Goal: Task Accomplishment & Management: Use online tool/utility

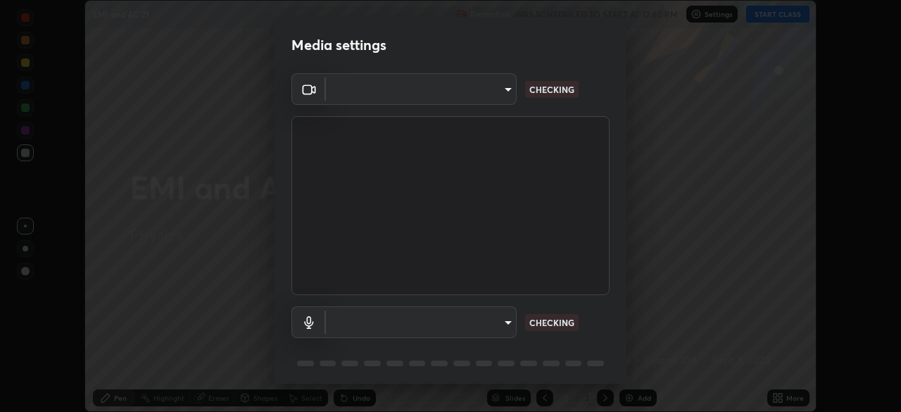
scroll to position [412, 901]
type input "6d46a3bbb121808cbb74c832f71dfccd0f2f4db2e0a8dcefa18edd627fde2ff4"
click at [471, 324] on body "Erase all EMI and AC 21 Recording WAS SCHEDULED TO START AT 12:40 PM Settings S…" at bounding box center [450, 206] width 901 height 412
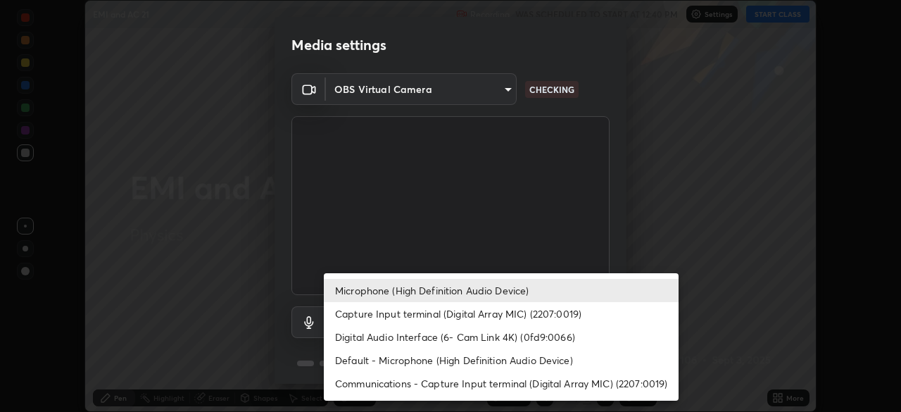
click at [464, 364] on li "Default - Microphone (High Definition Audio Device)" at bounding box center [501, 359] width 355 height 23
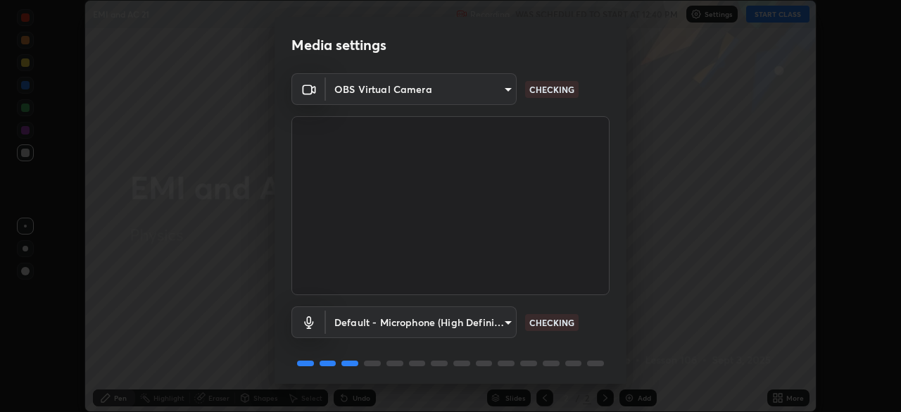
click at [463, 324] on body "Erase all EMI and AC 21 Recording WAS SCHEDULED TO START AT 12:40 PM Settings S…" at bounding box center [450, 206] width 901 height 412
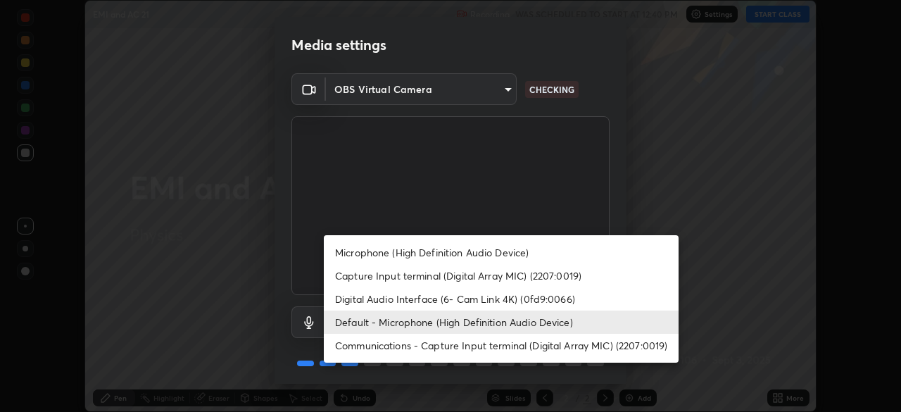
click at [449, 250] on li "Microphone (High Definition Audio Device)" at bounding box center [501, 252] width 355 height 23
type input "542551534069d815422f2d39fde6cbae80a89d9e5025ba2982a8294de1300f8f"
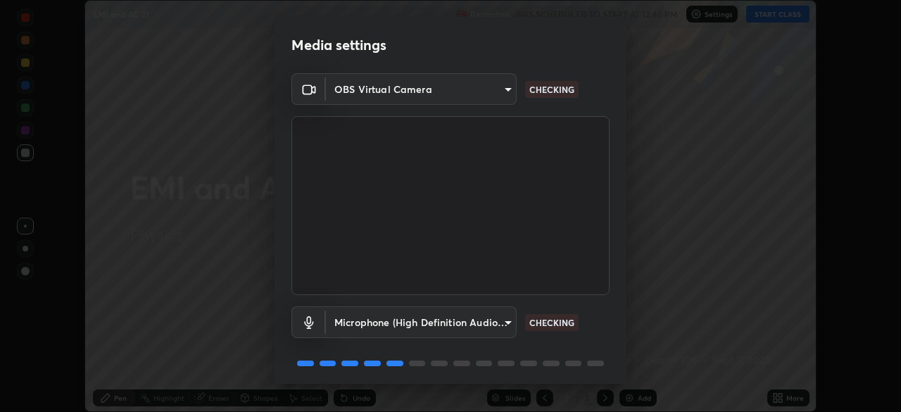
scroll to position [50, 0]
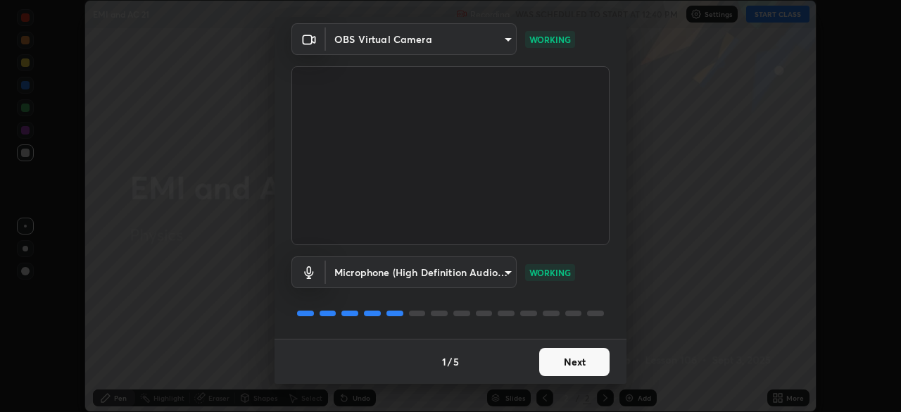
click at [614, 353] on div "1 / 5 Next" at bounding box center [450, 360] width 352 height 45
click at [599, 362] on button "Next" at bounding box center [574, 362] width 70 height 28
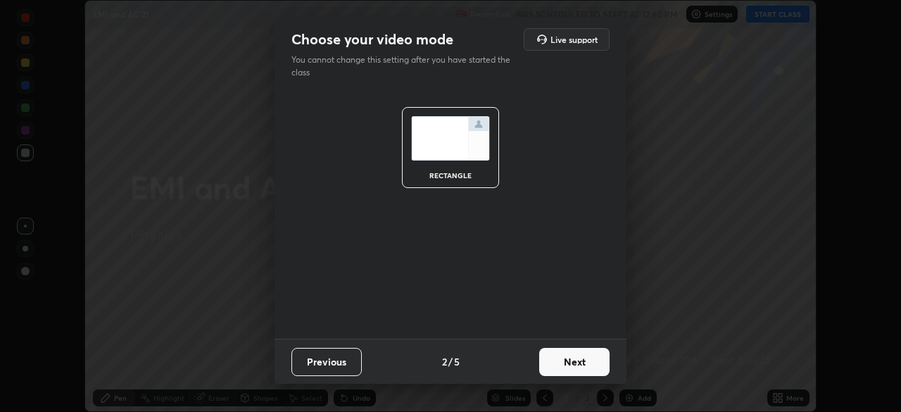
click at [596, 363] on button "Next" at bounding box center [574, 362] width 70 height 28
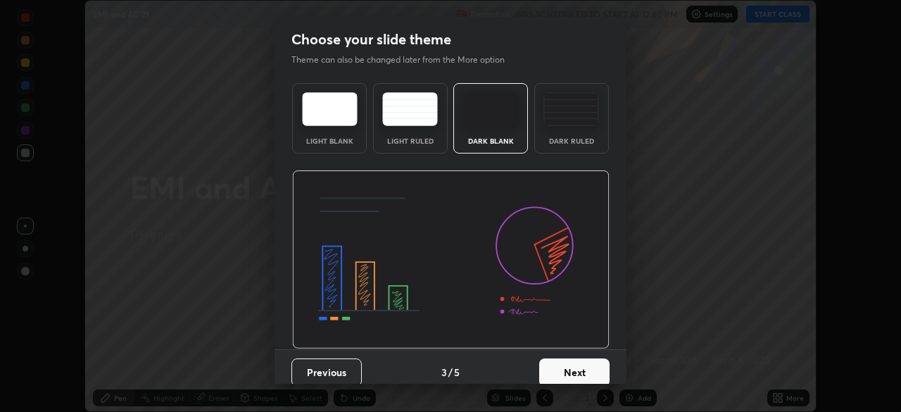
click at [598, 360] on button "Next" at bounding box center [574, 372] width 70 height 28
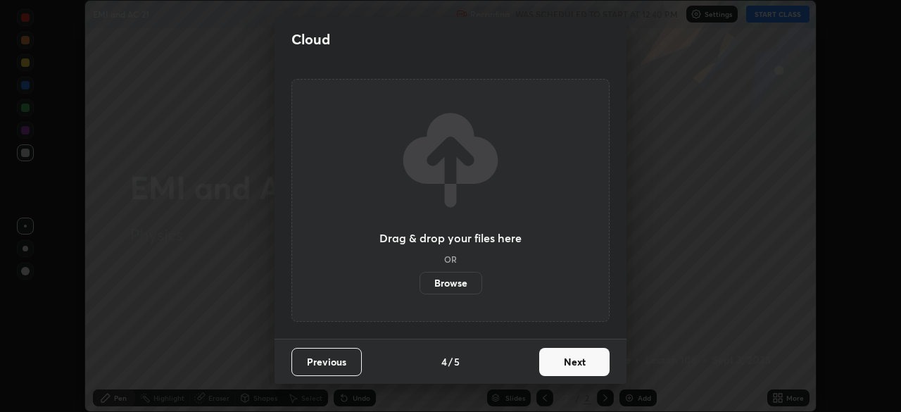
click at [602, 363] on button "Next" at bounding box center [574, 362] width 70 height 28
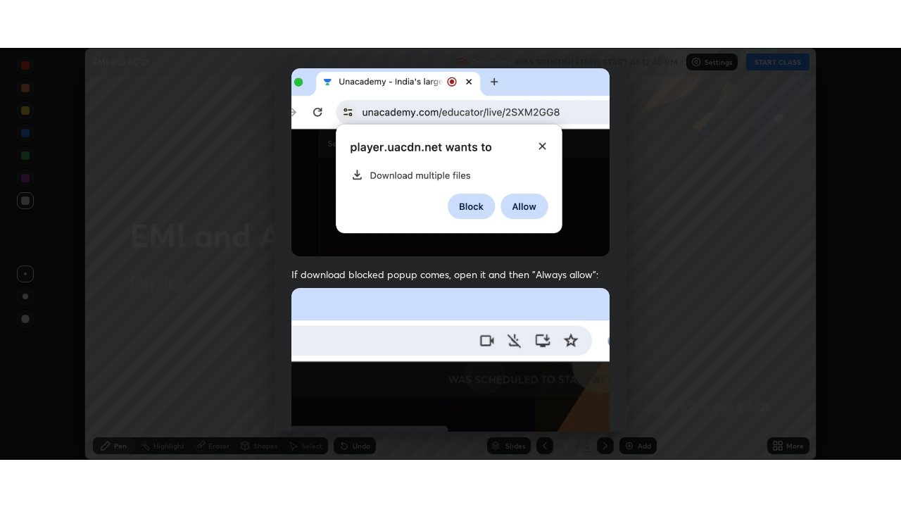
scroll to position [337, 0]
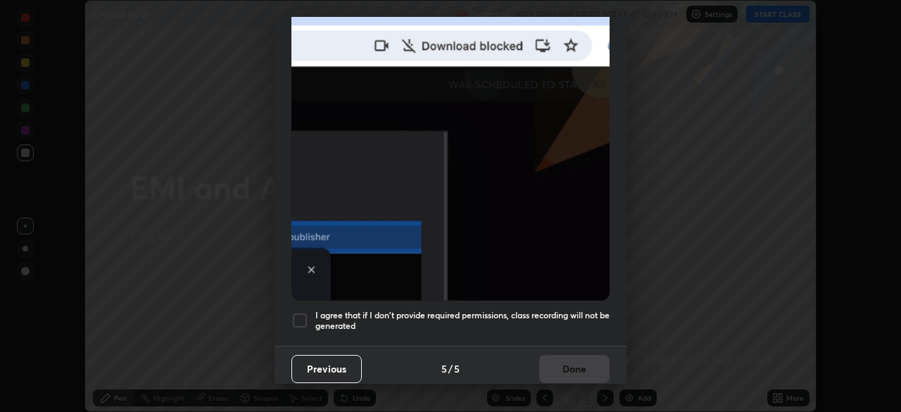
click at [564, 337] on div "Allow "Download multiple files" if prompted: If download blocked popup comes, o…" at bounding box center [450, 49] width 352 height 592
click at [572, 322] on h5 "I agree that if I don't provide required permissions, class recording will not …" at bounding box center [462, 321] width 294 height 22
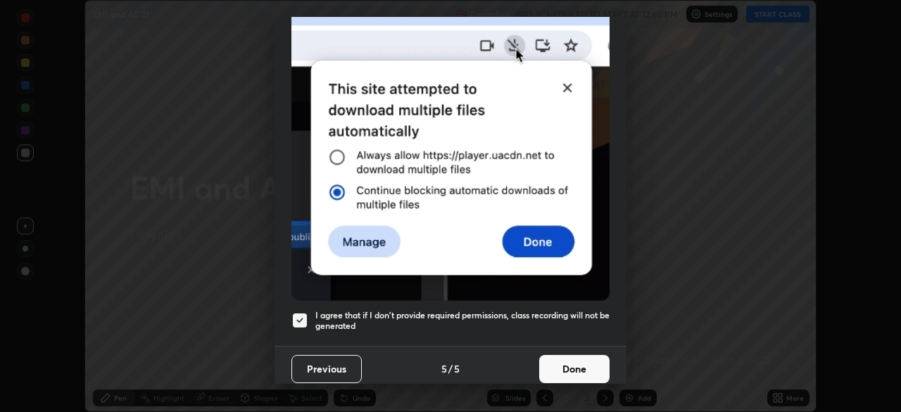
click at [570, 367] on button "Done" at bounding box center [574, 369] width 70 height 28
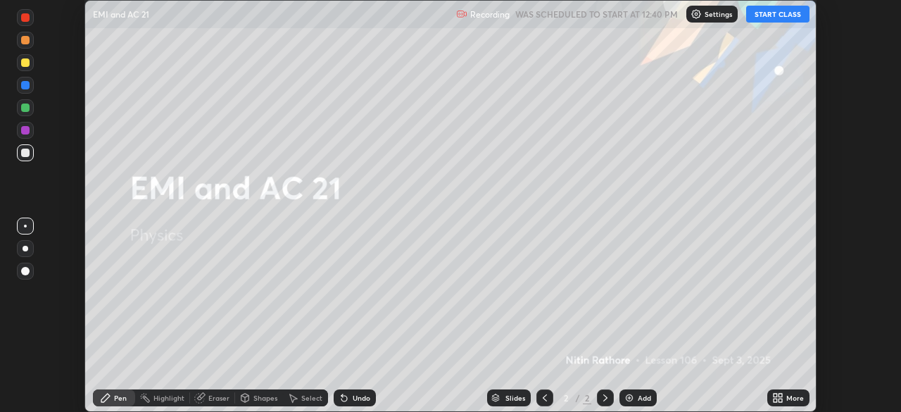
click at [780, 400] on icon at bounding box center [780, 400] width 4 height 4
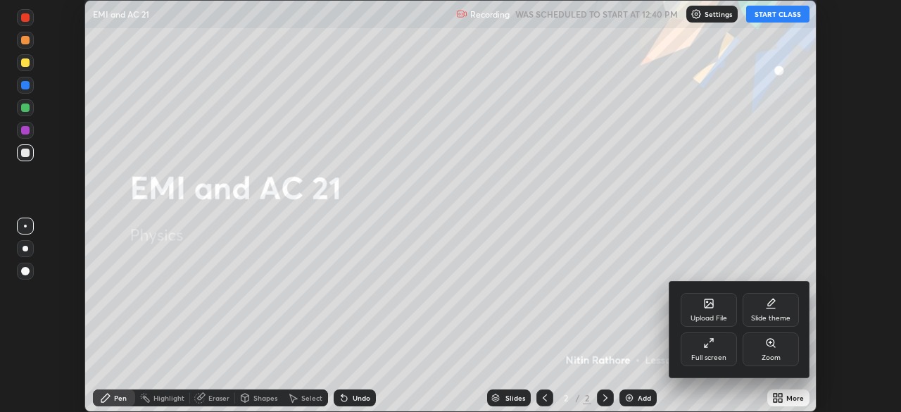
click at [711, 340] on icon at bounding box center [711, 340] width 4 height 4
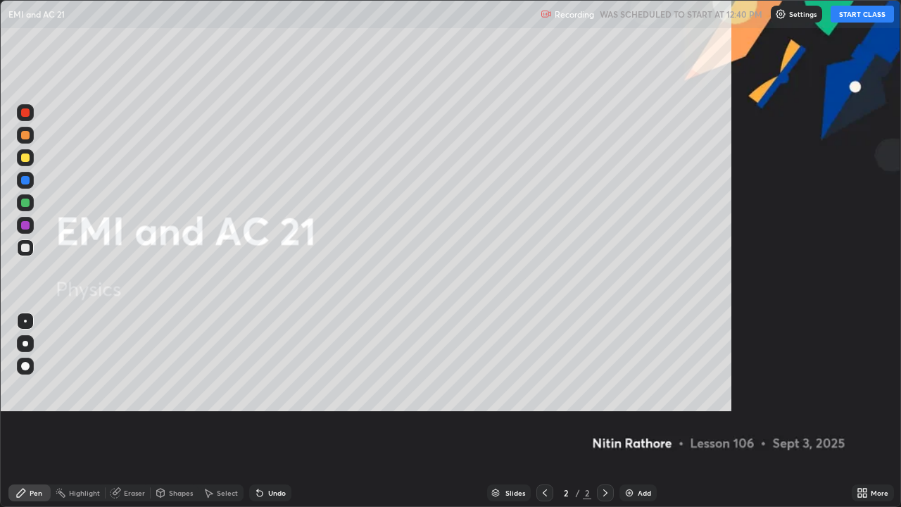
scroll to position [507, 901]
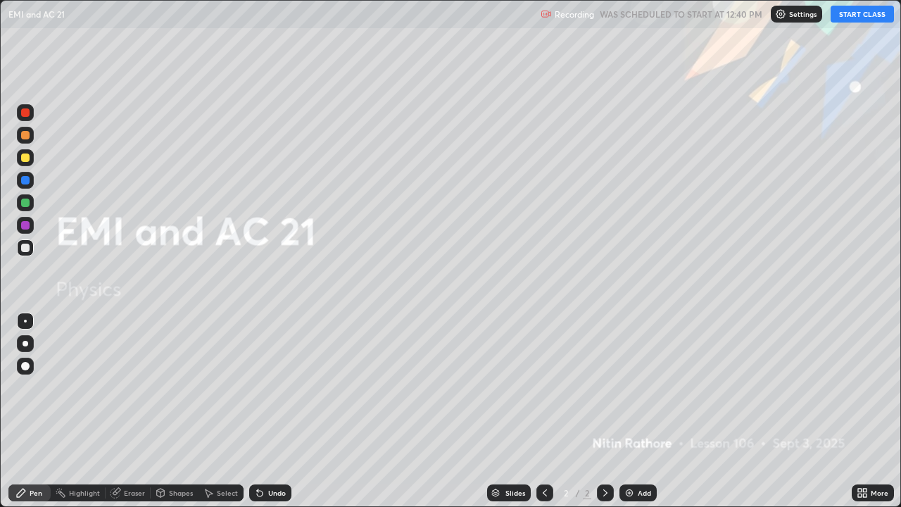
click at [848, 19] on button "START CLASS" at bounding box center [861, 14] width 63 height 17
click at [635, 411] on div "Add" at bounding box center [637, 492] width 37 height 17
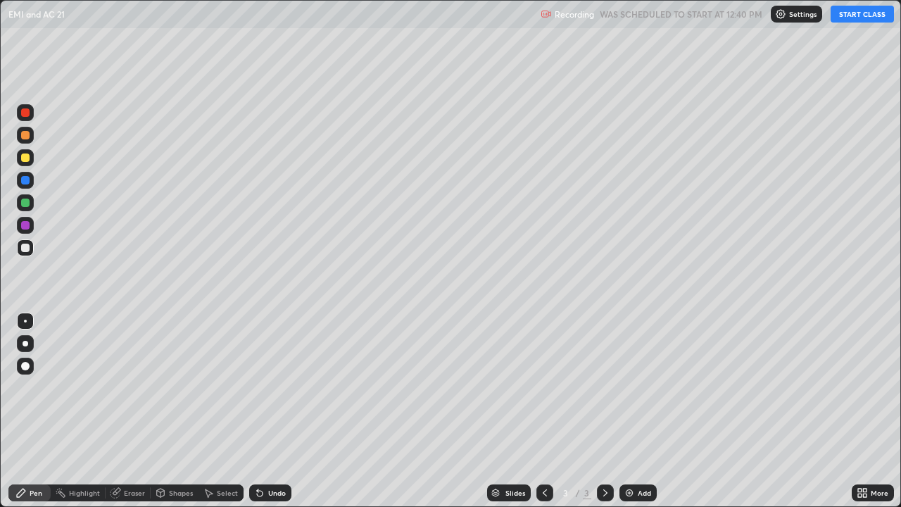
click at [25, 343] on div at bounding box center [26, 344] width 6 height 6
click at [177, 411] on div "Shapes" at bounding box center [181, 492] width 24 height 7
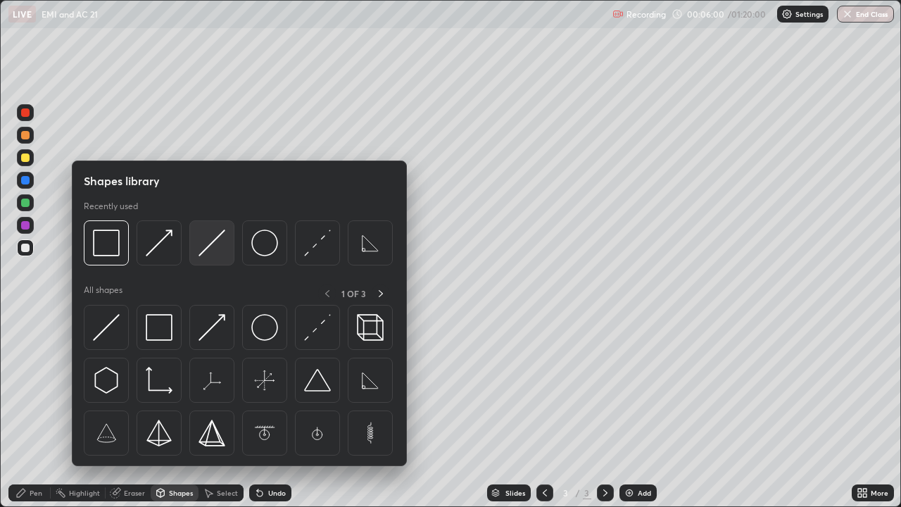
click at [210, 252] on img at bounding box center [211, 242] width 27 height 27
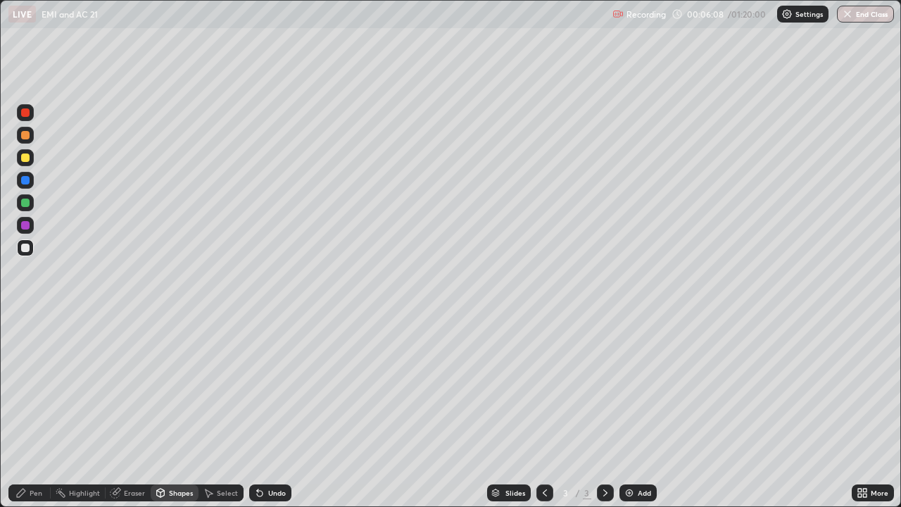
click at [29, 159] on div at bounding box center [25, 157] width 8 height 8
click at [277, 411] on div "Undo" at bounding box center [270, 492] width 42 height 17
click at [272, 411] on div "Undo" at bounding box center [277, 492] width 18 height 7
click at [276, 411] on div "Undo" at bounding box center [277, 492] width 18 height 7
click at [279, 411] on div "Undo" at bounding box center [277, 492] width 18 height 7
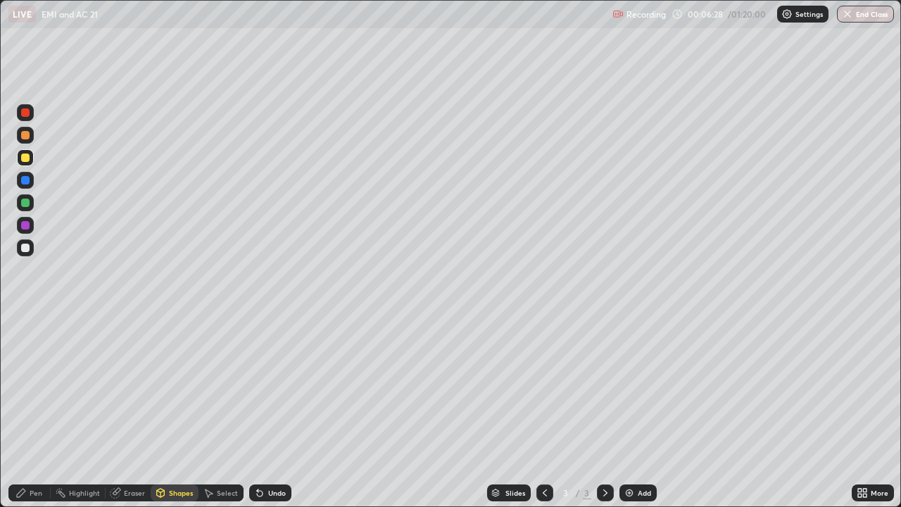
click at [163, 411] on icon at bounding box center [161, 491] width 8 height 2
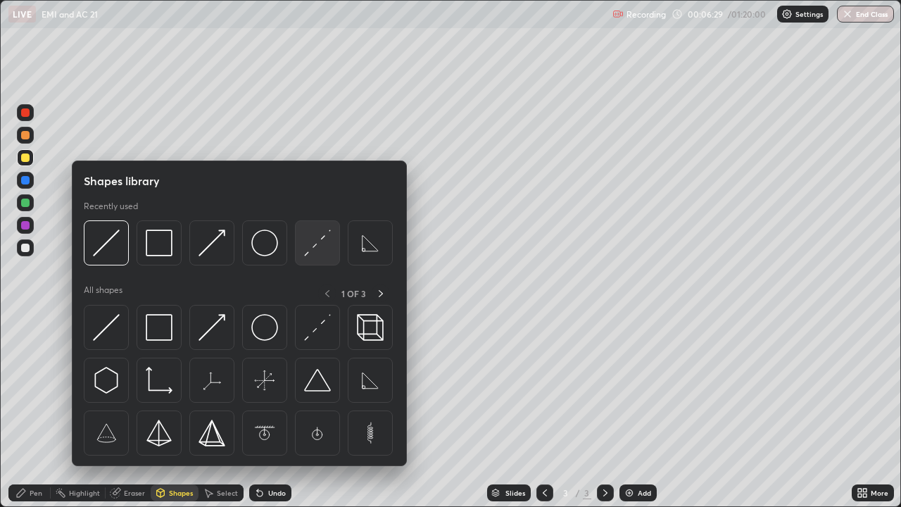
click at [321, 243] on img at bounding box center [317, 242] width 27 height 27
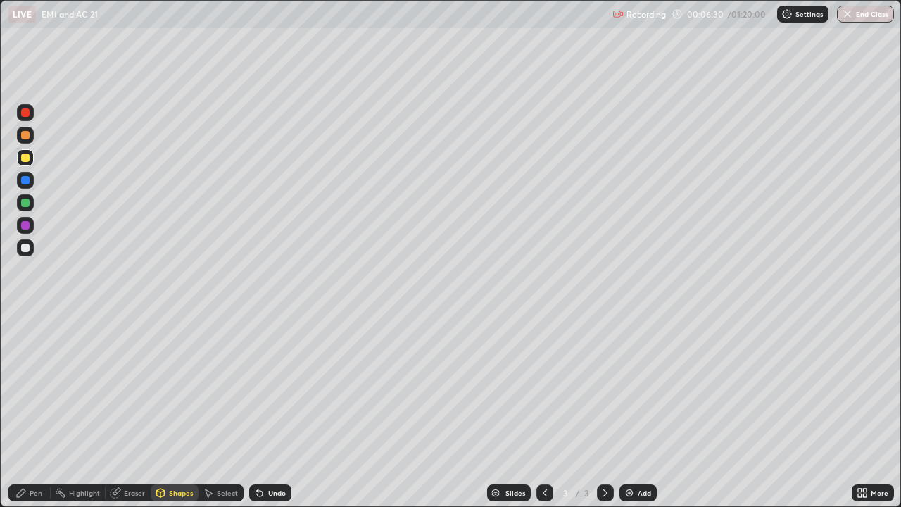
click at [23, 226] on div at bounding box center [25, 225] width 8 height 8
click at [18, 411] on icon at bounding box center [20, 492] width 11 height 11
click at [181, 411] on div "Shapes" at bounding box center [175, 492] width 48 height 17
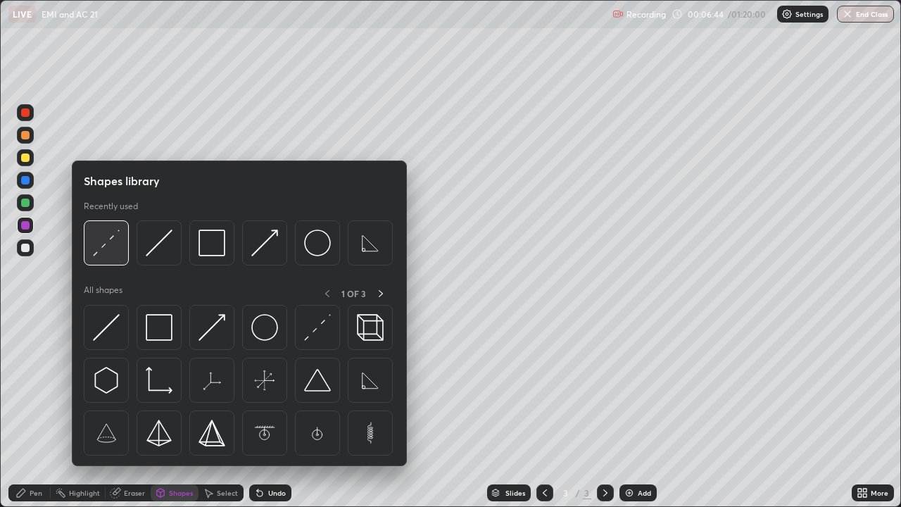
click at [115, 250] on img at bounding box center [106, 242] width 27 height 27
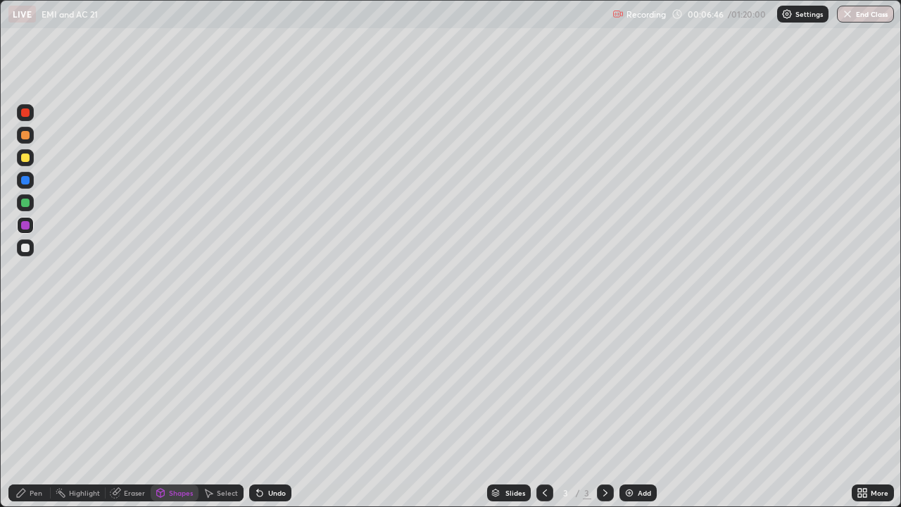
click at [24, 411] on icon at bounding box center [20, 492] width 11 height 11
click at [25, 248] on div at bounding box center [25, 247] width 8 height 8
click at [637, 411] on div "Add" at bounding box center [643, 492] width 13 height 7
click at [186, 411] on div "Shapes" at bounding box center [175, 492] width 48 height 17
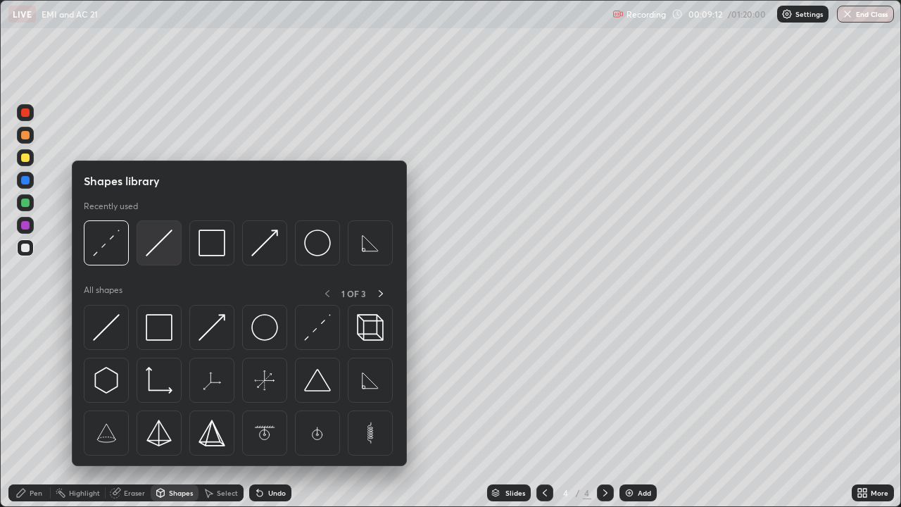
click at [165, 248] on img at bounding box center [159, 242] width 27 height 27
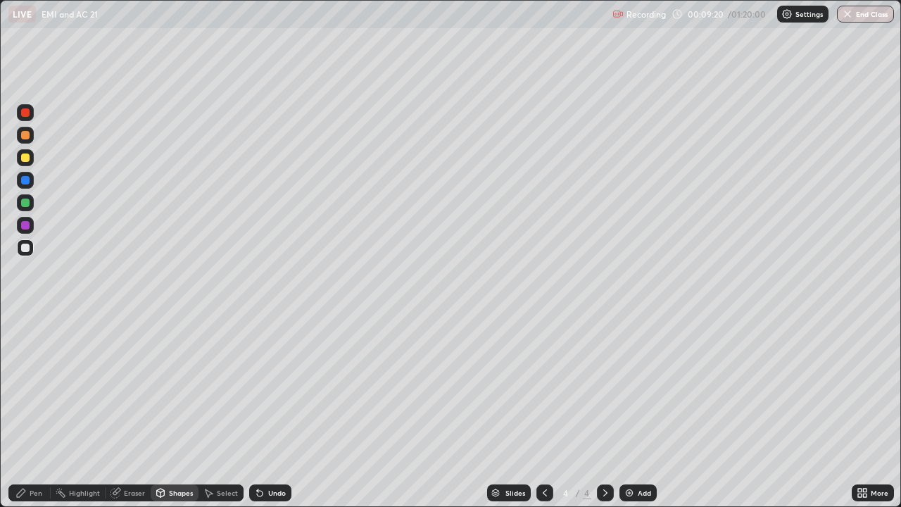
click at [31, 155] on div at bounding box center [25, 157] width 17 height 17
click at [33, 411] on div "Pen" at bounding box center [36, 492] width 13 height 7
click at [25, 255] on div at bounding box center [25, 247] width 17 height 17
click at [167, 411] on div "Shapes" at bounding box center [175, 492] width 48 height 17
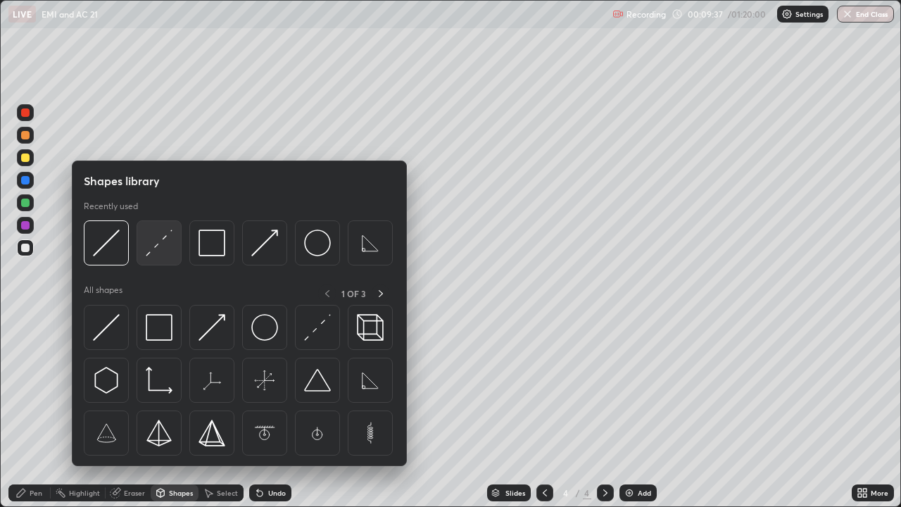
click at [163, 249] on img at bounding box center [159, 242] width 27 height 27
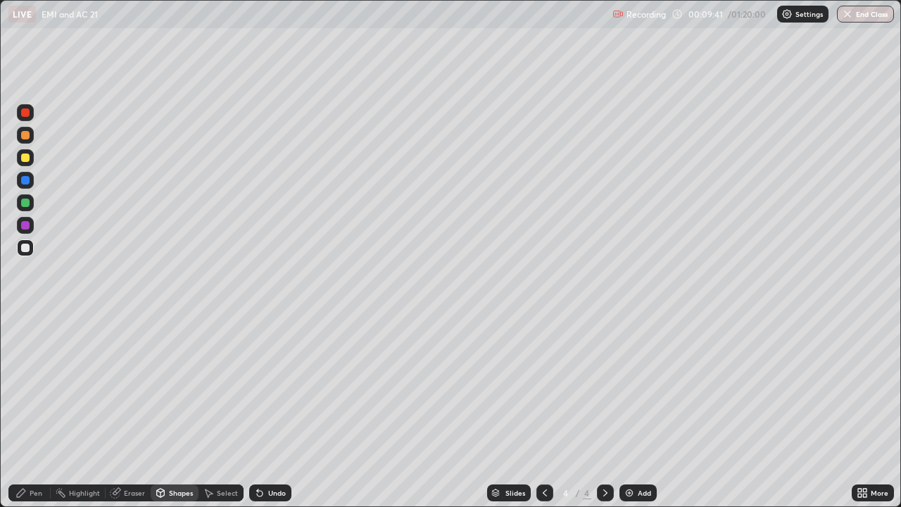
click at [21, 411] on icon at bounding box center [21, 492] width 8 height 8
click at [169, 411] on div "Shapes" at bounding box center [181, 492] width 24 height 7
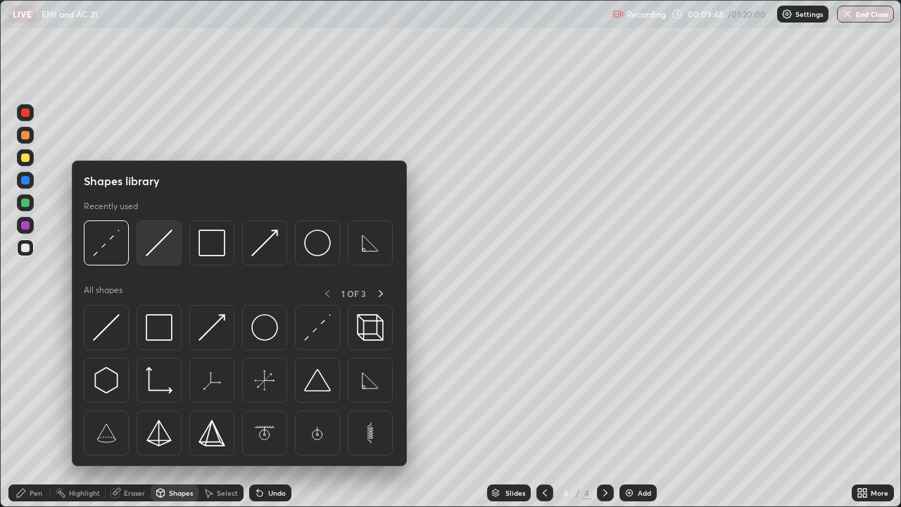
click at [157, 247] on img at bounding box center [159, 242] width 27 height 27
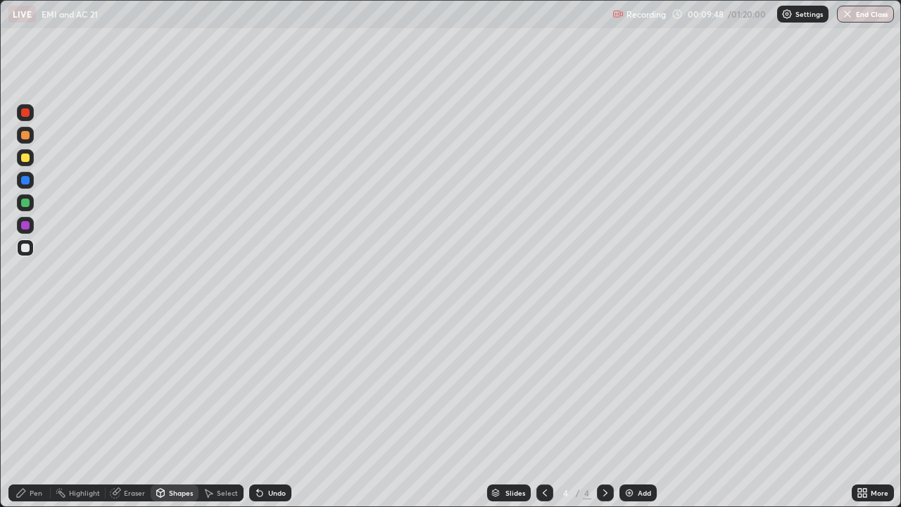
click at [23, 203] on div at bounding box center [25, 202] width 8 height 8
click at [34, 411] on div "Pen" at bounding box center [36, 492] width 13 height 7
click at [188, 411] on div "Shapes" at bounding box center [175, 492] width 48 height 17
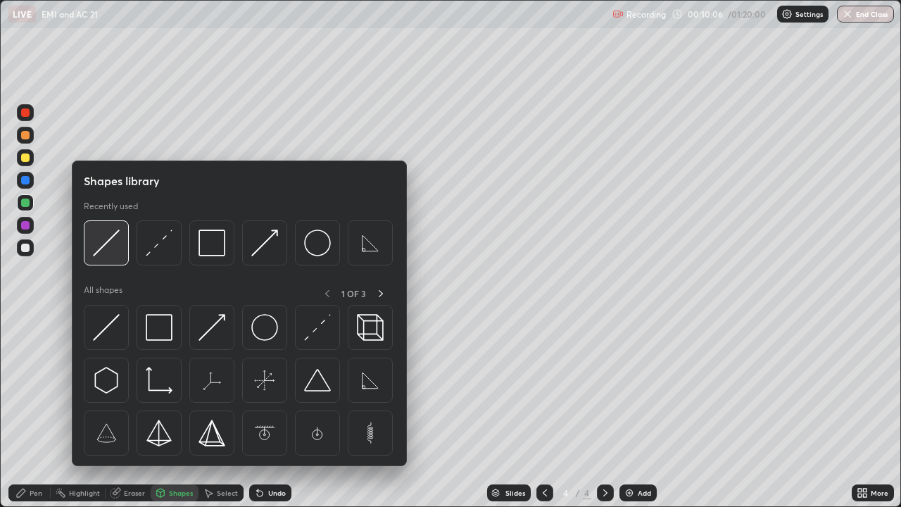
click at [105, 242] on img at bounding box center [106, 242] width 27 height 27
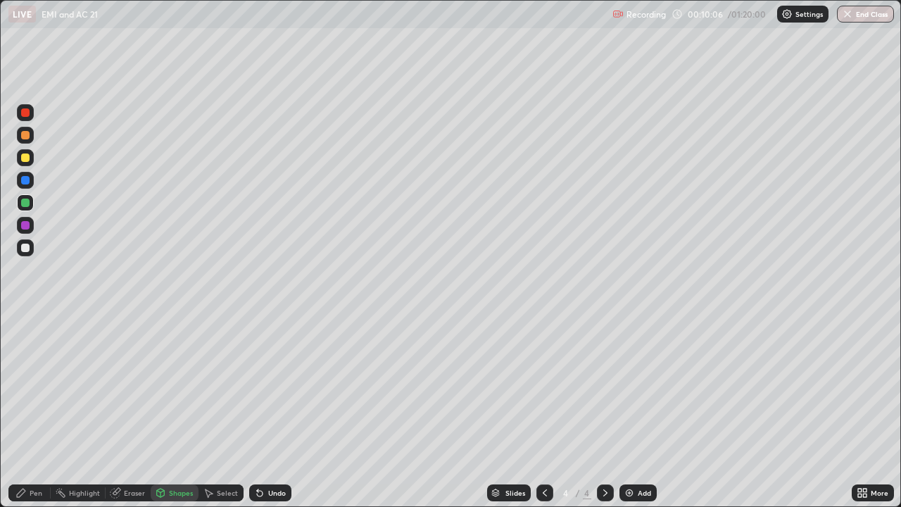
click at [23, 156] on div at bounding box center [25, 157] width 8 height 8
click at [37, 411] on div "Pen" at bounding box center [36, 492] width 13 height 7
click at [25, 248] on div at bounding box center [25, 247] width 8 height 8
click at [272, 411] on div "Undo" at bounding box center [270, 492] width 42 height 17
click at [268, 411] on div "Undo" at bounding box center [277, 492] width 18 height 7
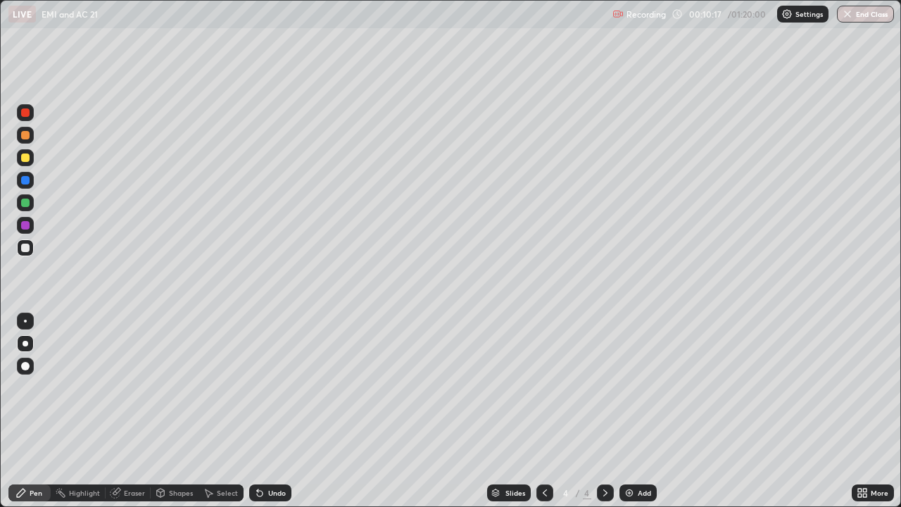
click at [269, 411] on div "Undo" at bounding box center [277, 492] width 18 height 7
click at [169, 411] on div "Shapes" at bounding box center [181, 492] width 24 height 7
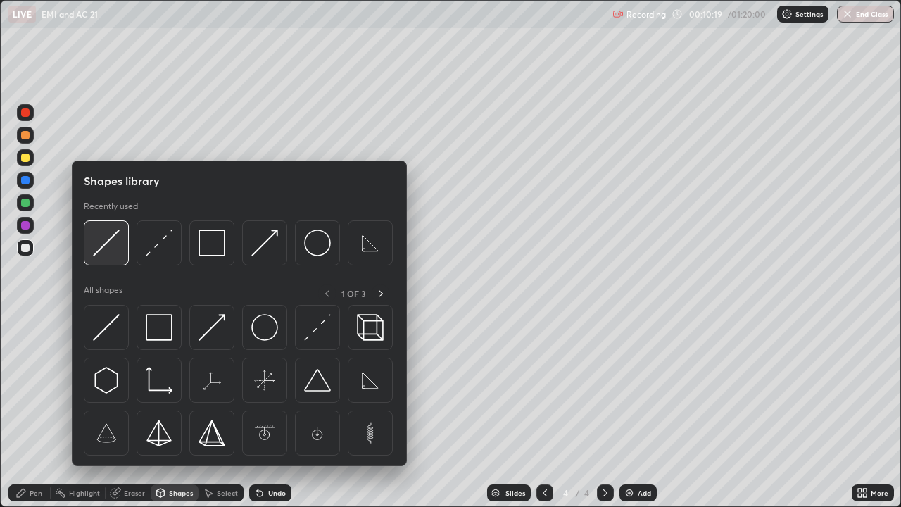
click at [106, 243] on img at bounding box center [106, 242] width 27 height 27
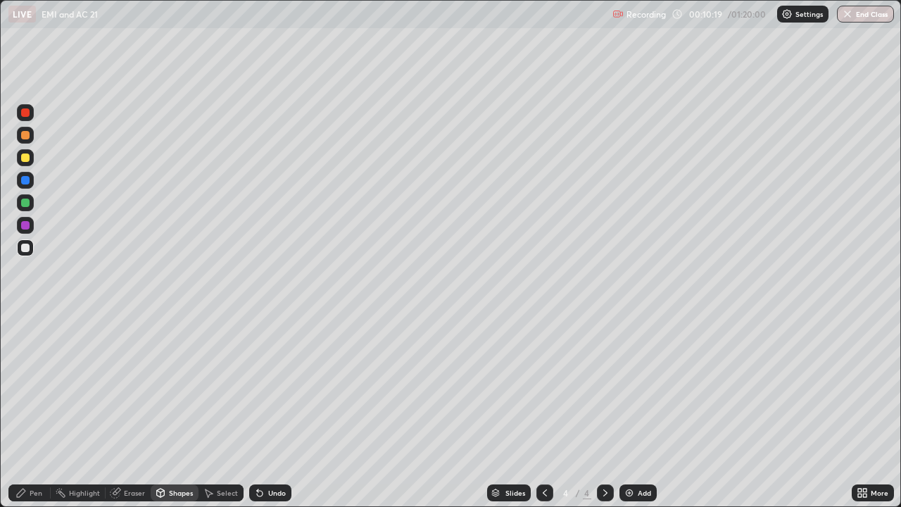
click at [21, 158] on div at bounding box center [25, 157] width 8 height 8
click at [25, 411] on icon at bounding box center [20, 492] width 11 height 11
click at [627, 411] on img at bounding box center [628, 492] width 11 height 11
click at [25, 253] on div at bounding box center [25, 247] width 17 height 17
click at [174, 411] on div "Shapes" at bounding box center [181, 492] width 24 height 7
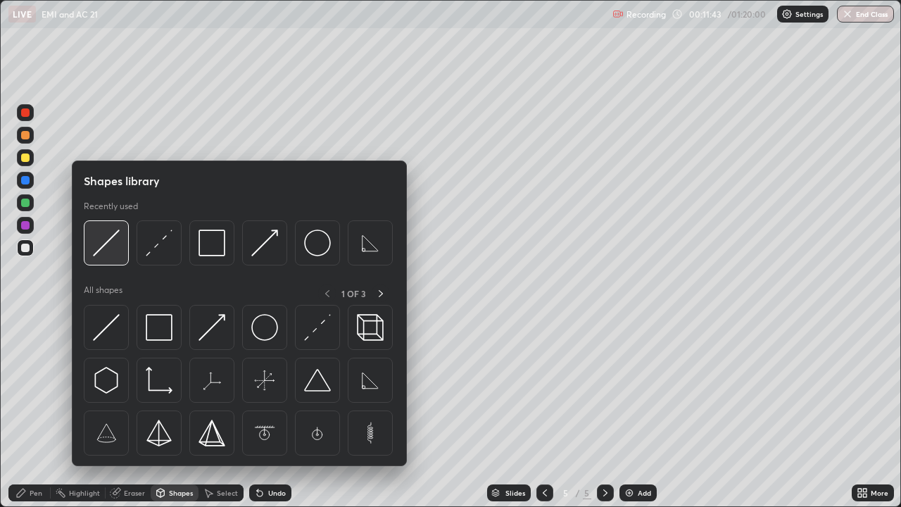
click at [113, 253] on img at bounding box center [106, 242] width 27 height 27
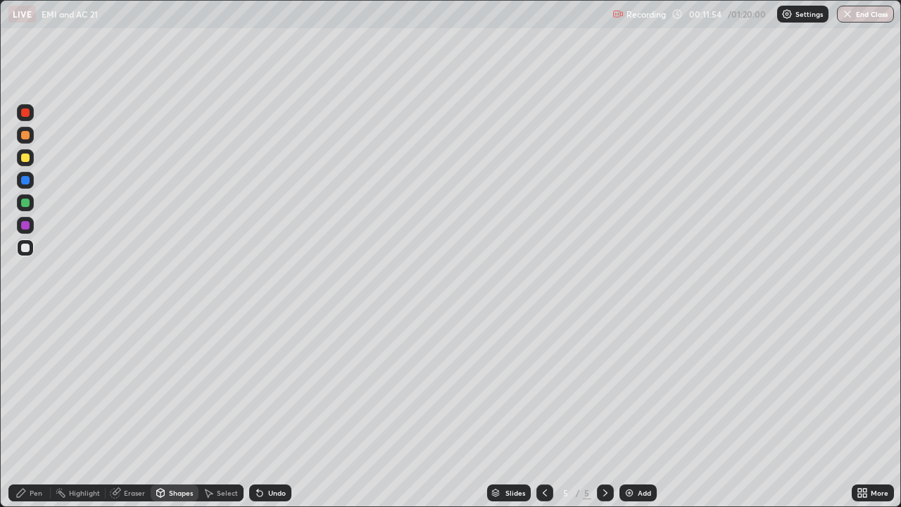
click at [32, 411] on div "Pen" at bounding box center [36, 492] width 13 height 7
click at [174, 411] on div "Shapes" at bounding box center [175, 492] width 48 height 17
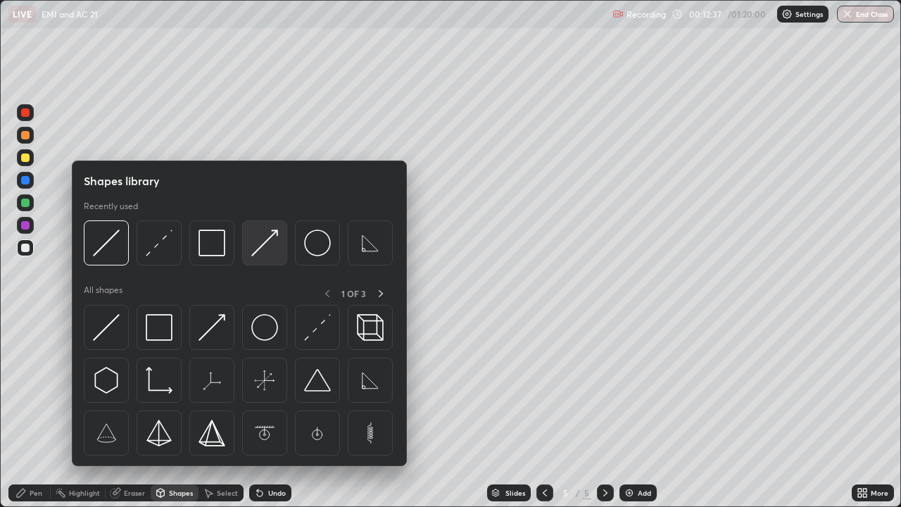
click at [267, 239] on img at bounding box center [264, 242] width 27 height 27
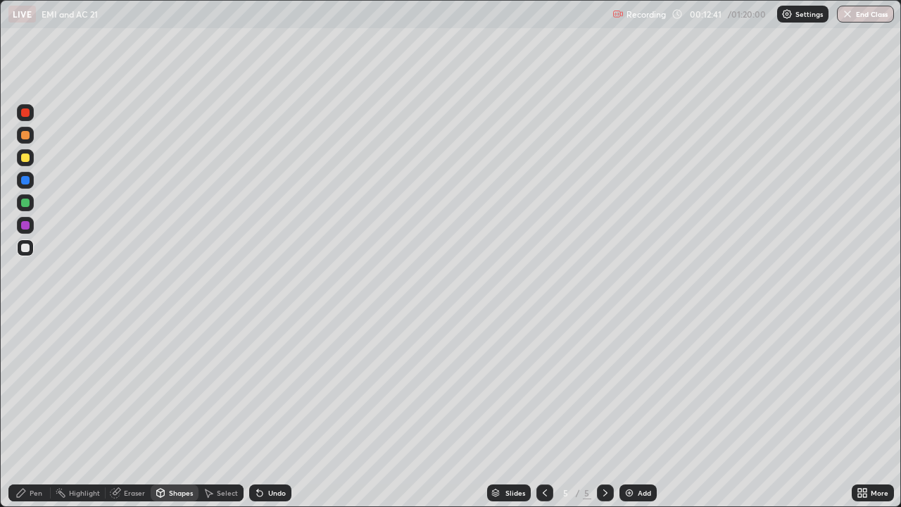
click at [44, 411] on div "Pen" at bounding box center [29, 492] width 42 height 17
click at [174, 411] on div "Shapes" at bounding box center [181, 492] width 24 height 7
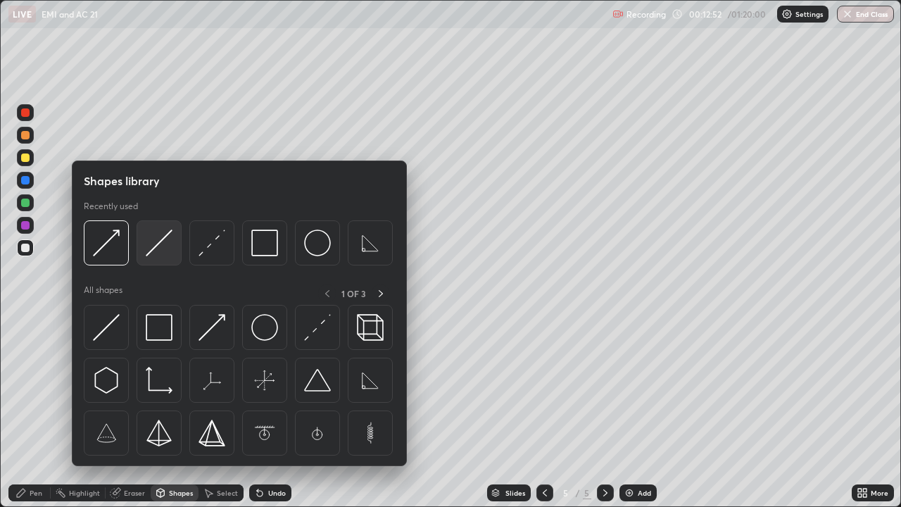
click at [165, 256] on img at bounding box center [159, 242] width 27 height 27
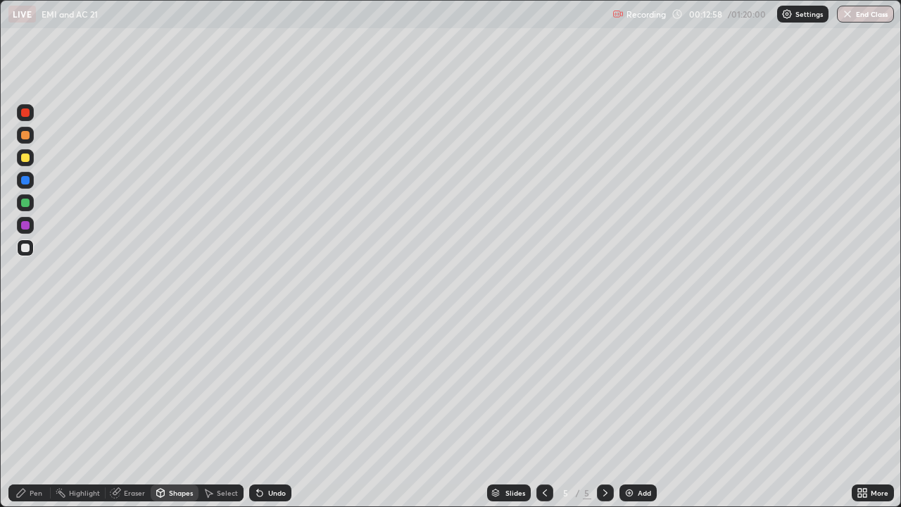
click at [181, 411] on div "Shapes" at bounding box center [181, 492] width 24 height 7
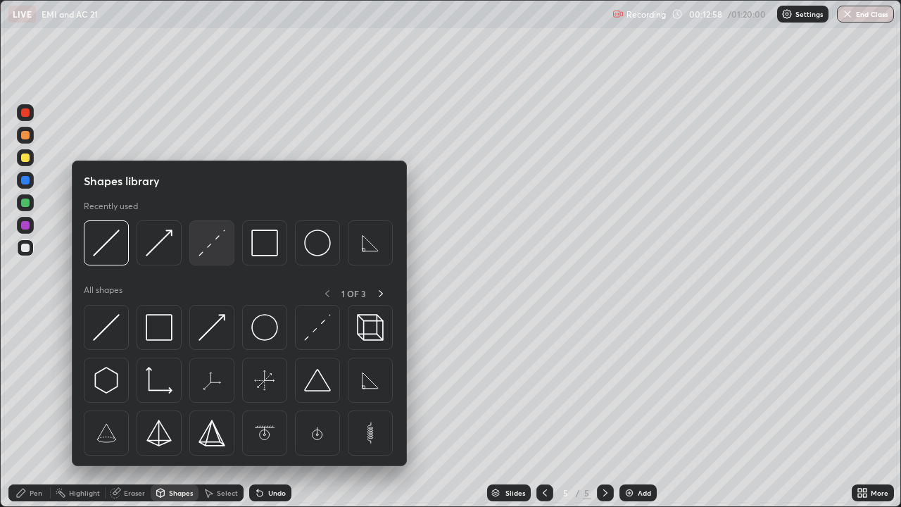
click at [214, 256] on img at bounding box center [211, 242] width 27 height 27
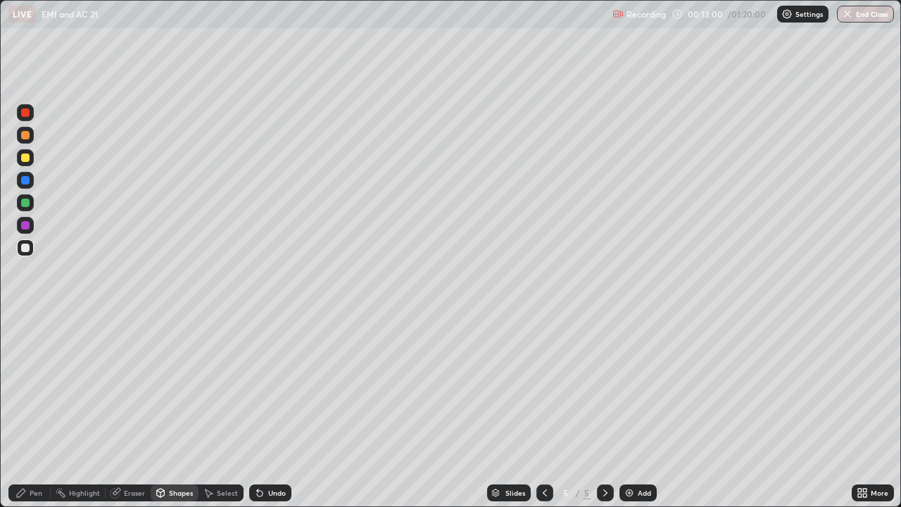
click at [23, 411] on icon at bounding box center [20, 492] width 11 height 11
click at [170, 411] on div "Shapes" at bounding box center [181, 492] width 24 height 7
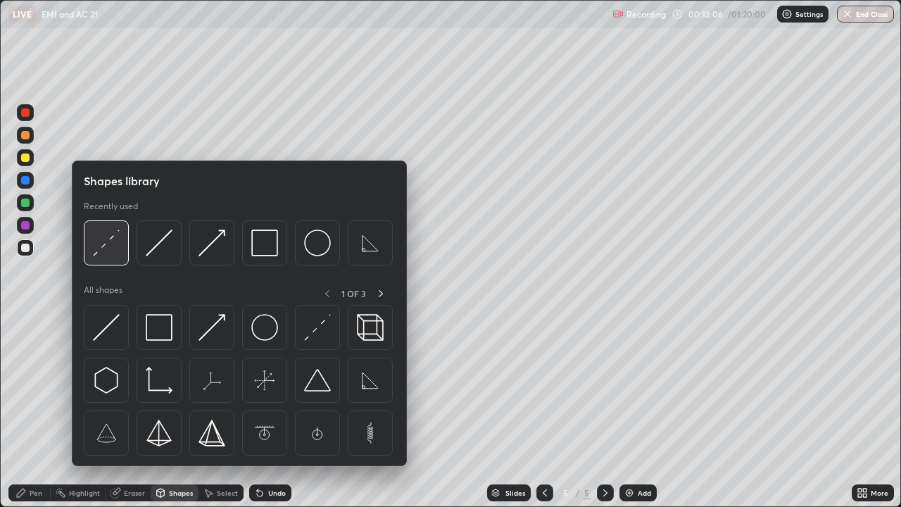
click at [101, 249] on img at bounding box center [106, 242] width 27 height 27
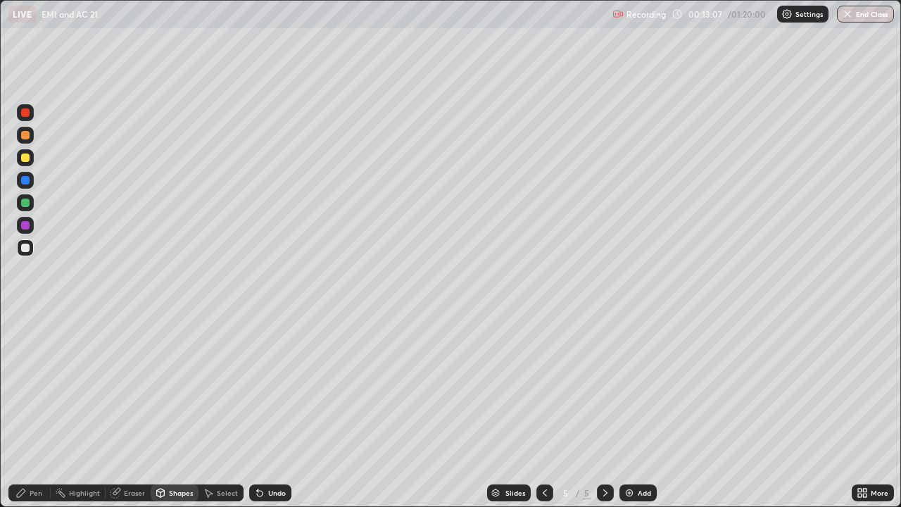
click at [24, 202] on div at bounding box center [25, 202] width 8 height 8
click at [32, 411] on div "Pen" at bounding box center [36, 492] width 13 height 7
click at [170, 411] on div "Shapes" at bounding box center [175, 492] width 48 height 17
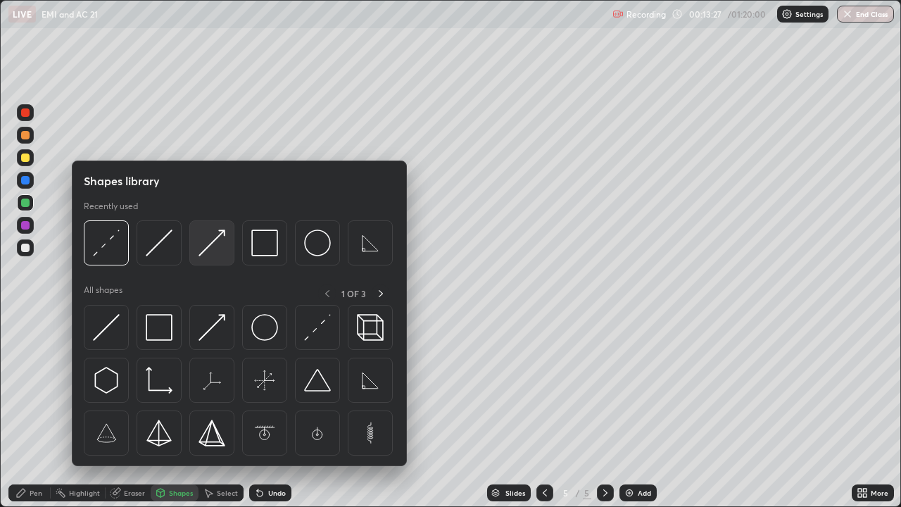
click at [212, 244] on img at bounding box center [211, 242] width 27 height 27
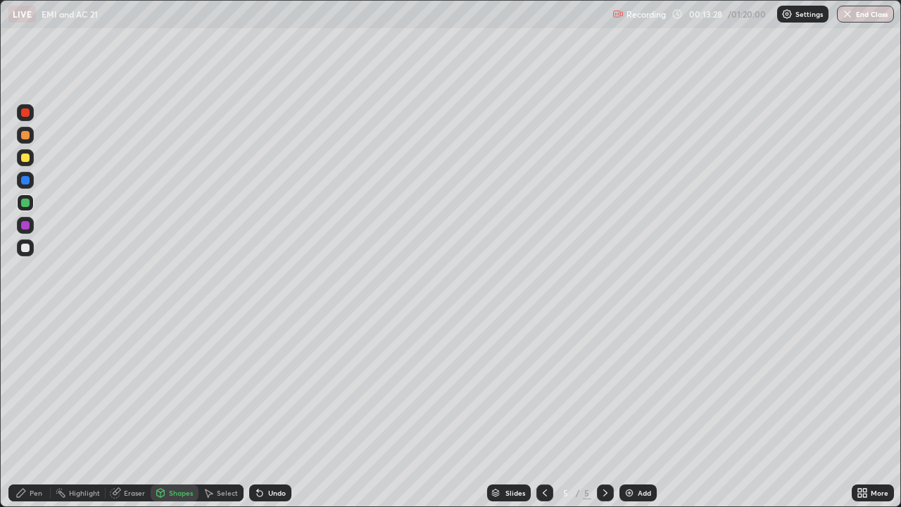
click at [23, 158] on div at bounding box center [25, 157] width 8 height 8
click at [37, 411] on div "Pen" at bounding box center [36, 492] width 13 height 7
click at [26, 250] on div at bounding box center [25, 247] width 8 height 8
click at [23, 163] on div at bounding box center [25, 157] width 17 height 17
click at [25, 158] on div at bounding box center [25, 157] width 8 height 8
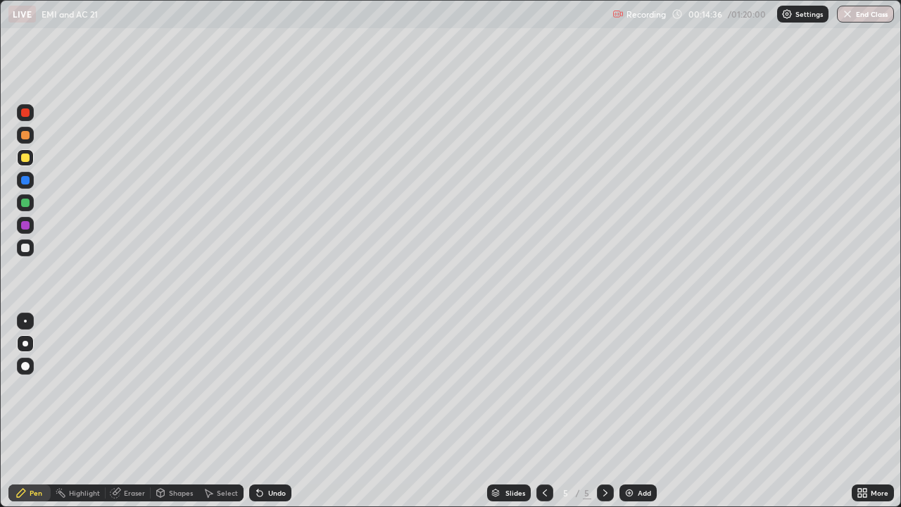
click at [22, 250] on div at bounding box center [25, 247] width 8 height 8
click at [174, 411] on div "Shapes" at bounding box center [181, 492] width 24 height 7
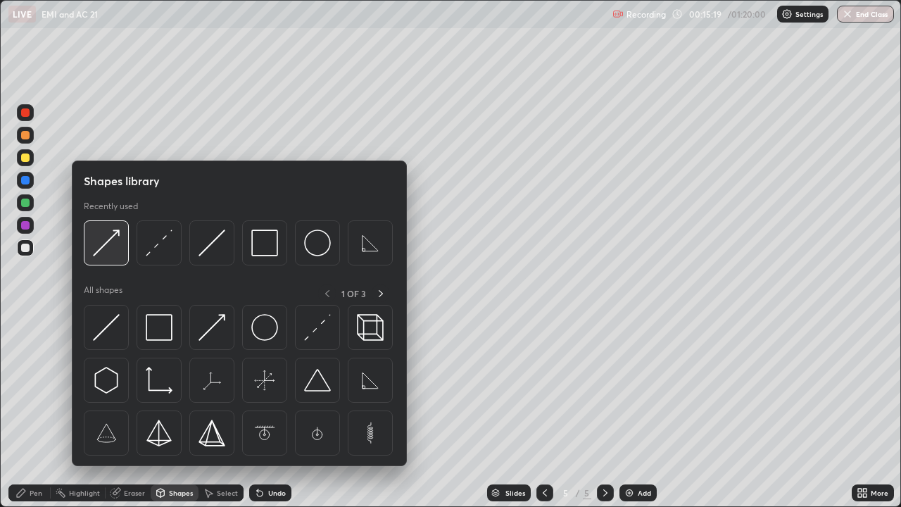
click at [106, 246] on img at bounding box center [106, 242] width 27 height 27
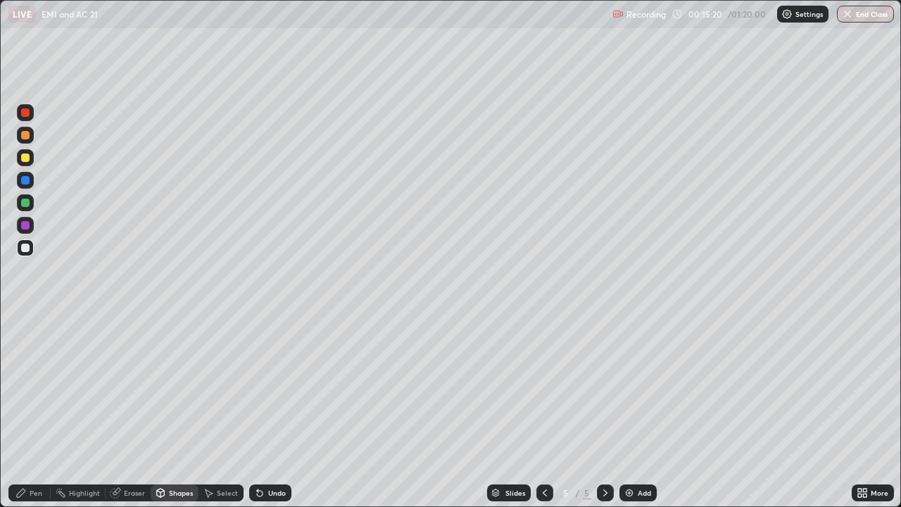
click at [25, 203] on div at bounding box center [25, 202] width 8 height 8
click at [24, 136] on div at bounding box center [25, 135] width 8 height 8
click at [30, 411] on div "Pen" at bounding box center [36, 492] width 13 height 7
click at [118, 411] on icon at bounding box center [114, 492] width 9 height 9
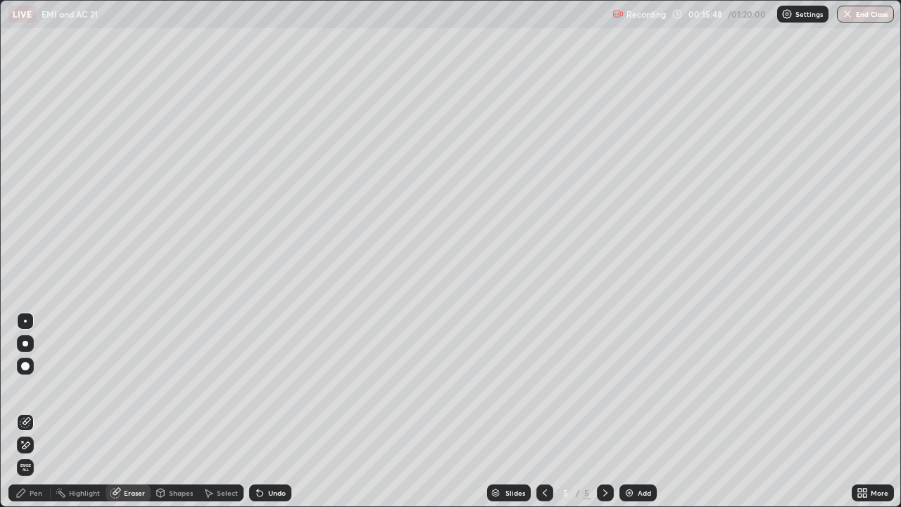
click at [39, 411] on div "Pen" at bounding box center [36, 492] width 13 height 7
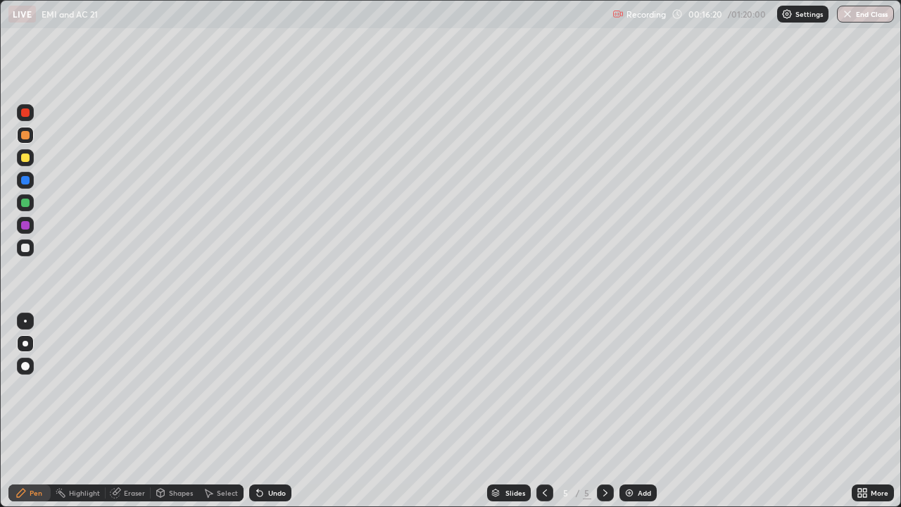
click at [141, 411] on div "Eraser" at bounding box center [134, 492] width 21 height 7
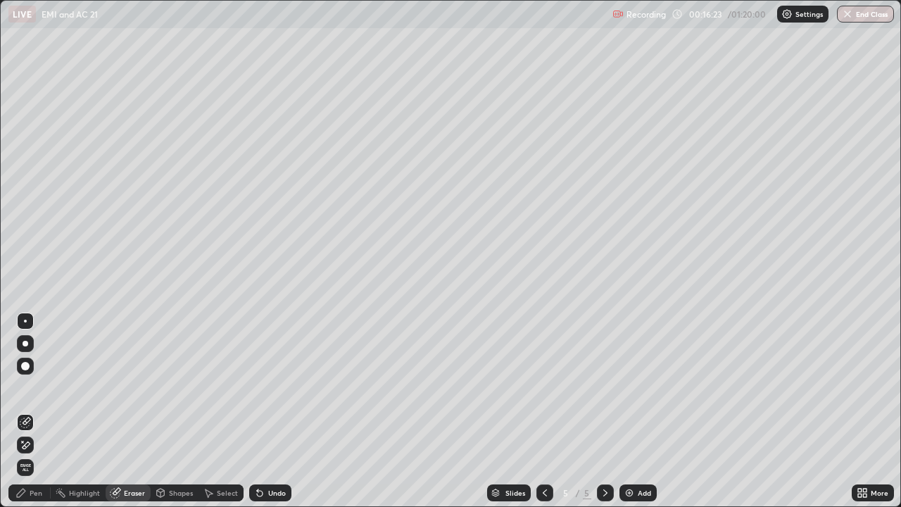
click at [32, 411] on div "Pen" at bounding box center [36, 492] width 13 height 7
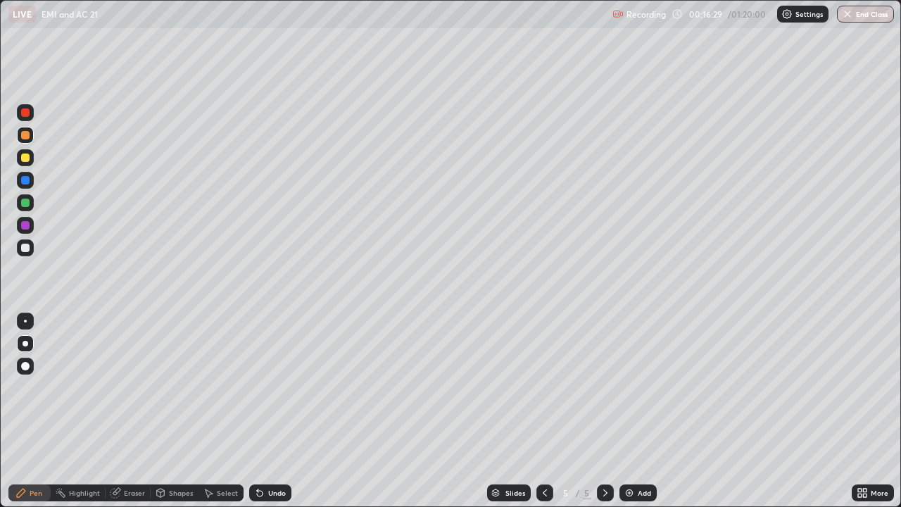
click at [26, 248] on div at bounding box center [25, 247] width 8 height 8
click at [184, 411] on div "Shapes" at bounding box center [181, 492] width 24 height 7
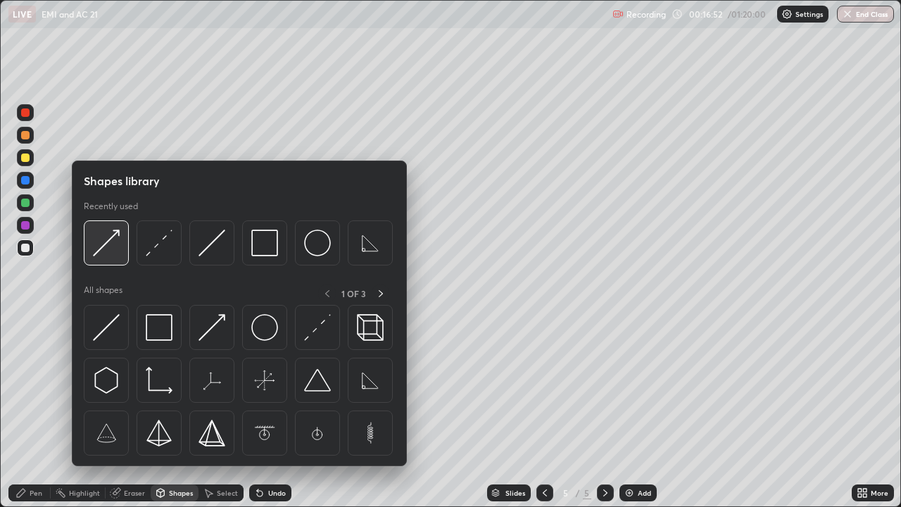
click at [120, 247] on div at bounding box center [106, 242] width 45 height 45
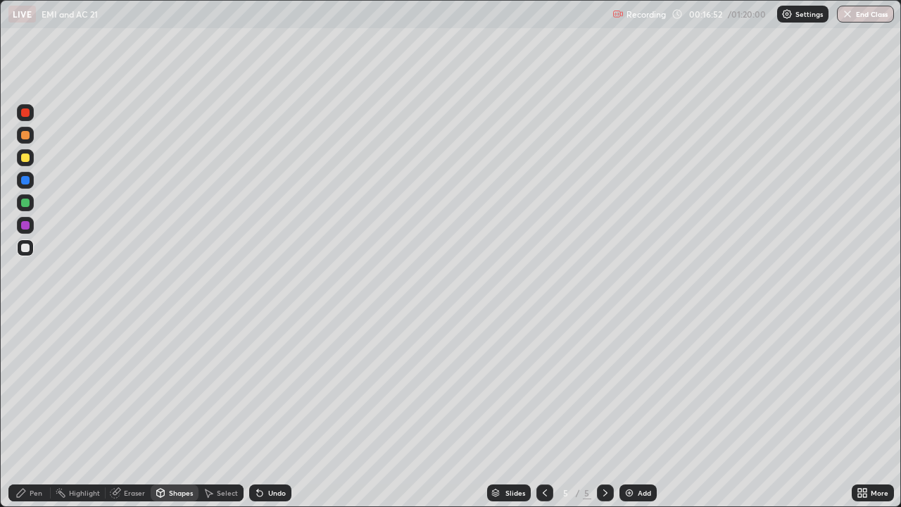
click at [26, 136] on div at bounding box center [25, 135] width 8 height 8
click at [27, 411] on div "Pen" at bounding box center [29, 492] width 42 height 17
click at [169, 411] on div "Shapes" at bounding box center [181, 492] width 24 height 7
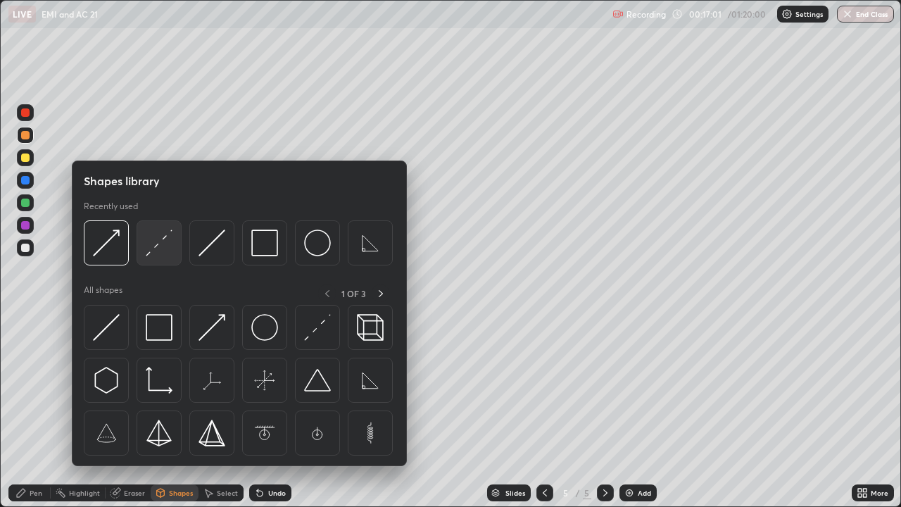
click at [156, 249] on img at bounding box center [159, 242] width 27 height 27
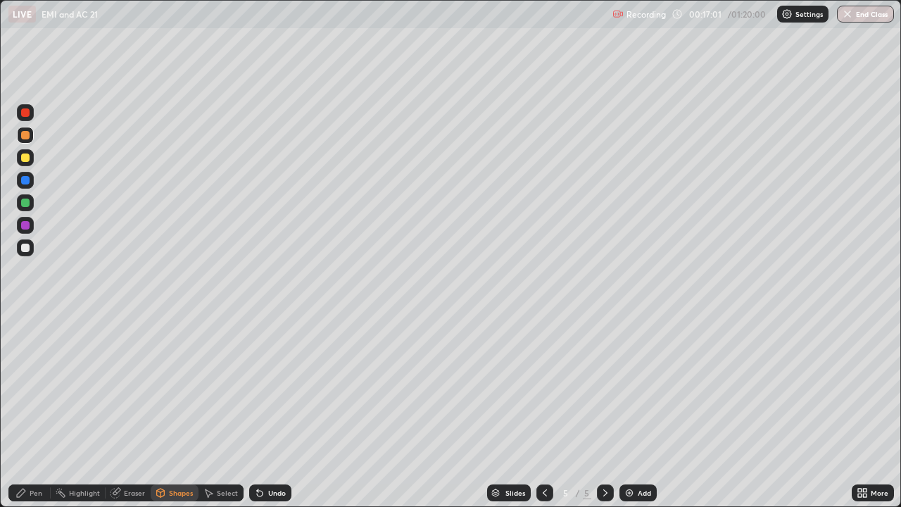
click at [25, 227] on div at bounding box center [25, 225] width 8 height 8
click at [162, 411] on icon at bounding box center [161, 491] width 8 height 2
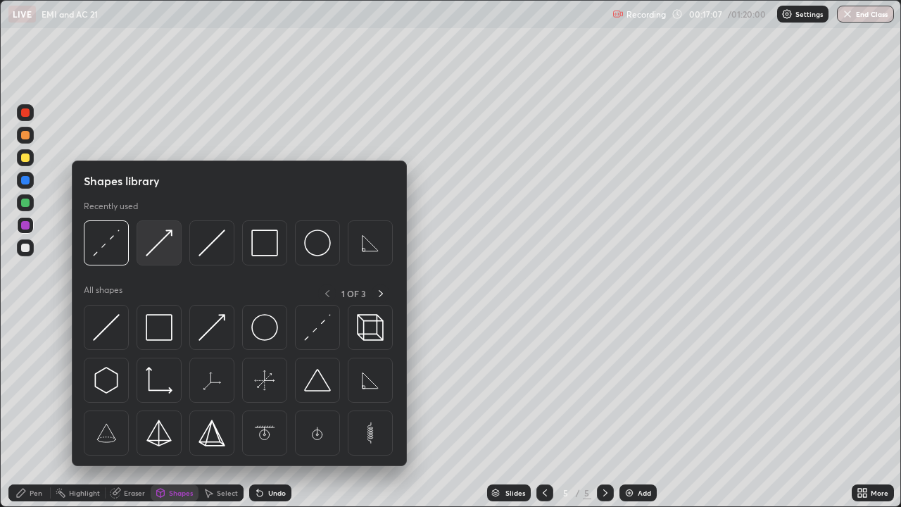
click at [160, 249] on img at bounding box center [159, 242] width 27 height 27
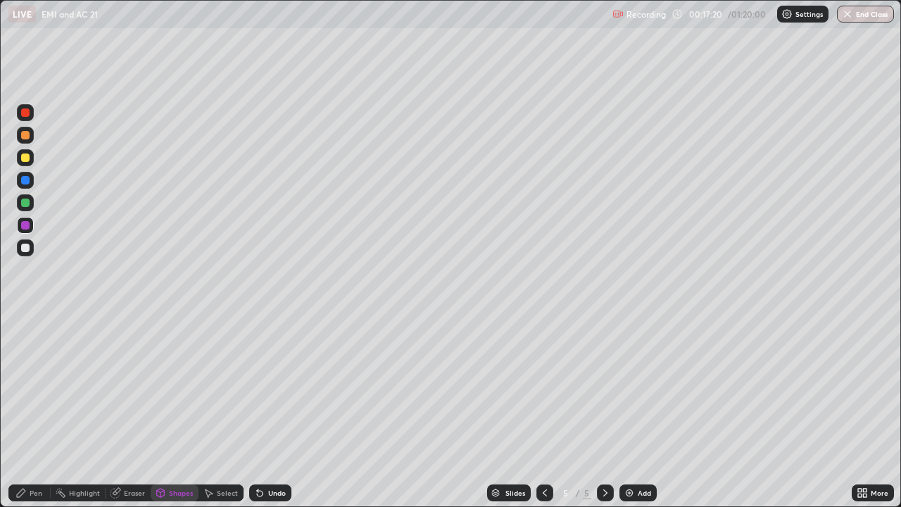
click at [32, 411] on div "Pen" at bounding box center [29, 492] width 42 height 17
click at [172, 411] on div "Shapes" at bounding box center [181, 492] width 24 height 7
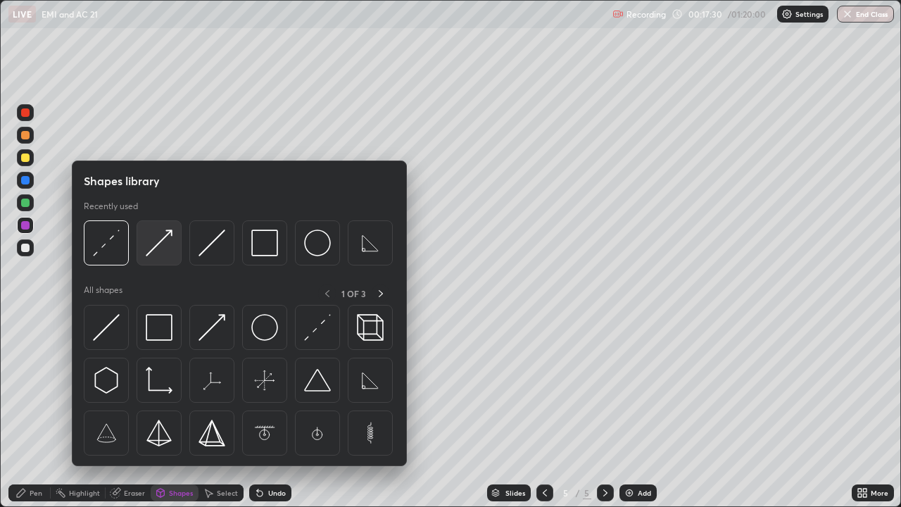
click at [163, 244] on img at bounding box center [159, 242] width 27 height 27
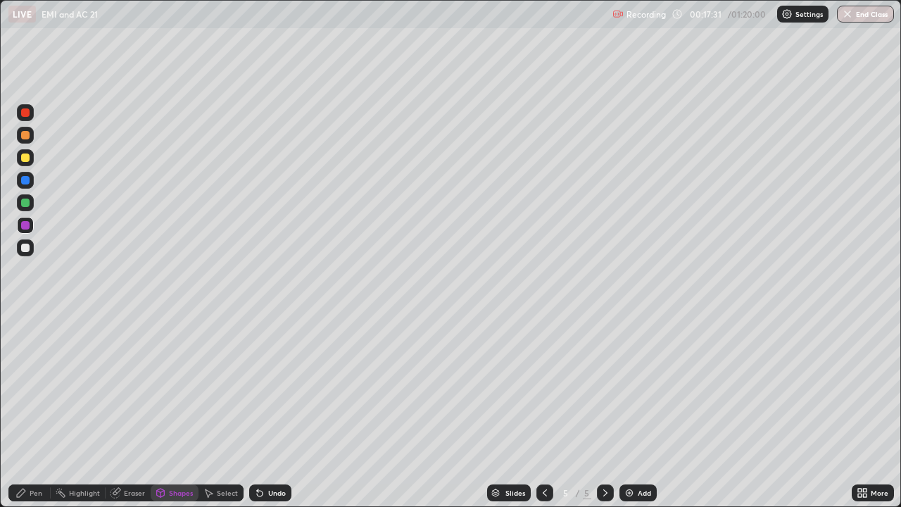
click at [24, 200] on div at bounding box center [25, 202] width 8 height 8
click at [34, 411] on div "Pen" at bounding box center [36, 492] width 13 height 7
click at [30, 253] on div at bounding box center [25, 247] width 17 height 17
click at [631, 411] on img at bounding box center [628, 492] width 11 height 11
click at [185, 411] on div "Shapes" at bounding box center [181, 492] width 24 height 7
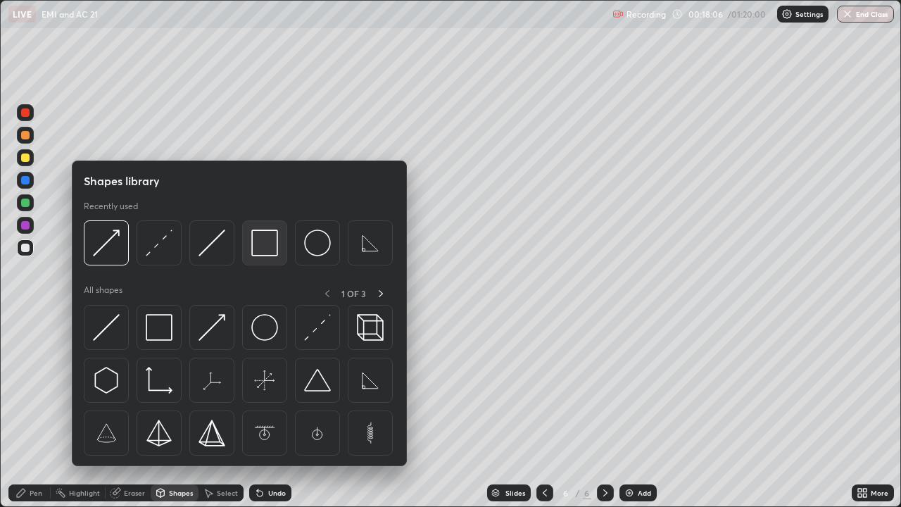
click at [259, 249] on img at bounding box center [264, 242] width 27 height 27
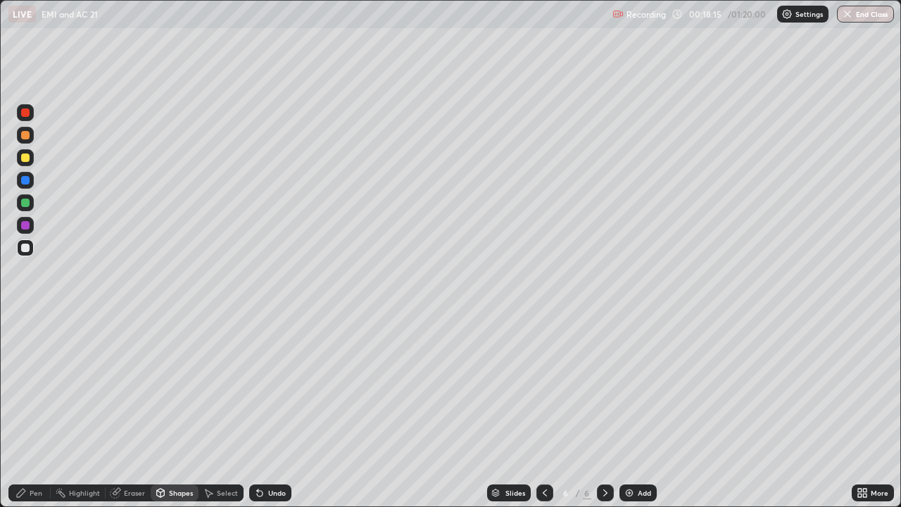
click at [169, 411] on div "Shapes" at bounding box center [181, 492] width 24 height 7
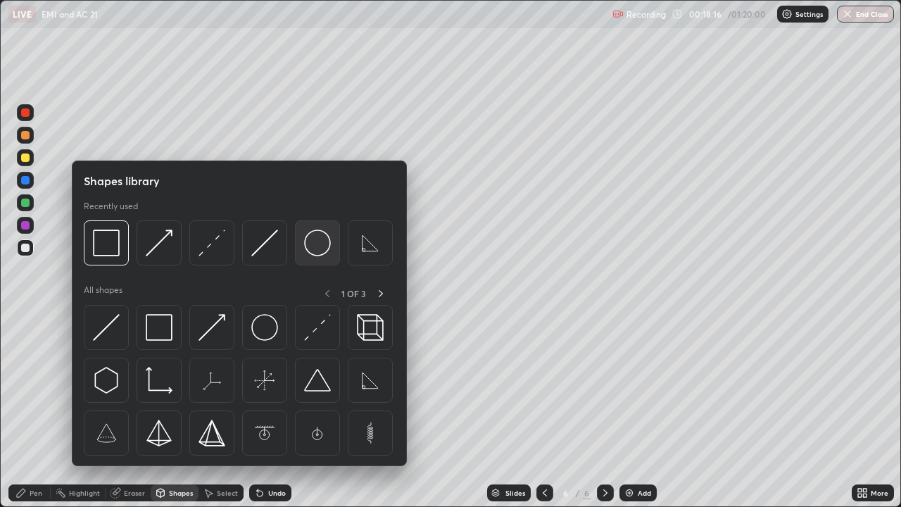
click at [315, 243] on img at bounding box center [317, 242] width 27 height 27
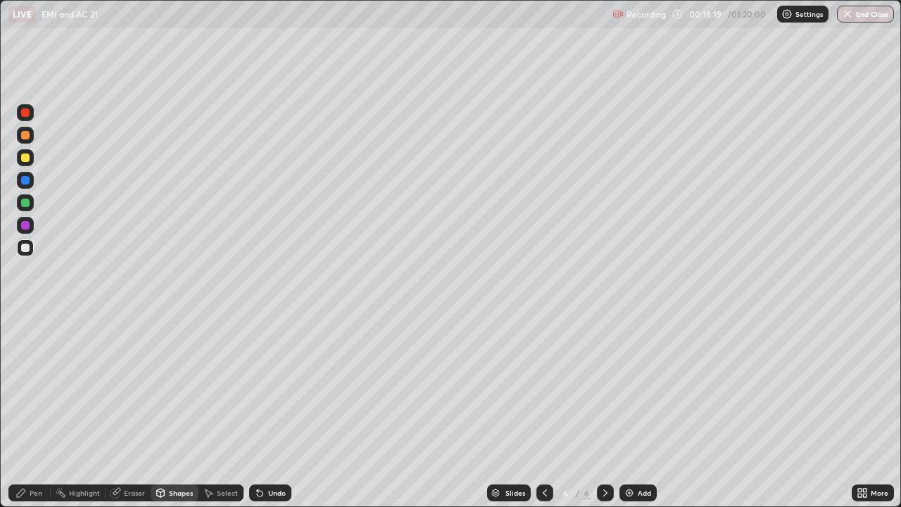
click at [182, 411] on div "Shapes" at bounding box center [175, 492] width 48 height 17
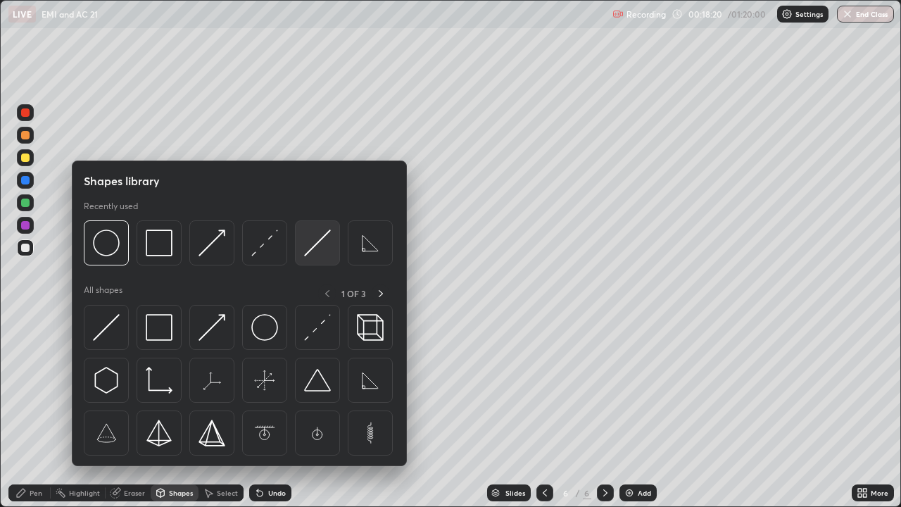
click at [314, 248] on img at bounding box center [317, 242] width 27 height 27
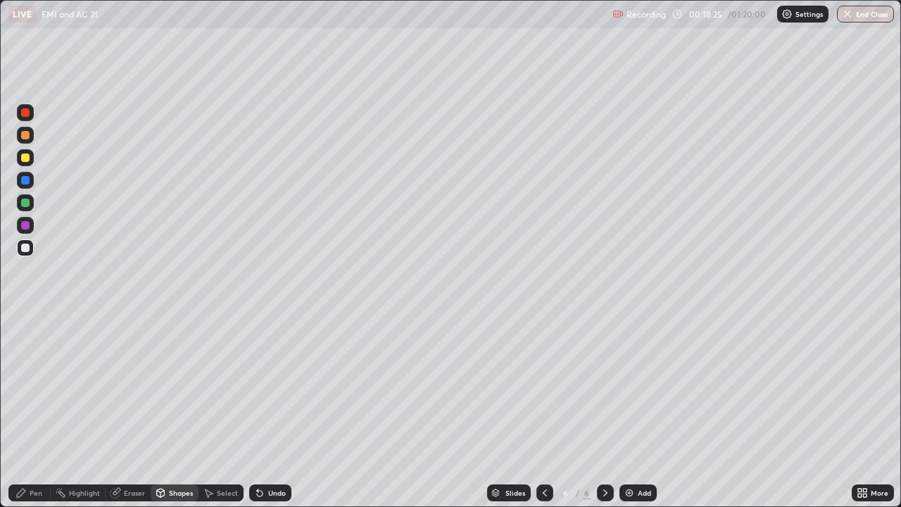
click at [231, 411] on div "Select" at bounding box center [227, 492] width 21 height 7
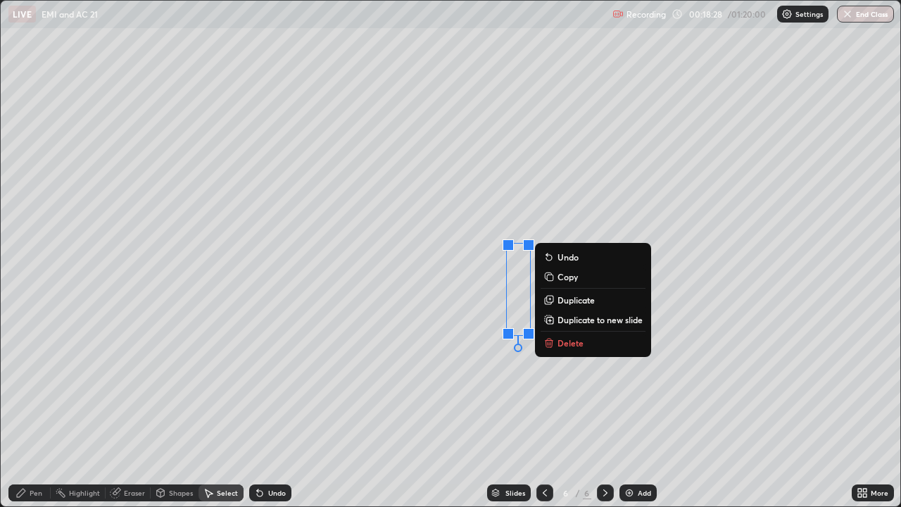
click at [578, 301] on p "Duplicate" at bounding box center [575, 299] width 37 height 11
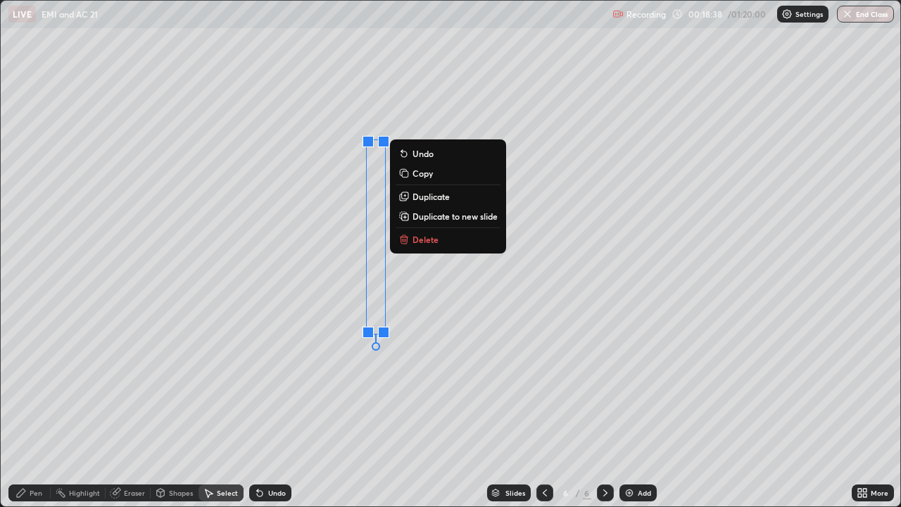
click at [36, 411] on div "Pen" at bounding box center [36, 492] width 13 height 7
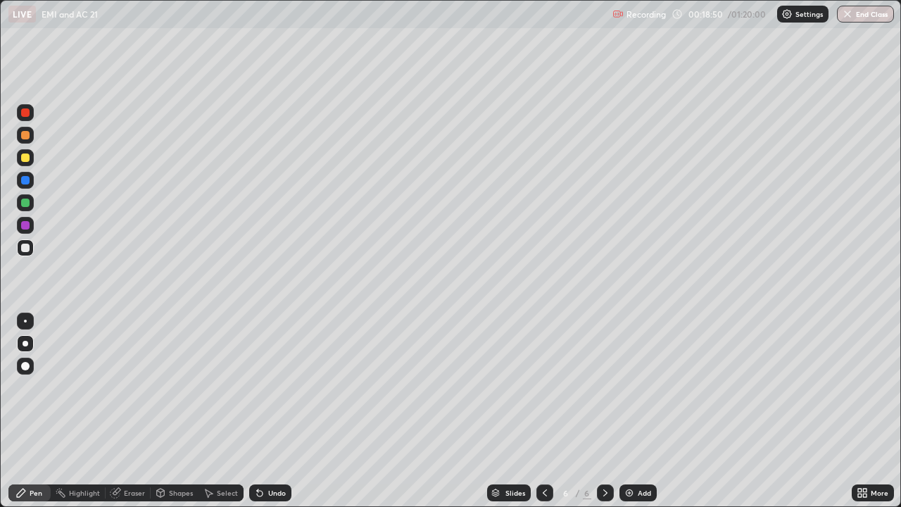
click at [17, 162] on div at bounding box center [25, 157] width 17 height 17
click at [180, 411] on div "Shapes" at bounding box center [181, 492] width 24 height 7
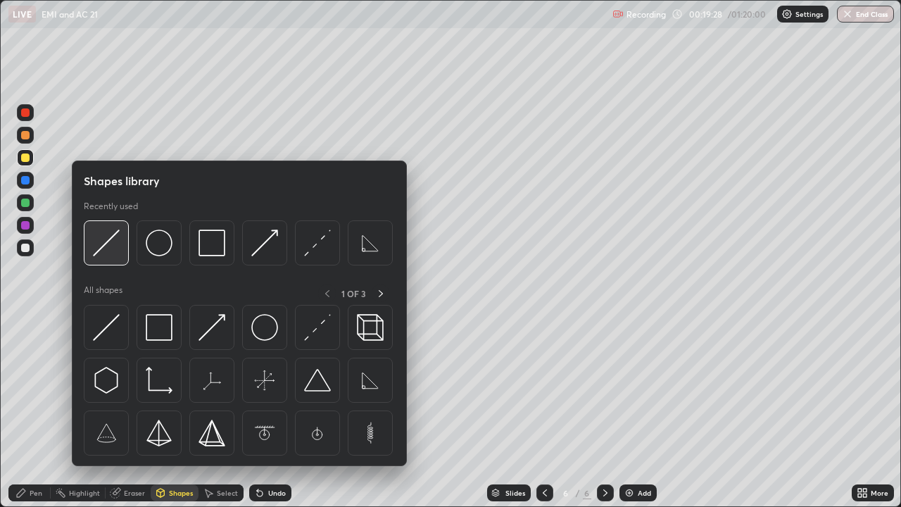
click at [122, 251] on div at bounding box center [106, 242] width 45 height 45
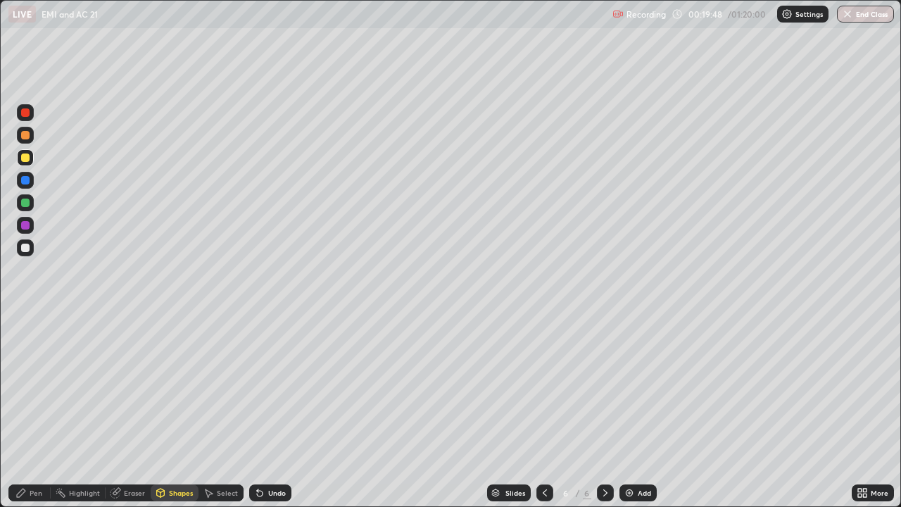
click at [181, 411] on div "Shapes" at bounding box center [175, 492] width 48 height 17
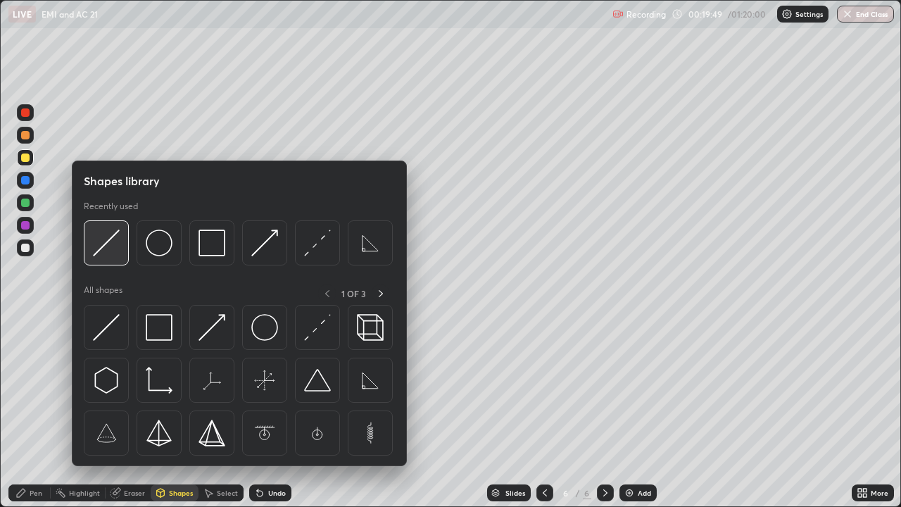
click at [110, 238] on img at bounding box center [106, 242] width 27 height 27
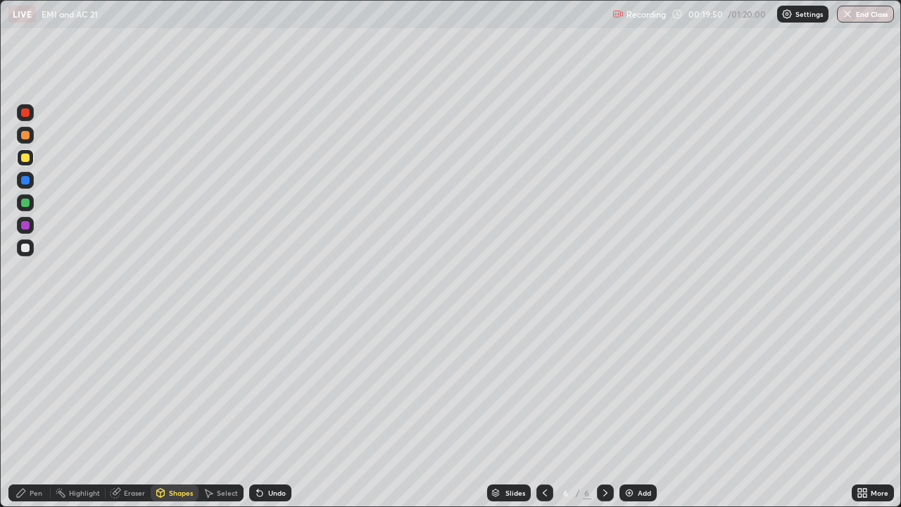
click at [23, 203] on div at bounding box center [25, 202] width 8 height 8
click at [44, 411] on div "Pen" at bounding box center [29, 492] width 42 height 17
click at [162, 411] on icon at bounding box center [161, 492] width 8 height 8
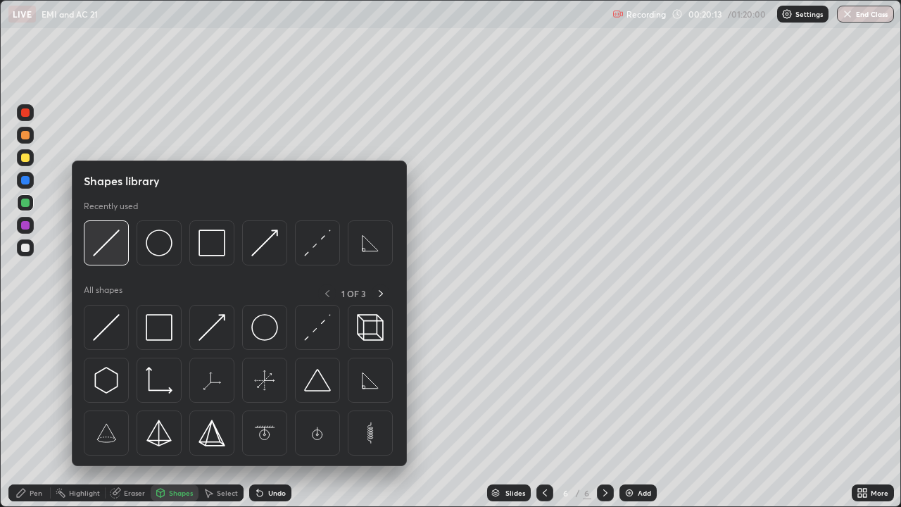
click at [100, 250] on img at bounding box center [106, 242] width 27 height 27
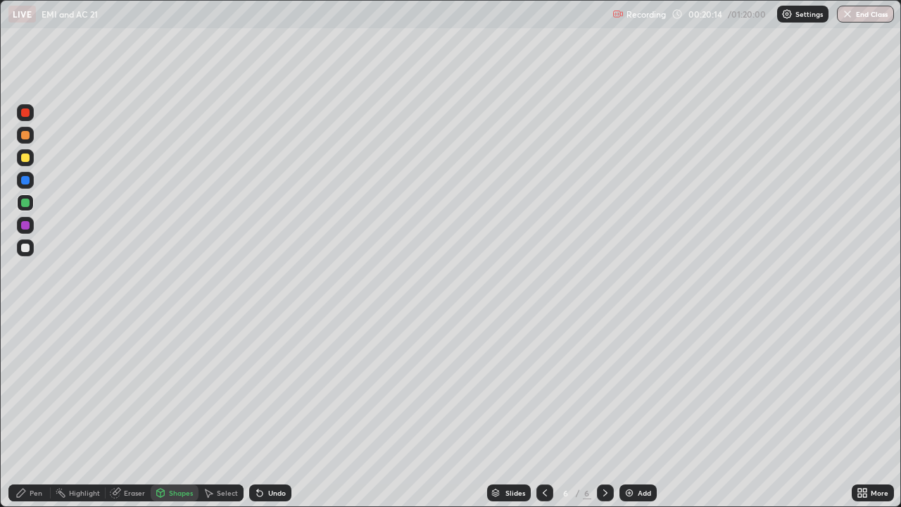
click at [25, 134] on div at bounding box center [25, 135] width 8 height 8
click at [270, 411] on div "Undo" at bounding box center [277, 492] width 18 height 7
click at [169, 411] on div "Shapes" at bounding box center [181, 492] width 24 height 7
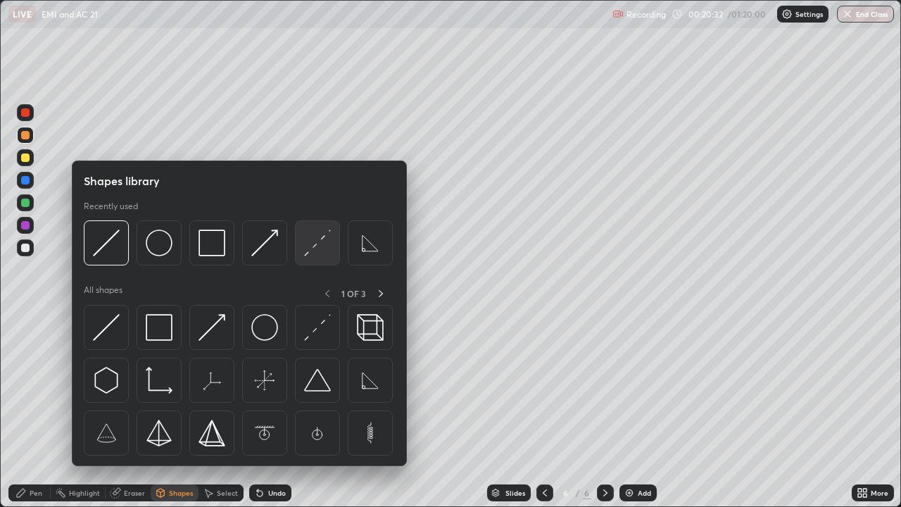
click at [319, 235] on img at bounding box center [317, 242] width 27 height 27
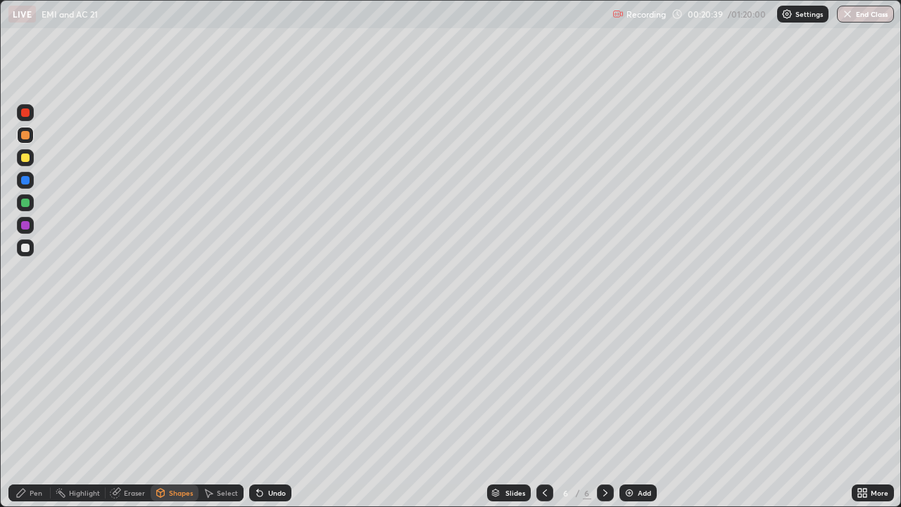
click at [30, 411] on div "Pen" at bounding box center [29, 492] width 42 height 17
click at [23, 254] on div at bounding box center [25, 247] width 17 height 17
click at [173, 411] on div "Shapes" at bounding box center [181, 492] width 24 height 7
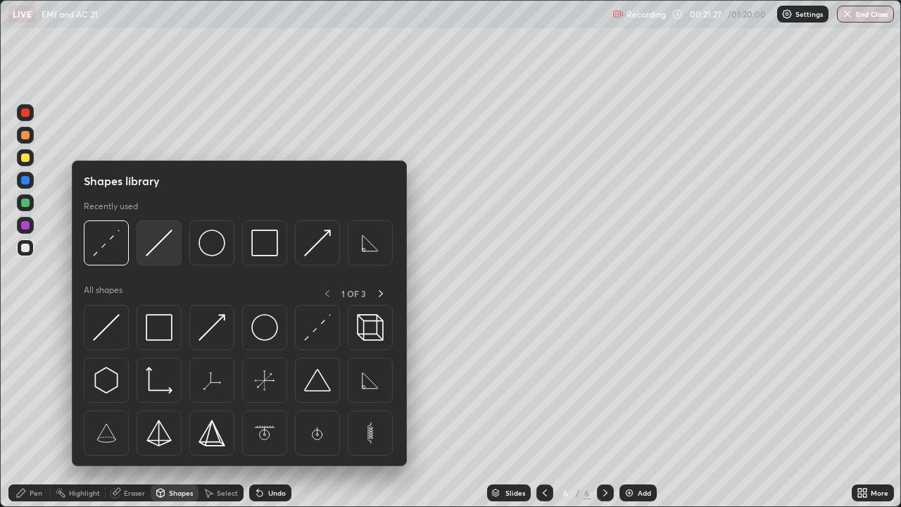
click at [153, 248] on img at bounding box center [159, 242] width 27 height 27
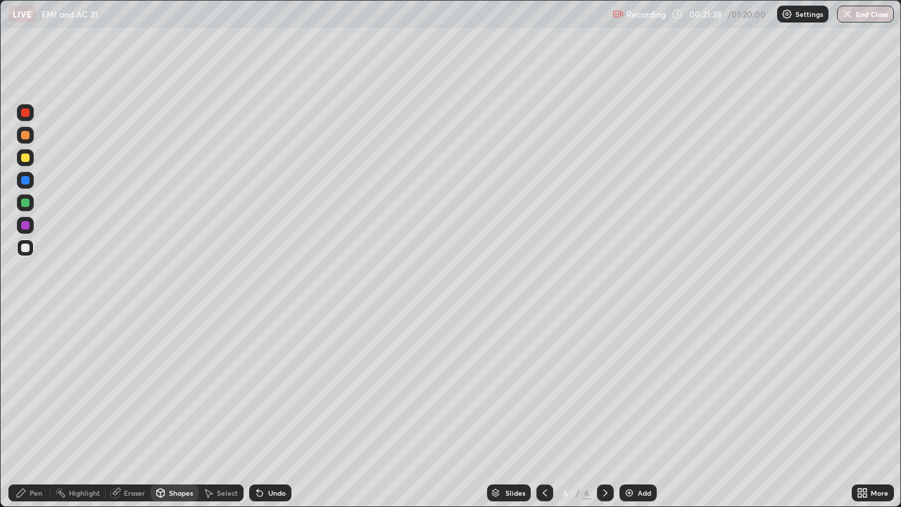
click at [24, 157] on div at bounding box center [25, 157] width 8 height 8
click at [23, 137] on div at bounding box center [25, 135] width 8 height 8
click at [26, 411] on div "Pen" at bounding box center [29, 492] width 42 height 17
click at [173, 411] on div "Shapes" at bounding box center [181, 492] width 24 height 7
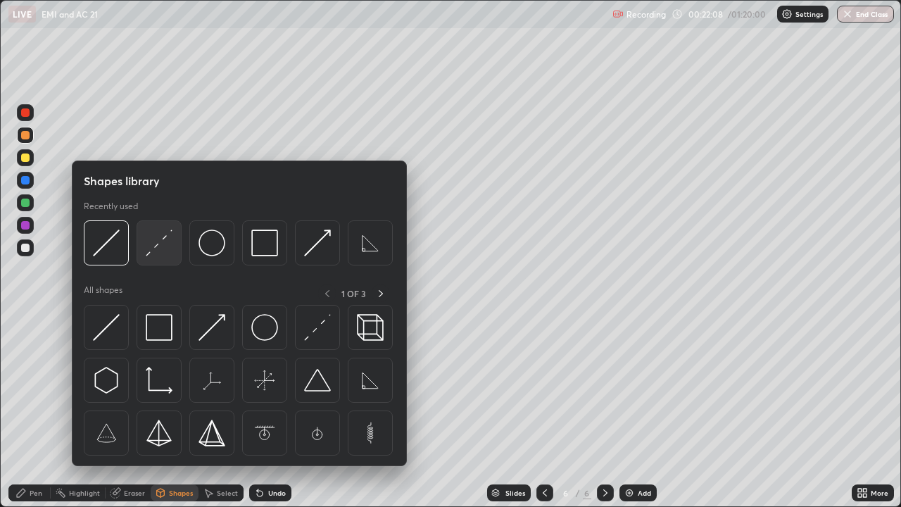
click at [158, 248] on img at bounding box center [159, 242] width 27 height 27
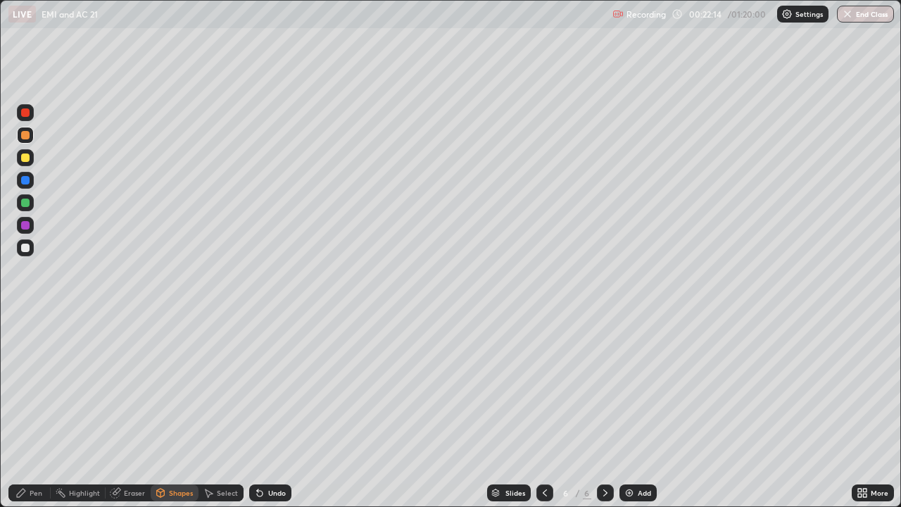
click at [26, 411] on icon at bounding box center [20, 492] width 11 height 11
click at [637, 411] on div "Add" at bounding box center [643, 492] width 13 height 7
click at [29, 248] on div at bounding box center [25, 247] width 8 height 8
click at [189, 411] on div "Shapes" at bounding box center [181, 492] width 24 height 7
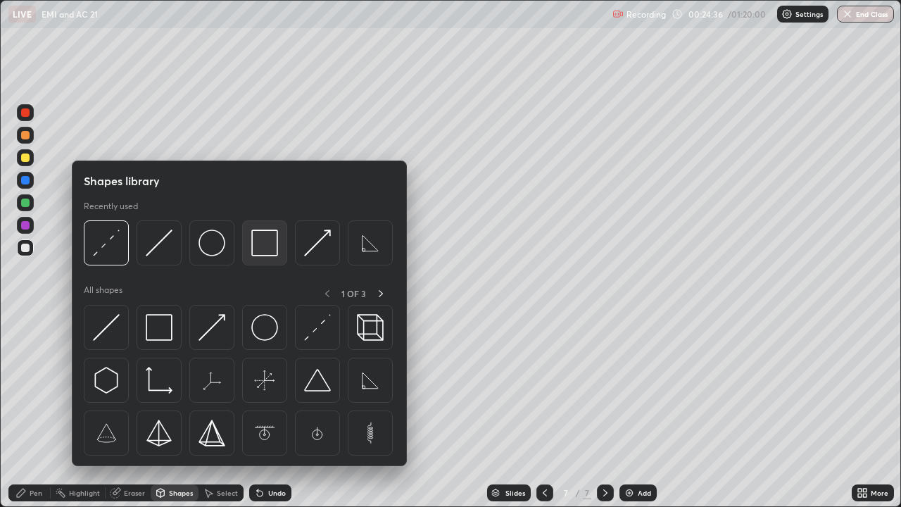
click at [266, 238] on img at bounding box center [264, 242] width 27 height 27
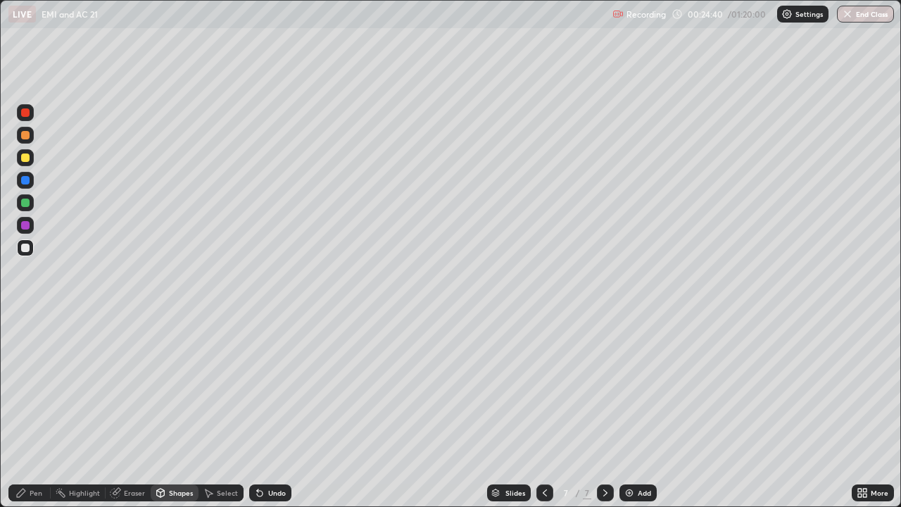
click at [31, 411] on div "Pen" at bounding box center [36, 492] width 13 height 7
click at [169, 411] on div "Shapes" at bounding box center [181, 492] width 24 height 7
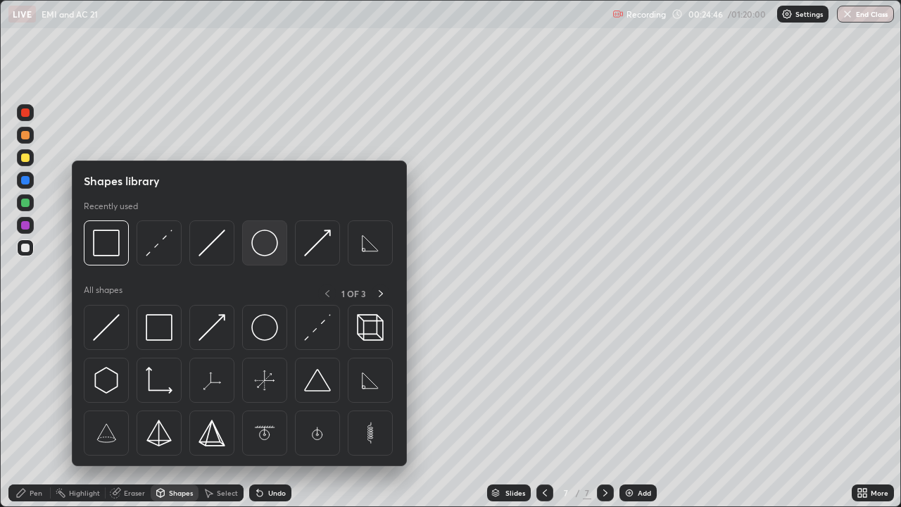
click at [258, 241] on img at bounding box center [264, 242] width 27 height 27
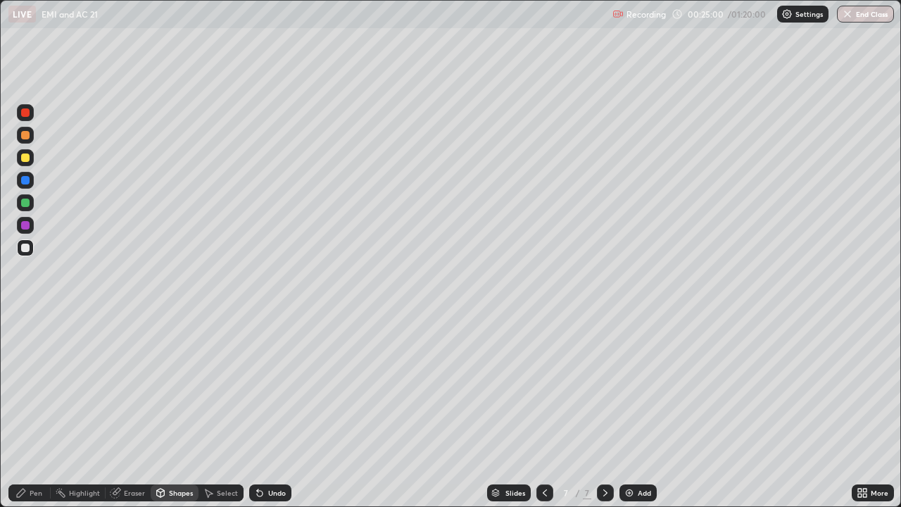
click at [36, 411] on div "Pen" at bounding box center [36, 492] width 13 height 7
click at [170, 411] on div "Shapes" at bounding box center [175, 492] width 48 height 17
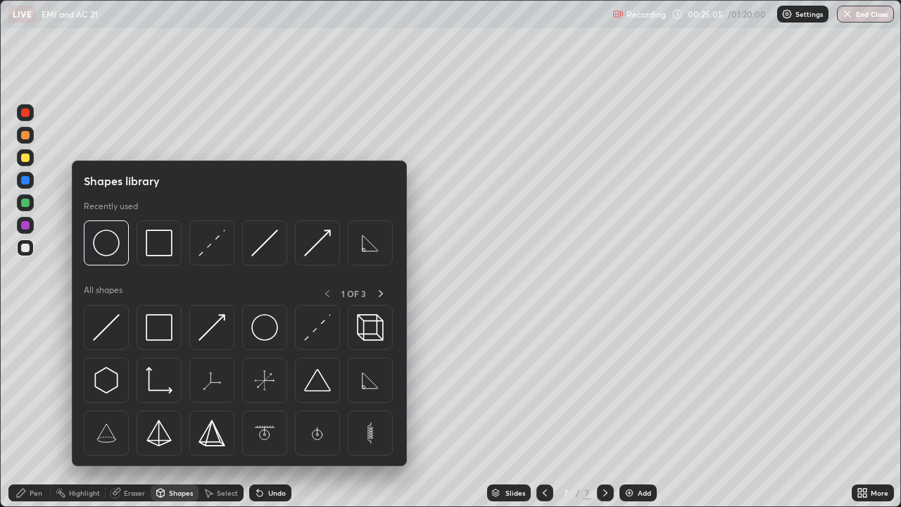
click at [139, 411] on div "Eraser" at bounding box center [134, 492] width 21 height 7
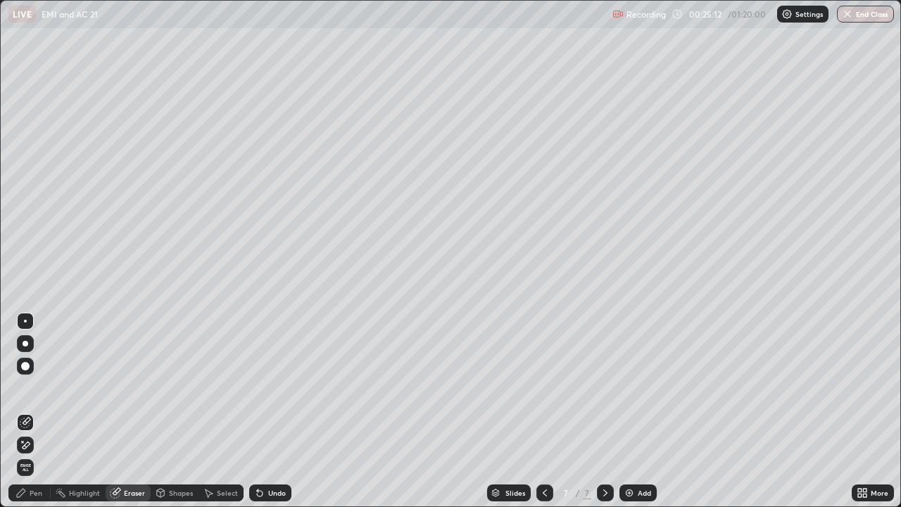
click at [176, 411] on div "Shapes" at bounding box center [181, 492] width 24 height 7
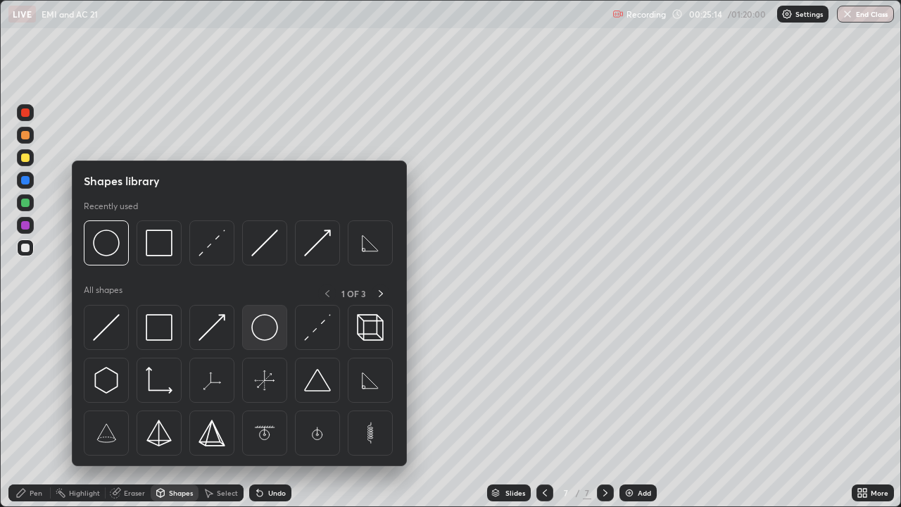
click at [267, 329] on img at bounding box center [264, 327] width 27 height 27
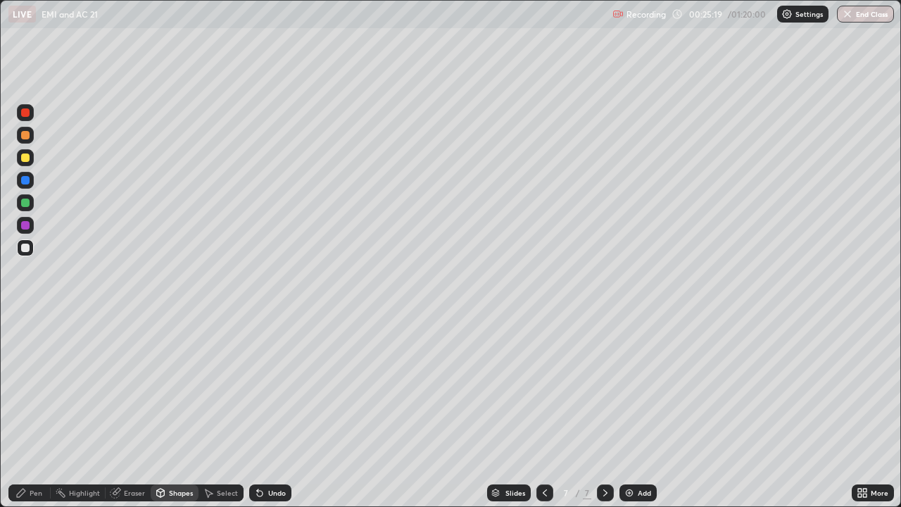
click at [128, 411] on div "Eraser" at bounding box center [134, 492] width 21 height 7
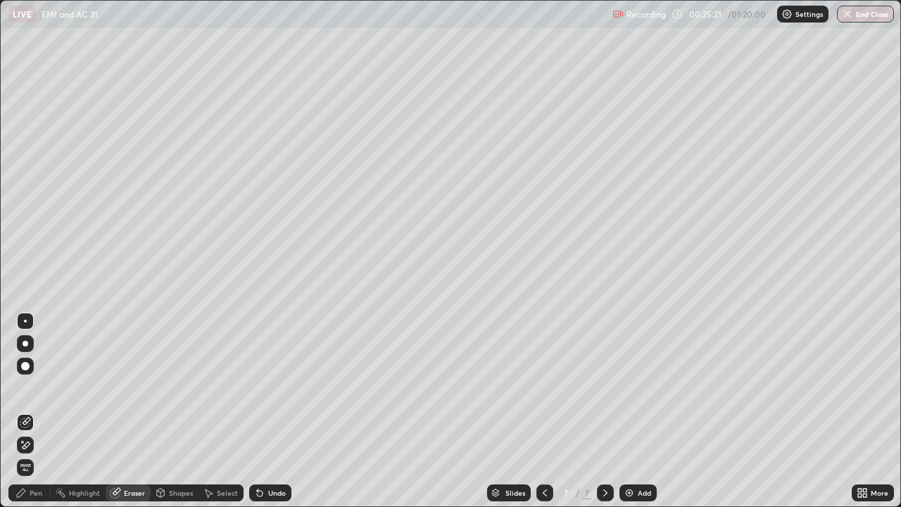
click at [275, 411] on div "Undo" at bounding box center [277, 492] width 18 height 7
click at [23, 411] on icon at bounding box center [20, 492] width 11 height 11
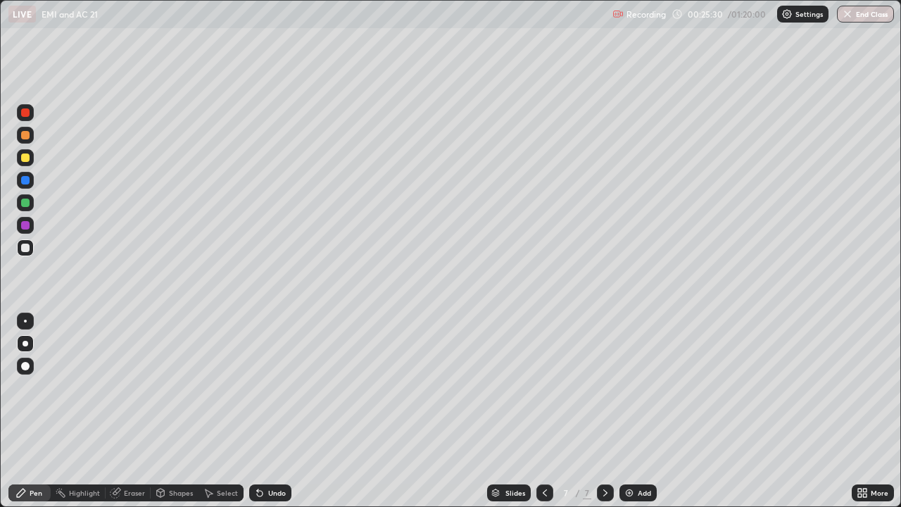
click at [171, 411] on div "Shapes" at bounding box center [181, 492] width 24 height 7
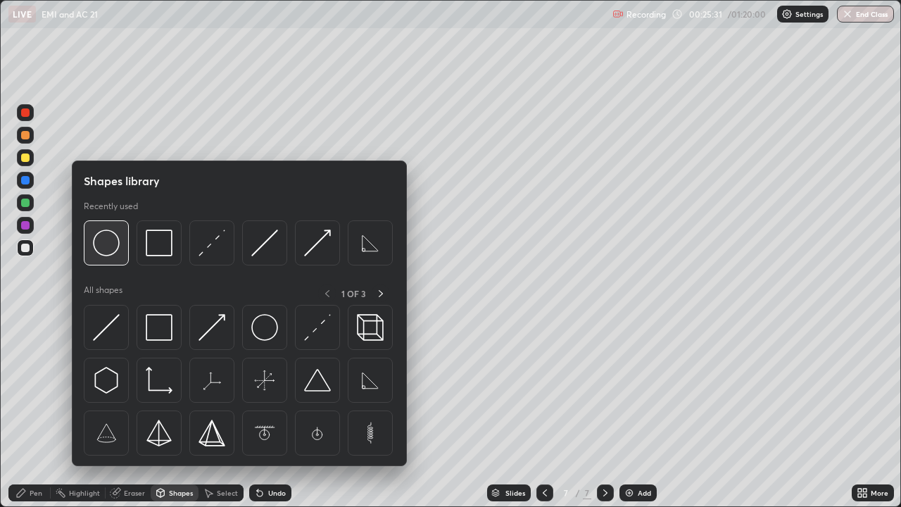
click at [106, 247] on img at bounding box center [106, 242] width 27 height 27
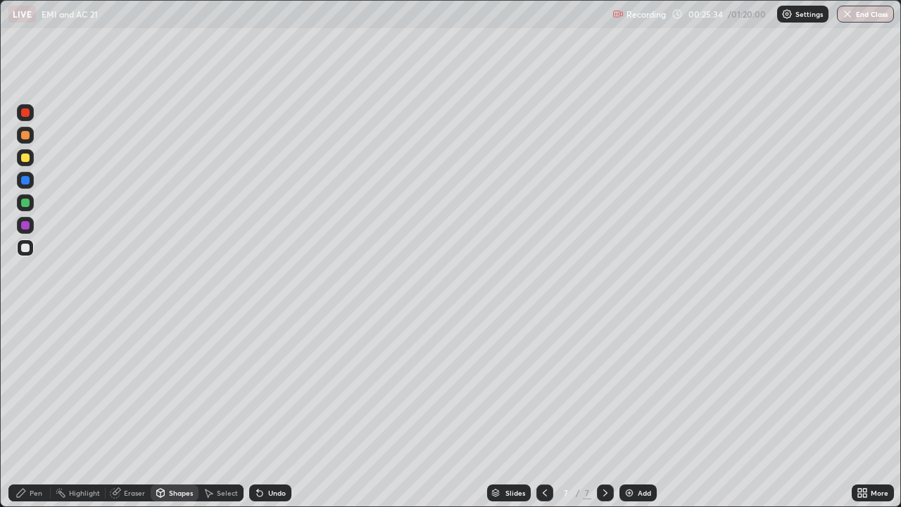
click at [132, 411] on div "Eraser" at bounding box center [134, 492] width 21 height 7
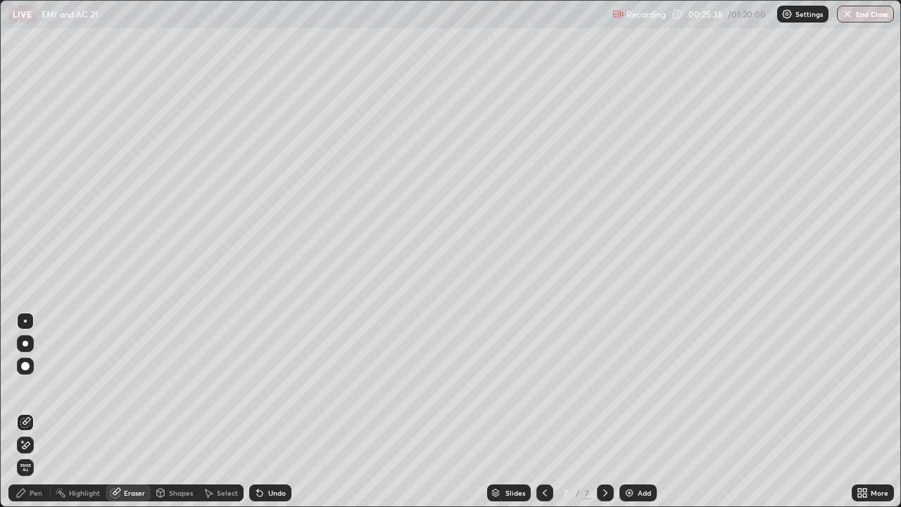
click at [225, 411] on div "Select" at bounding box center [227, 492] width 21 height 7
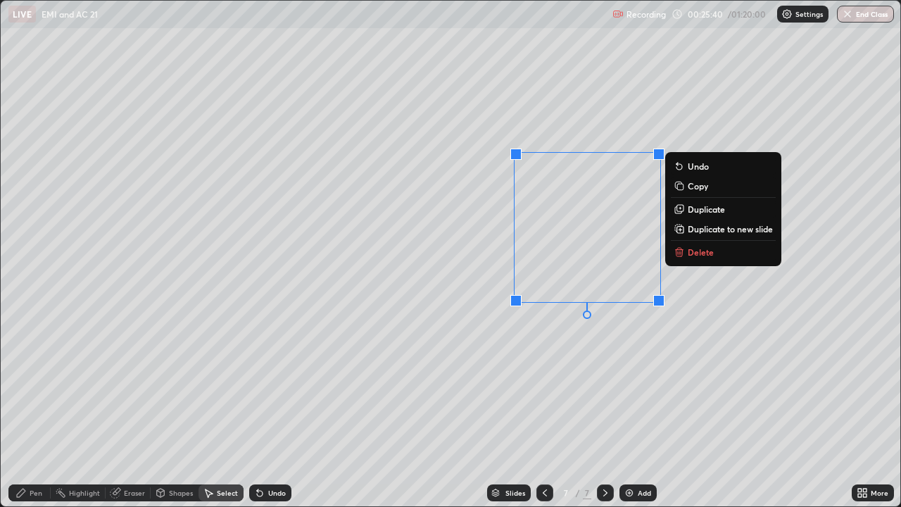
click at [714, 208] on p "Duplicate" at bounding box center [705, 208] width 37 height 11
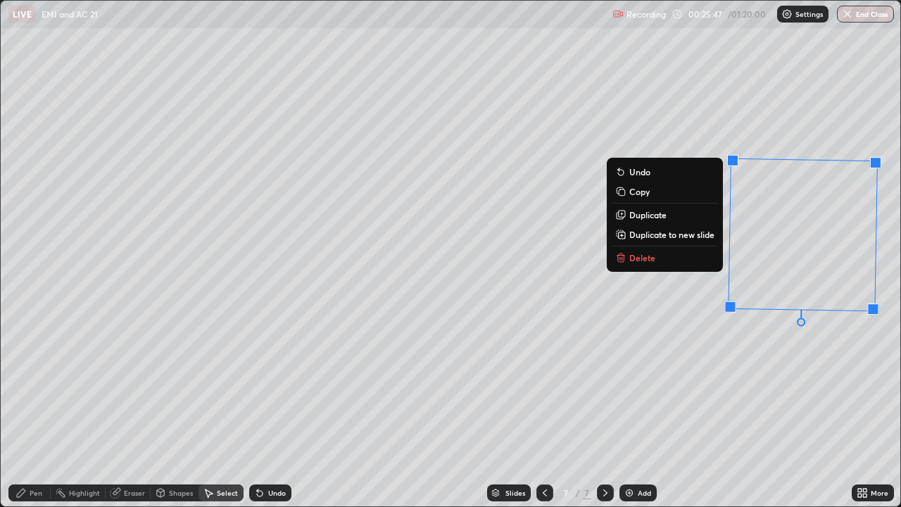
click at [516, 308] on div "179 ° Undo Copy Duplicate Duplicate to new slide Delete" at bounding box center [450, 253] width 899 height 505
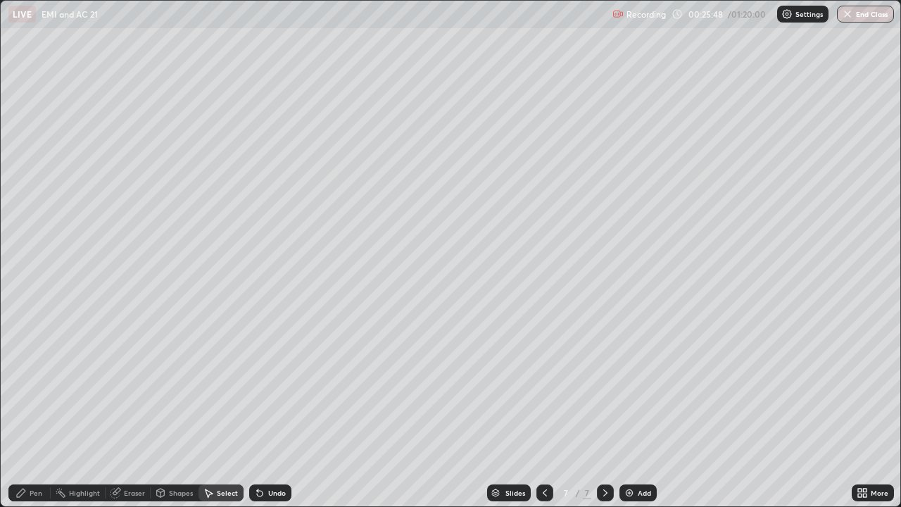
click at [178, 411] on div "Shapes" at bounding box center [181, 492] width 24 height 7
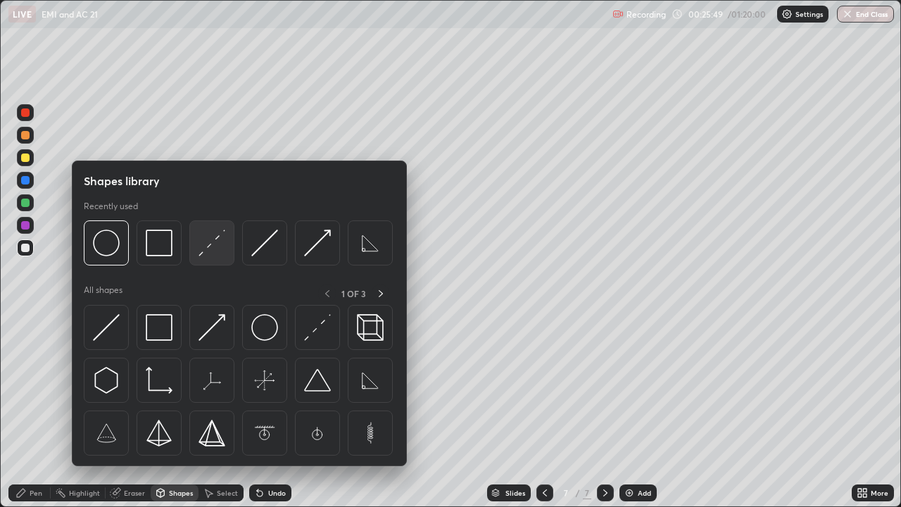
click at [213, 238] on img at bounding box center [211, 242] width 27 height 27
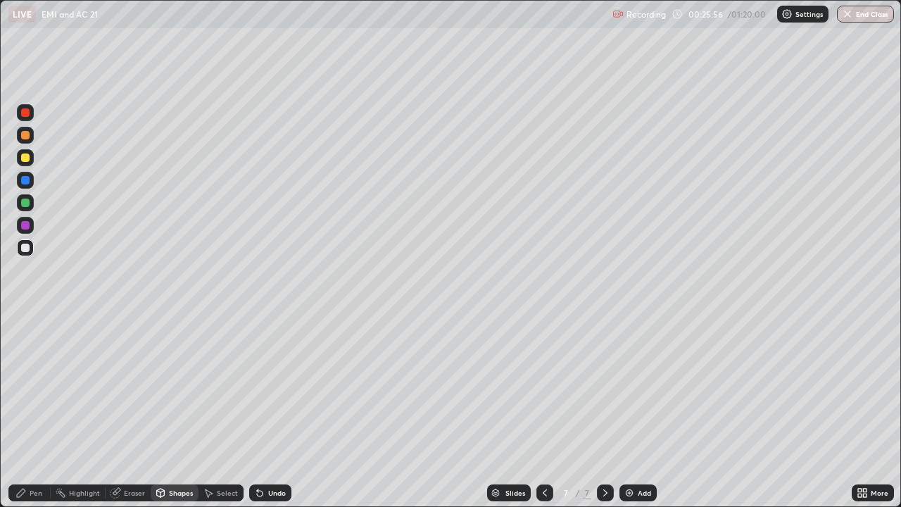
click at [229, 411] on div "Select" at bounding box center [227, 492] width 21 height 7
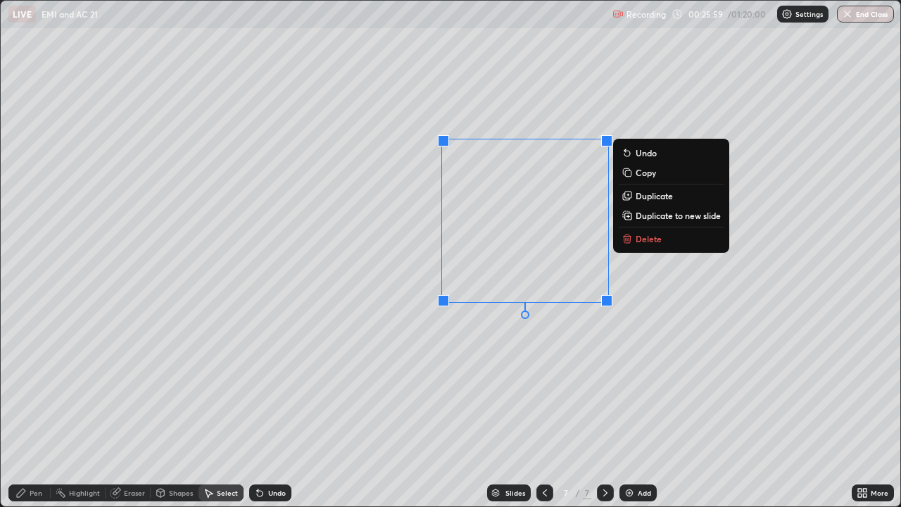
click at [32, 411] on div "Pen" at bounding box center [36, 492] width 13 height 7
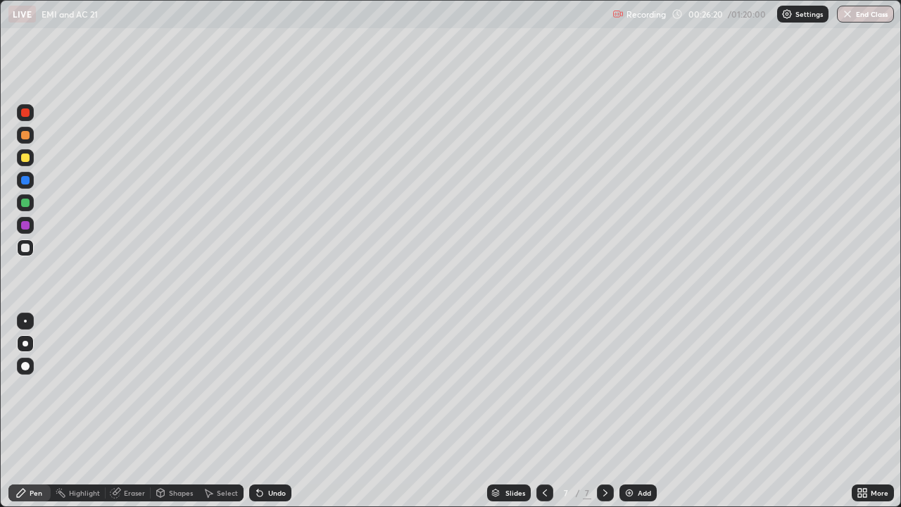
click at [277, 411] on div "Undo" at bounding box center [277, 492] width 18 height 7
click at [277, 411] on div "Undo" at bounding box center [270, 492] width 42 height 17
click at [175, 411] on div "Shapes" at bounding box center [181, 492] width 24 height 7
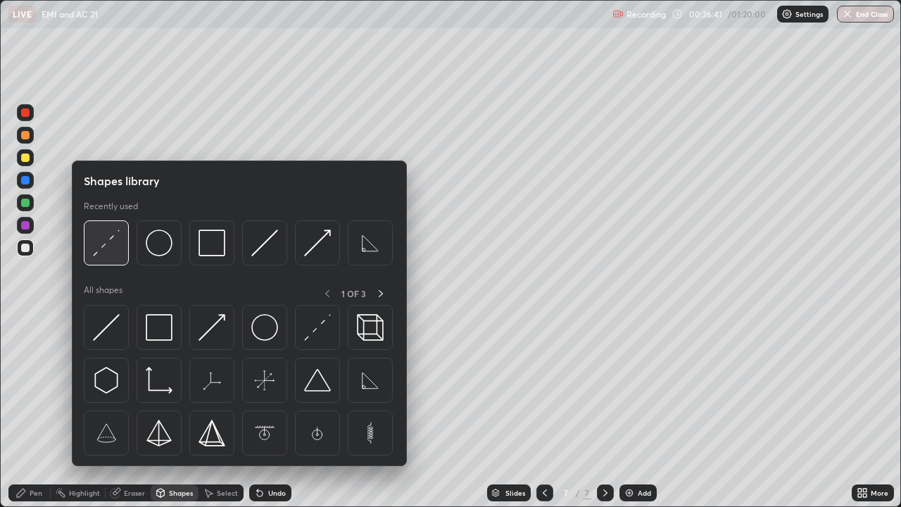
click at [110, 247] on img at bounding box center [106, 242] width 27 height 27
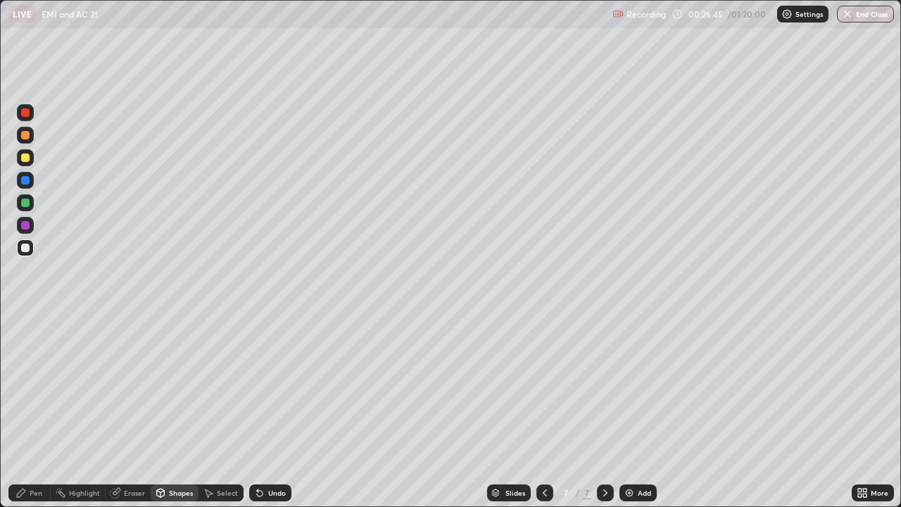
click at [19, 411] on icon at bounding box center [20, 492] width 11 height 11
click at [25, 160] on div at bounding box center [25, 157] width 8 height 8
click at [170, 411] on div "Shapes" at bounding box center [181, 492] width 24 height 7
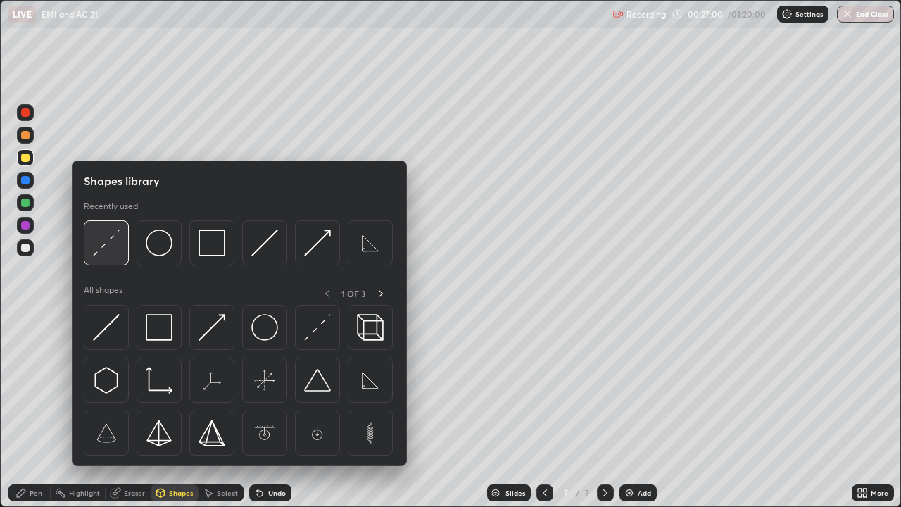
click at [116, 251] on img at bounding box center [106, 242] width 27 height 27
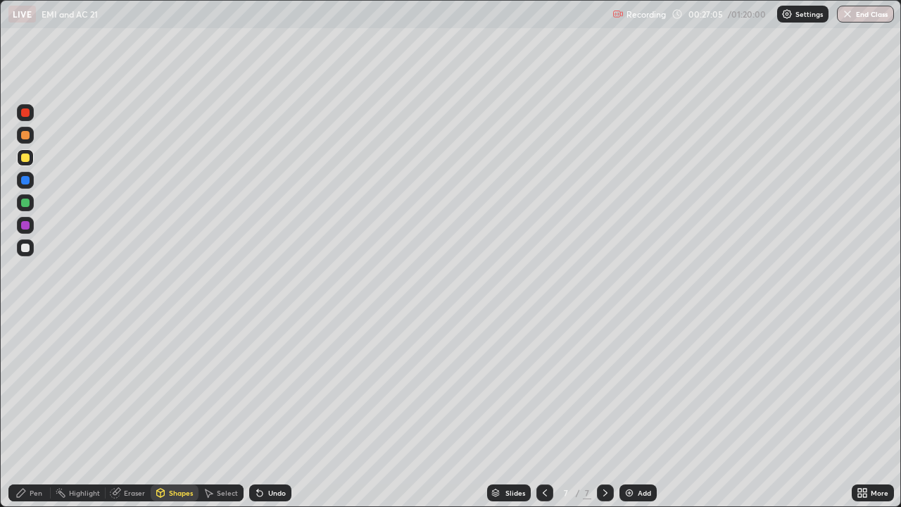
click at [21, 411] on icon at bounding box center [21, 492] width 8 height 8
click at [271, 411] on div "Undo" at bounding box center [270, 492] width 42 height 17
click at [640, 411] on div "Add" at bounding box center [643, 492] width 13 height 7
click at [176, 411] on div "Shapes" at bounding box center [181, 492] width 24 height 7
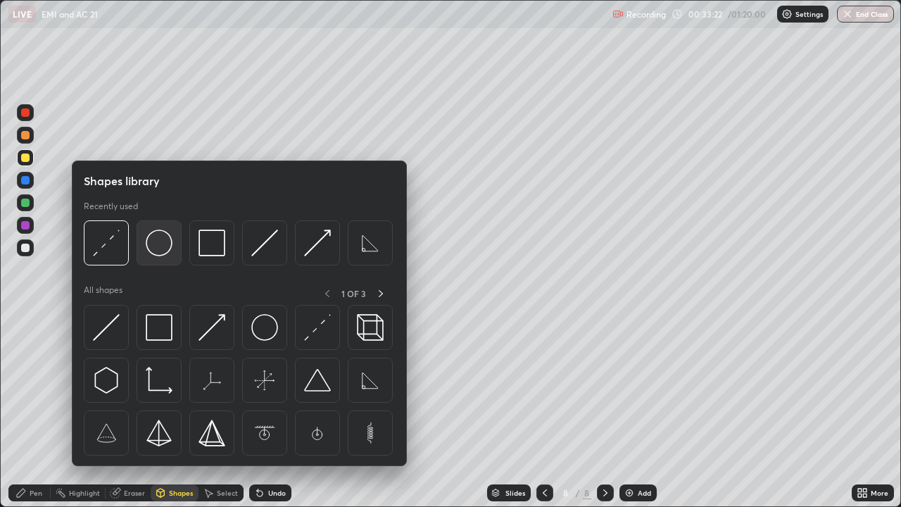
click at [160, 239] on img at bounding box center [159, 242] width 27 height 27
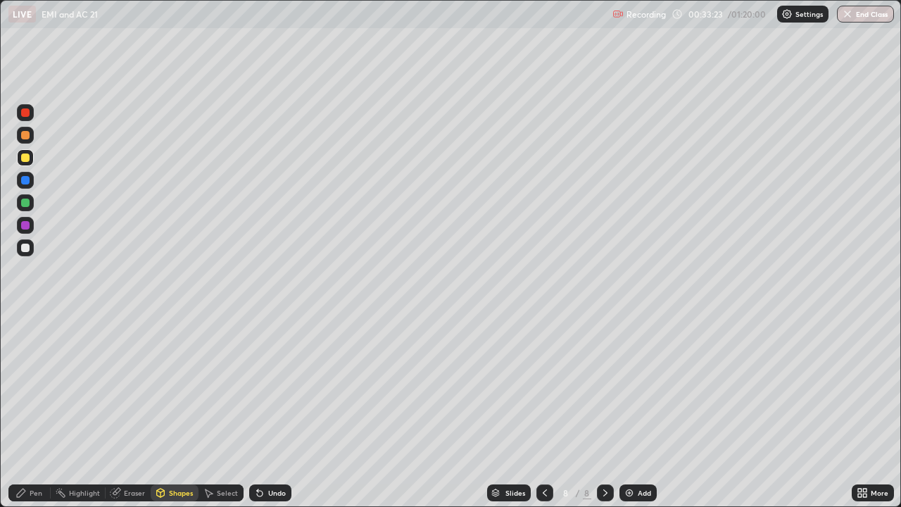
click at [24, 250] on div at bounding box center [25, 247] width 8 height 8
click at [137, 411] on div "Eraser" at bounding box center [134, 492] width 21 height 7
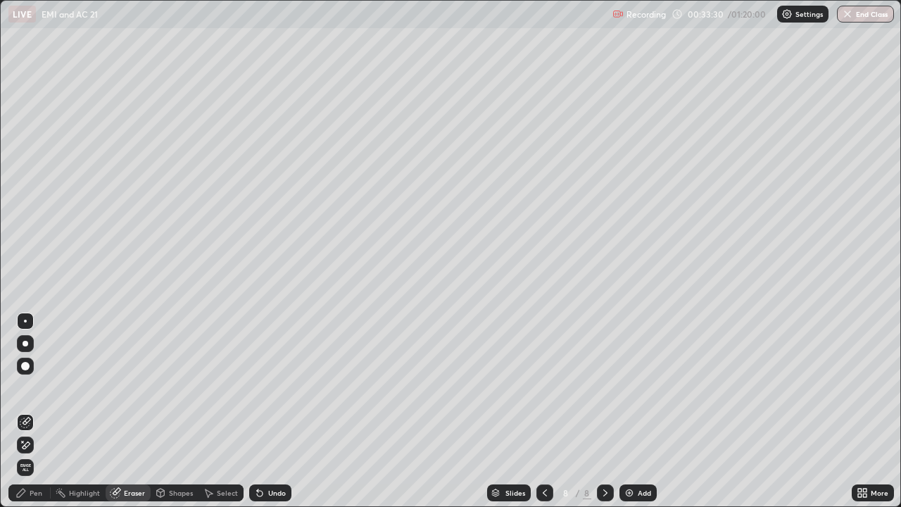
click at [170, 411] on div "Shapes" at bounding box center [181, 492] width 24 height 7
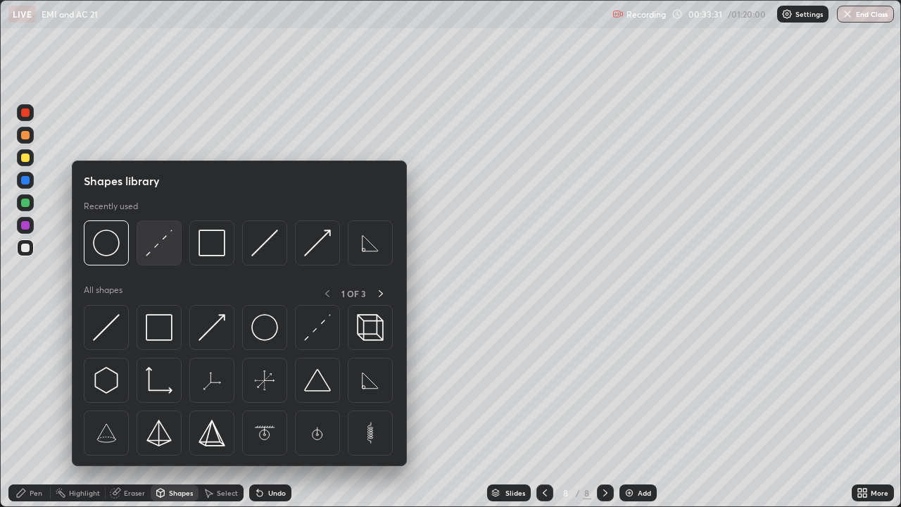
click at [168, 253] on img at bounding box center [159, 242] width 27 height 27
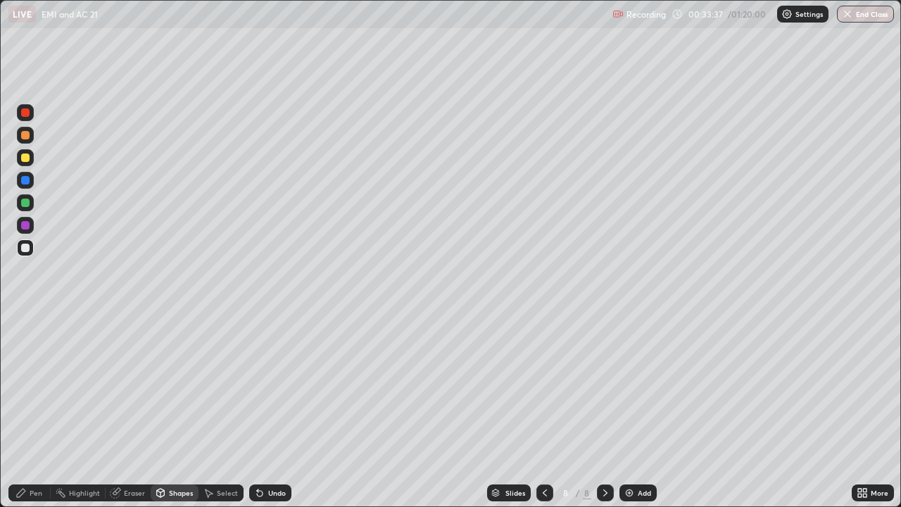
click at [29, 411] on div "Pen" at bounding box center [29, 492] width 42 height 17
click at [187, 411] on div "Shapes" at bounding box center [181, 492] width 24 height 7
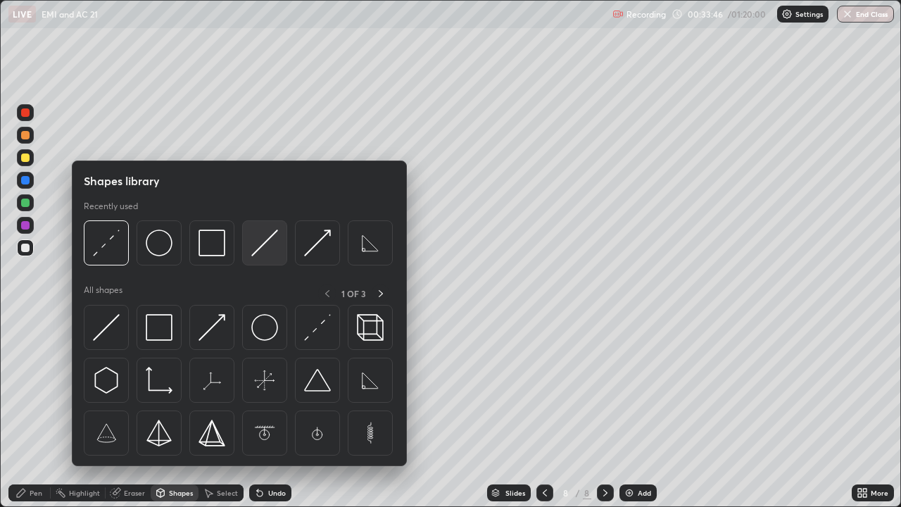
click at [267, 240] on img at bounding box center [264, 242] width 27 height 27
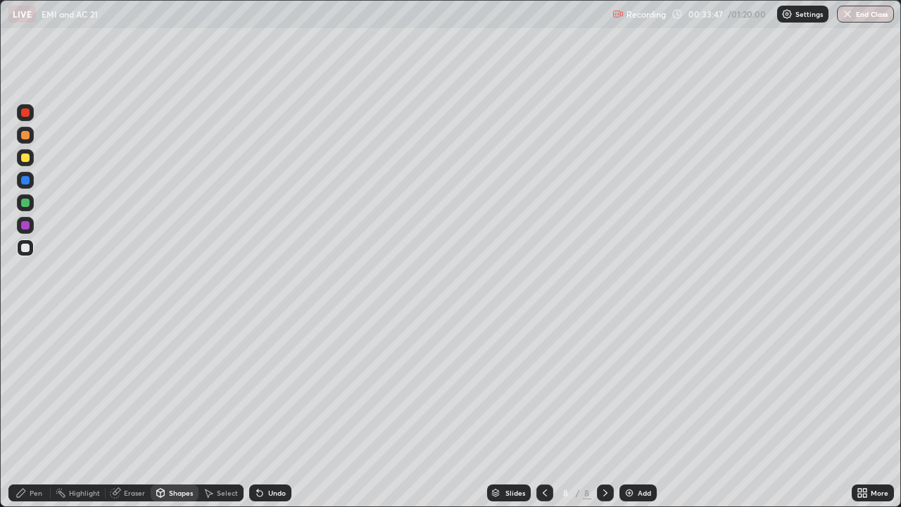
click at [26, 163] on div at bounding box center [25, 157] width 17 height 17
click at [36, 411] on div "Pen" at bounding box center [29, 492] width 42 height 17
click at [27, 250] on div at bounding box center [25, 247] width 8 height 8
click at [269, 411] on div "Undo" at bounding box center [277, 492] width 18 height 7
click at [172, 411] on div "Shapes" at bounding box center [181, 492] width 24 height 7
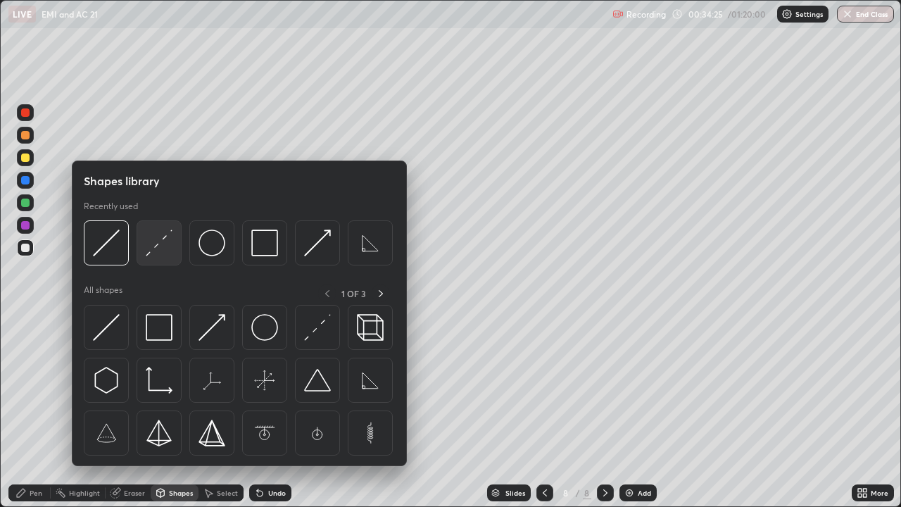
click at [167, 251] on img at bounding box center [159, 242] width 27 height 27
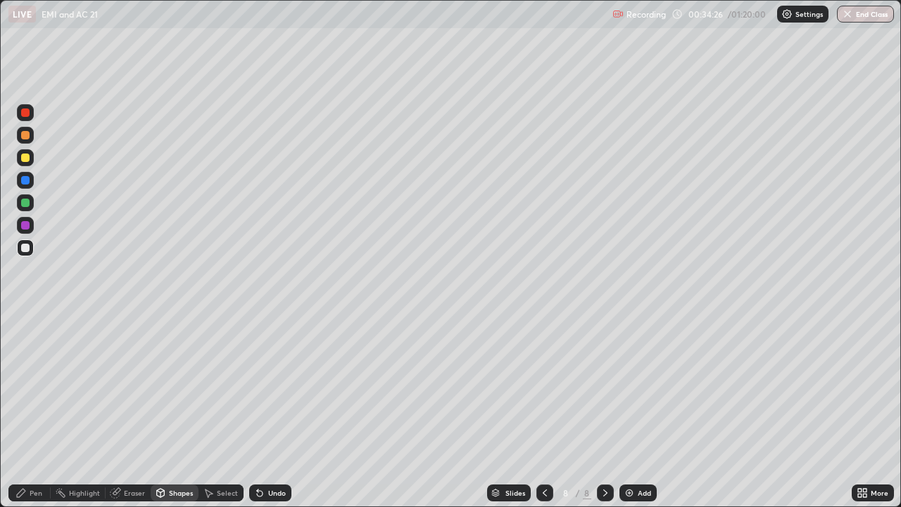
click at [28, 203] on div at bounding box center [25, 202] width 8 height 8
click at [32, 411] on div "Pen" at bounding box center [36, 492] width 13 height 7
click at [172, 411] on div "Shapes" at bounding box center [181, 492] width 24 height 7
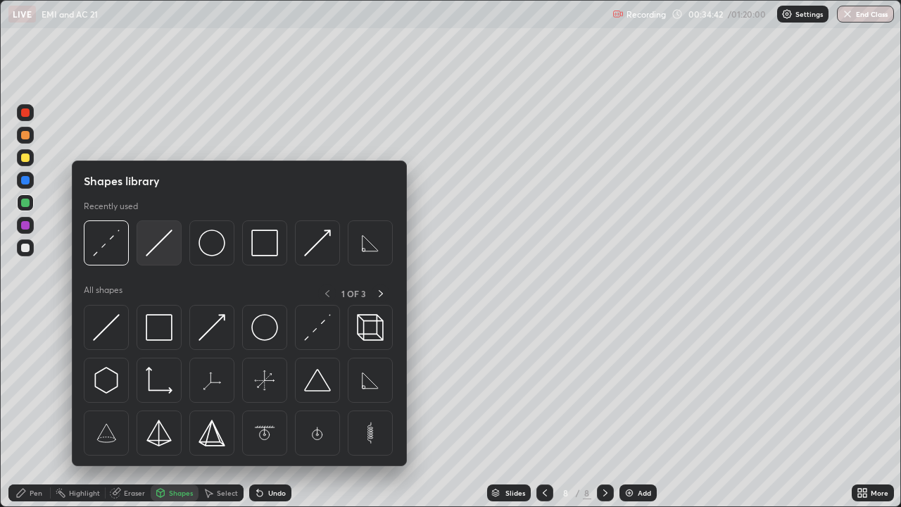
click at [156, 253] on img at bounding box center [159, 242] width 27 height 27
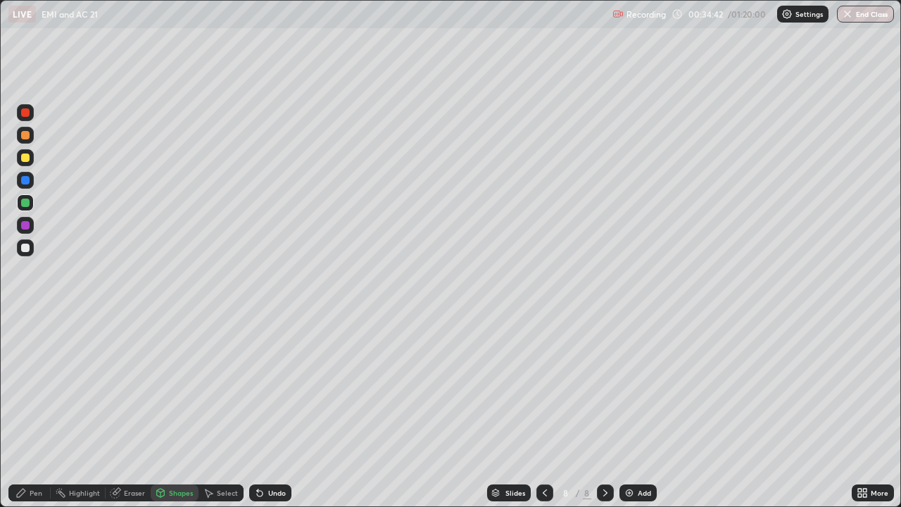
click at [25, 228] on div at bounding box center [25, 225] width 8 height 8
click at [37, 411] on div "Pen" at bounding box center [36, 492] width 13 height 7
click at [27, 246] on div at bounding box center [25, 247] width 8 height 8
click at [633, 411] on img at bounding box center [628, 492] width 11 height 11
click at [169, 411] on div "Shapes" at bounding box center [181, 492] width 24 height 7
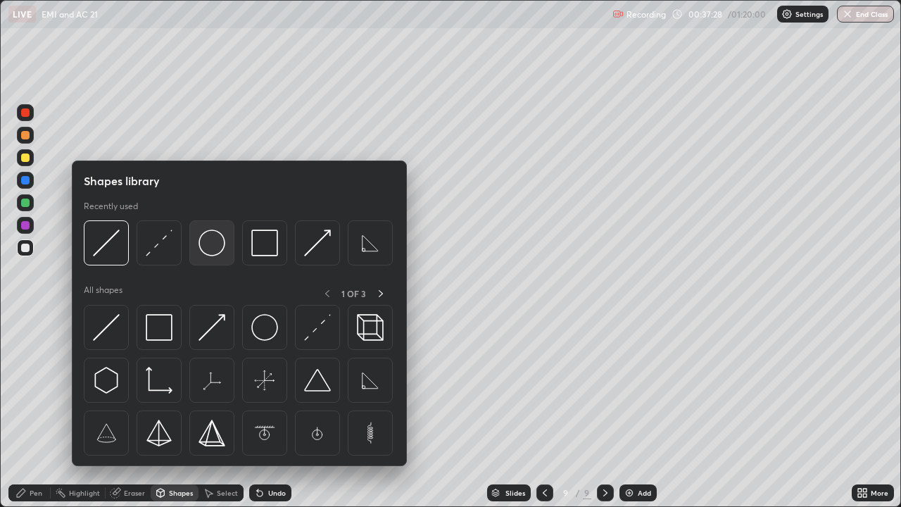
click at [216, 246] on img at bounding box center [211, 242] width 27 height 27
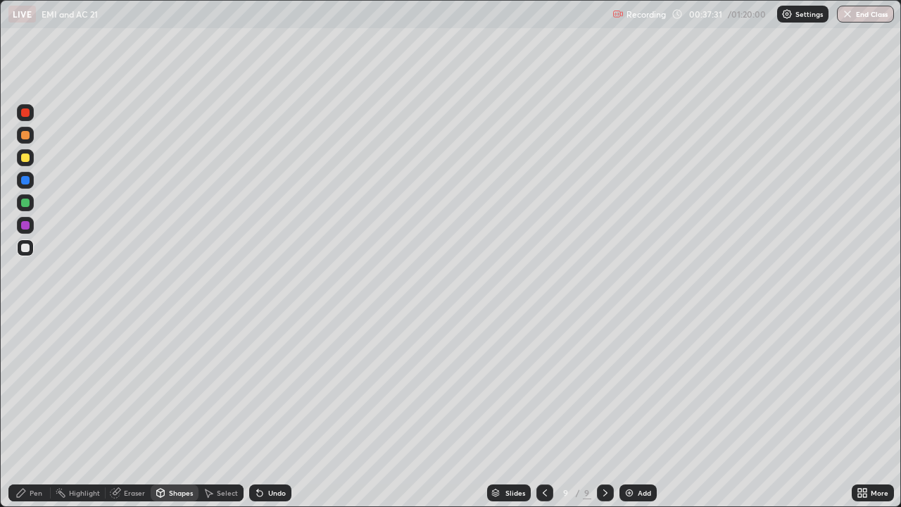
click at [125, 411] on div "Eraser" at bounding box center [134, 492] width 21 height 7
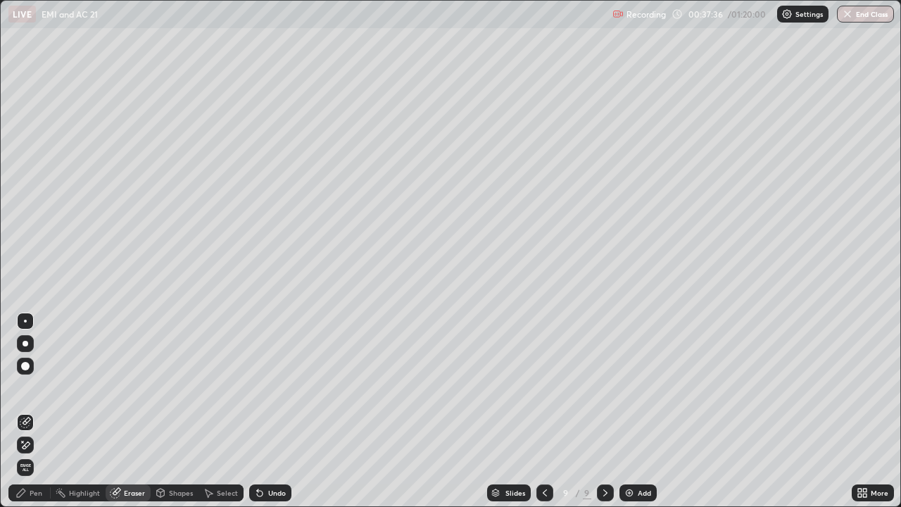
click at [159, 411] on icon at bounding box center [161, 491] width 8 height 2
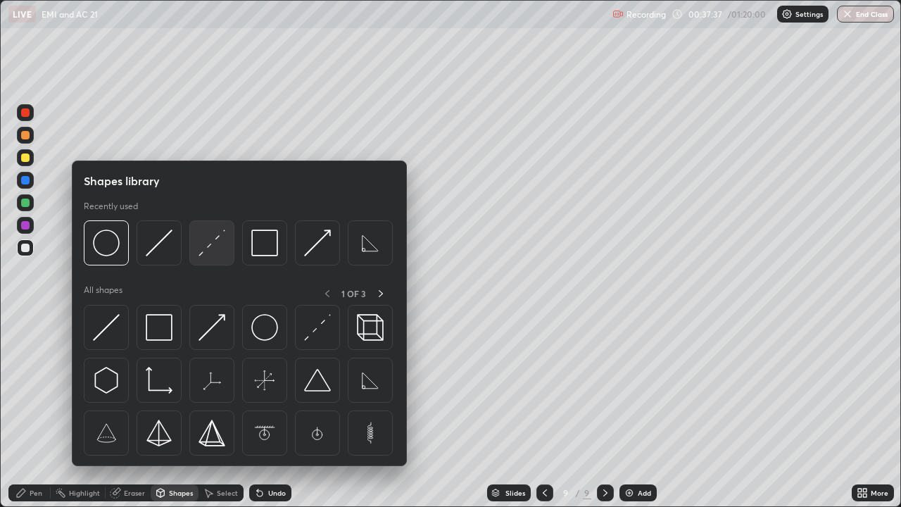
click at [222, 248] on img at bounding box center [211, 242] width 27 height 27
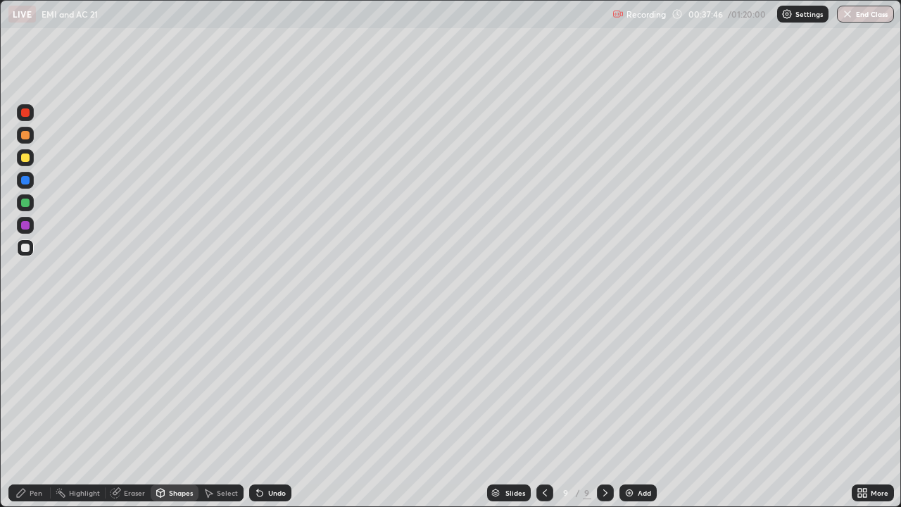
click at [174, 411] on div "Shapes" at bounding box center [181, 492] width 24 height 7
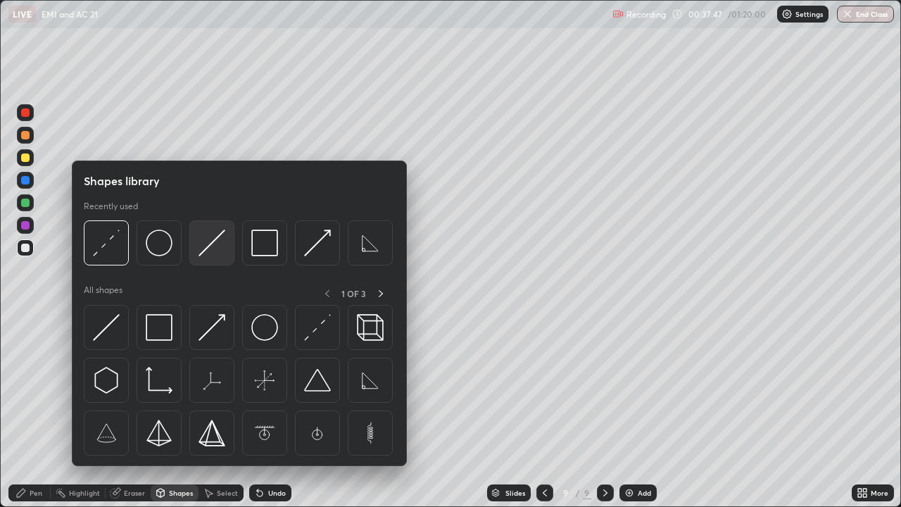
click at [222, 248] on img at bounding box center [211, 242] width 27 height 27
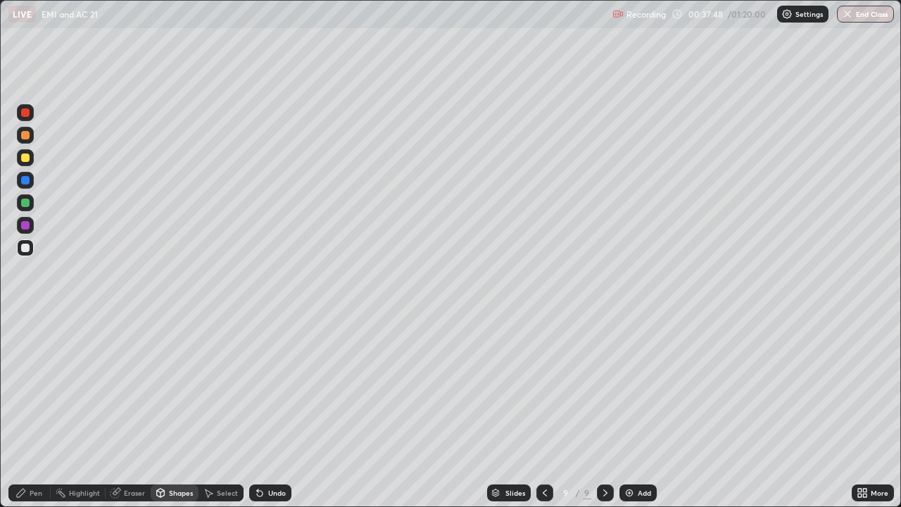
click at [27, 160] on div at bounding box center [25, 157] width 8 height 8
click at [174, 411] on div "Shapes" at bounding box center [181, 492] width 24 height 7
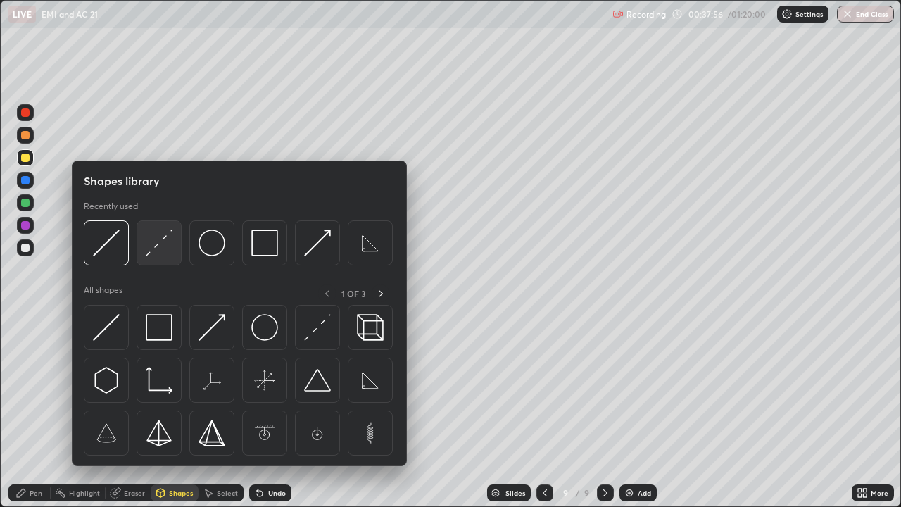
click at [169, 249] on img at bounding box center [159, 242] width 27 height 27
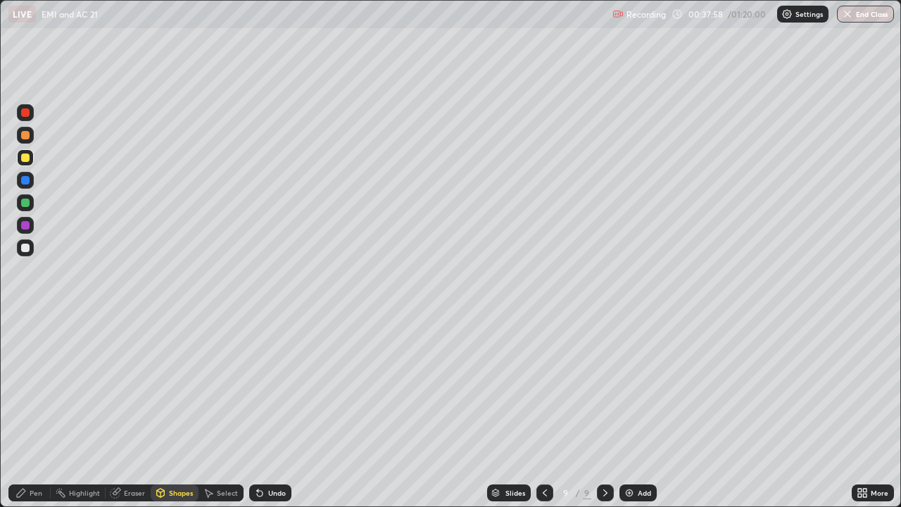
click at [28, 204] on div at bounding box center [25, 202] width 8 height 8
click at [39, 411] on div "Pen" at bounding box center [36, 492] width 13 height 7
click at [28, 160] on div at bounding box center [25, 157] width 8 height 8
click at [277, 411] on div "Undo" at bounding box center [277, 492] width 18 height 7
click at [27, 254] on div at bounding box center [25, 247] width 17 height 17
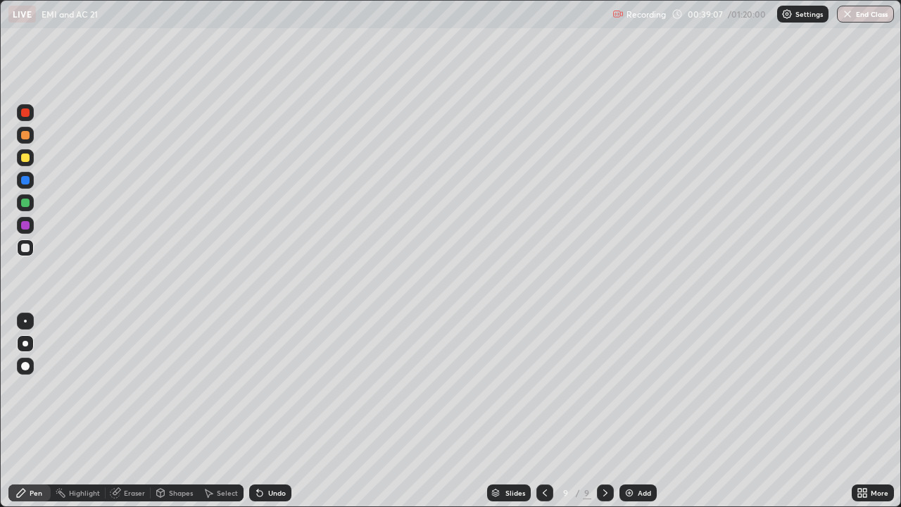
click at [172, 411] on div "Shapes" at bounding box center [181, 492] width 24 height 7
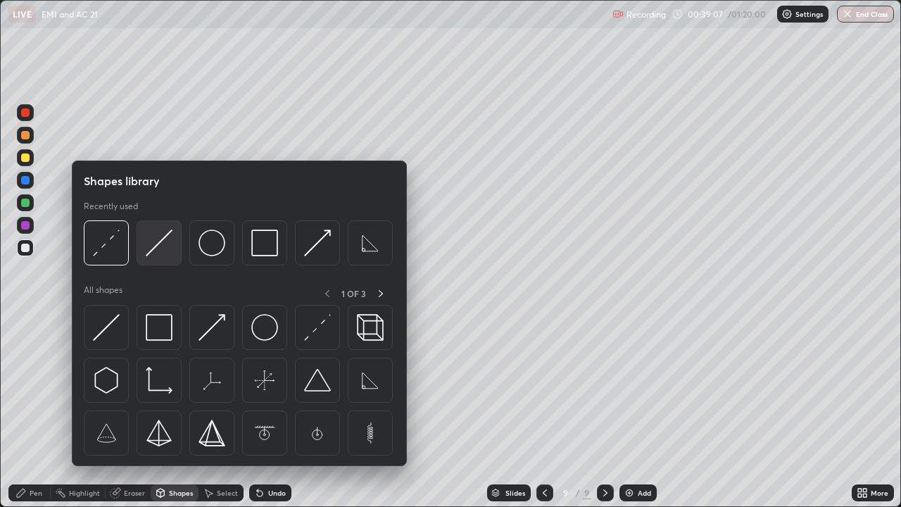
click at [163, 248] on img at bounding box center [159, 242] width 27 height 27
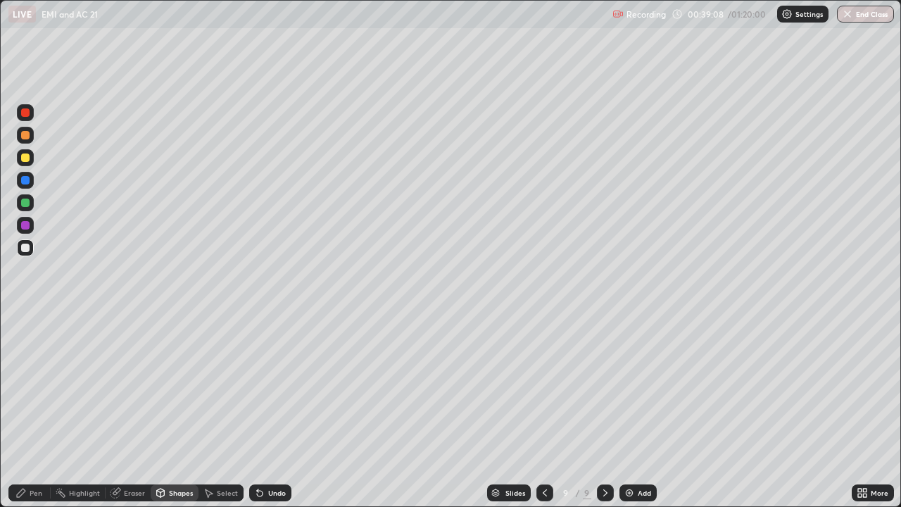
click at [30, 181] on div at bounding box center [25, 180] width 17 height 17
click at [22, 411] on icon at bounding box center [21, 492] width 8 height 8
click at [27, 247] on div at bounding box center [25, 247] width 8 height 8
click at [279, 411] on div "Undo" at bounding box center [277, 492] width 18 height 7
click at [178, 411] on div "Shapes" at bounding box center [181, 492] width 24 height 7
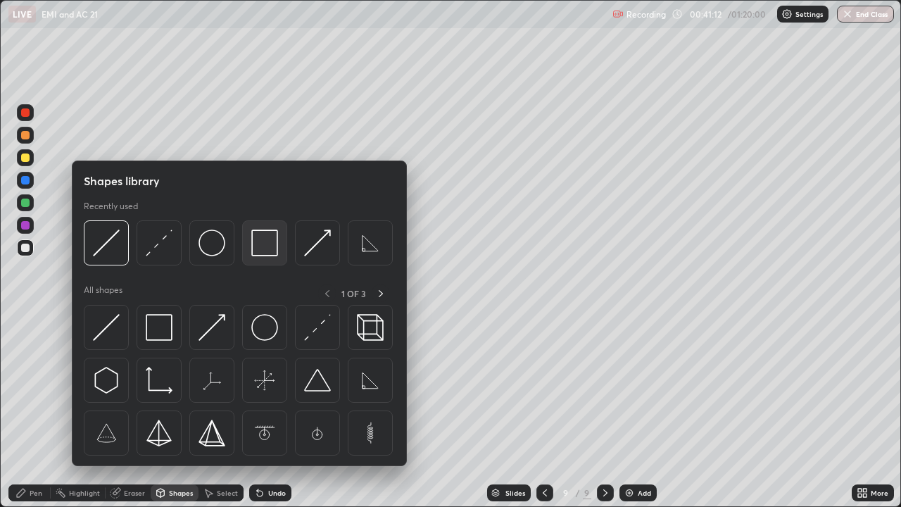
click at [263, 239] on img at bounding box center [264, 242] width 27 height 27
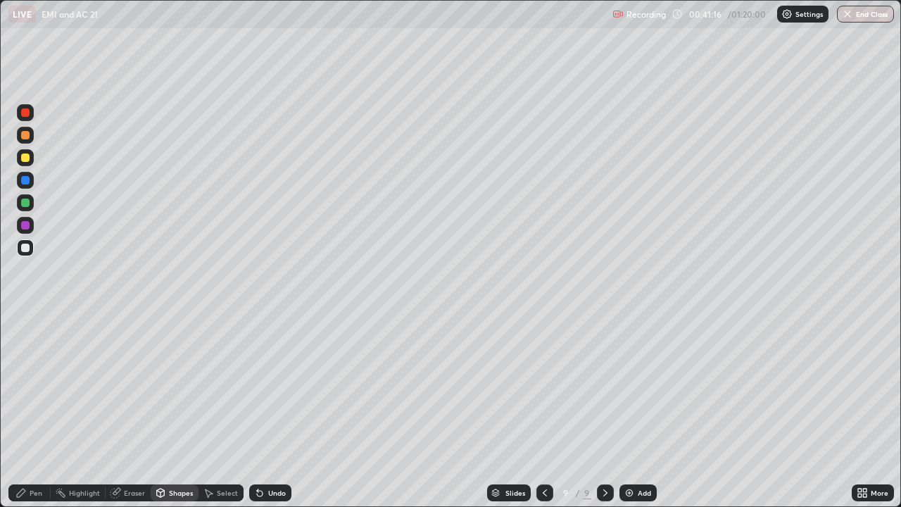
click at [40, 411] on div "Pen" at bounding box center [36, 492] width 13 height 7
click at [231, 411] on div "Select" at bounding box center [227, 492] width 21 height 7
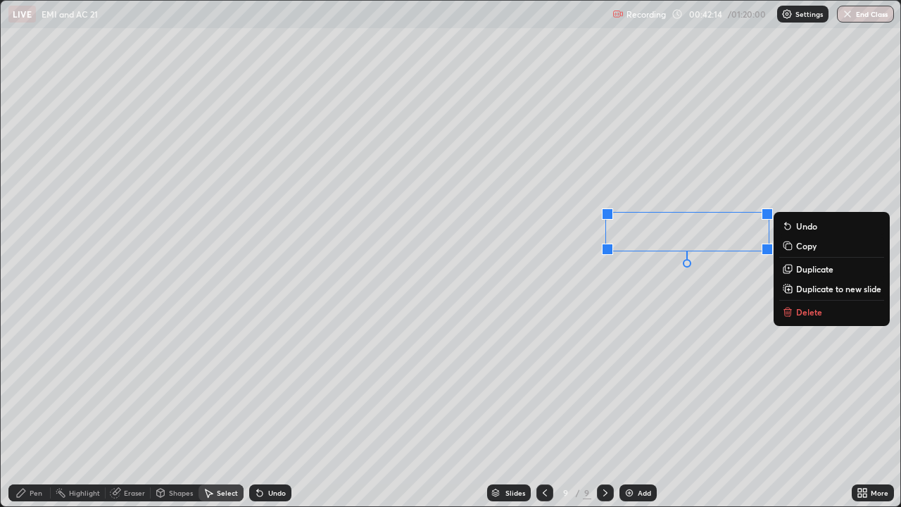
click at [813, 269] on p "Duplicate" at bounding box center [814, 268] width 37 height 11
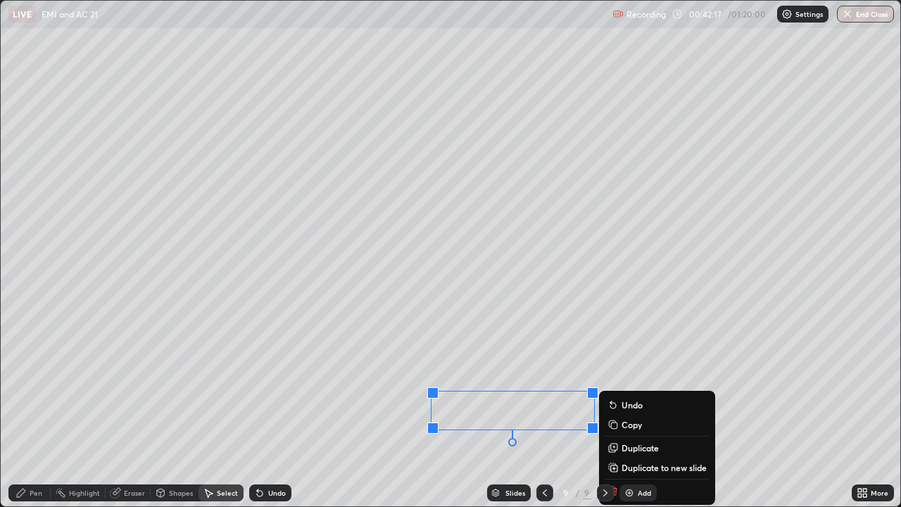
click at [38, 411] on div "Pen" at bounding box center [36, 492] width 13 height 7
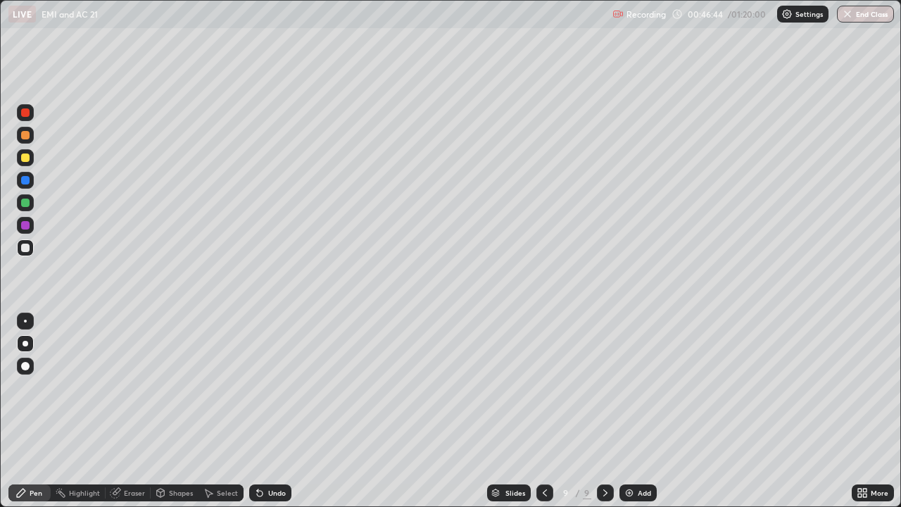
click at [645, 411] on div "Add" at bounding box center [643, 492] width 13 height 7
click at [176, 411] on div "Shapes" at bounding box center [181, 492] width 24 height 7
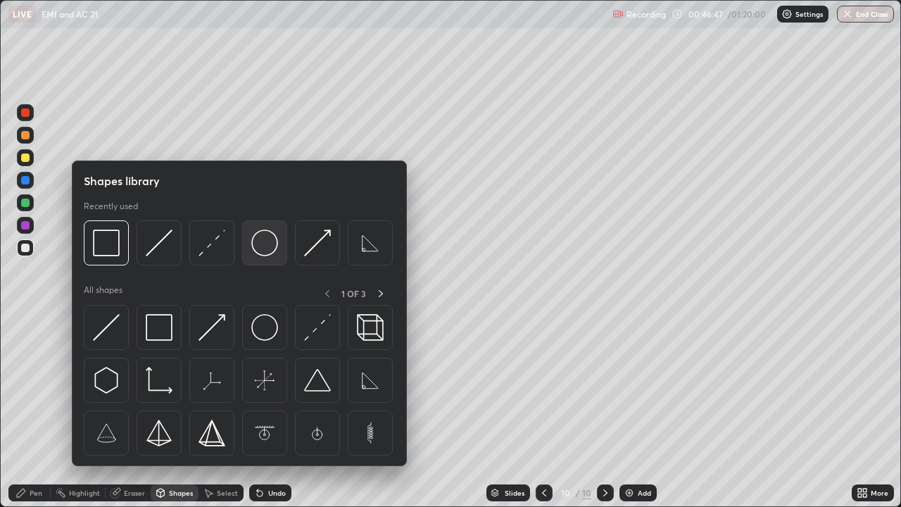
click at [266, 246] on img at bounding box center [264, 242] width 27 height 27
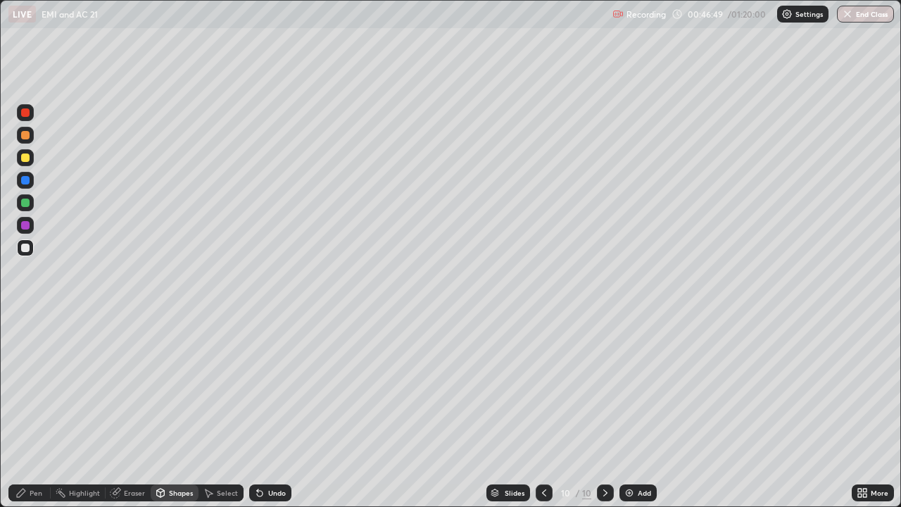
click at [133, 411] on div "Eraser" at bounding box center [134, 492] width 21 height 7
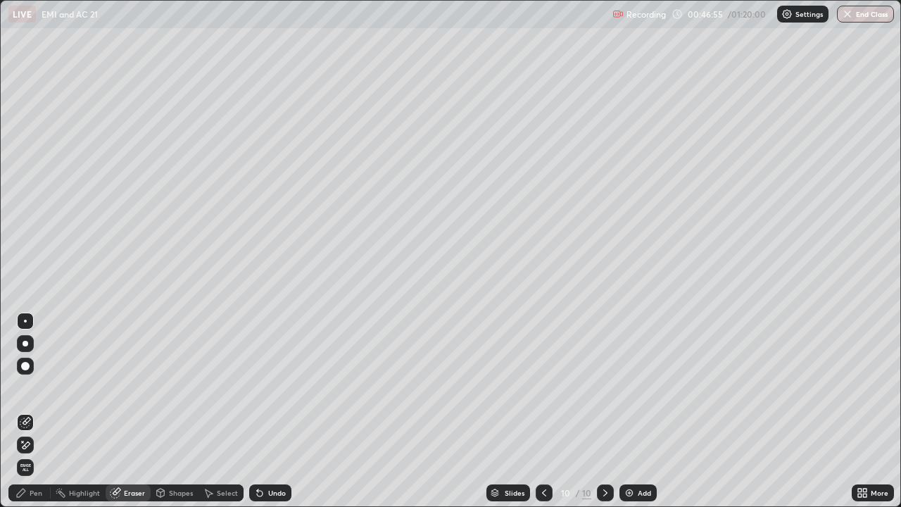
click at [162, 411] on div "Shapes" at bounding box center [175, 492] width 48 height 17
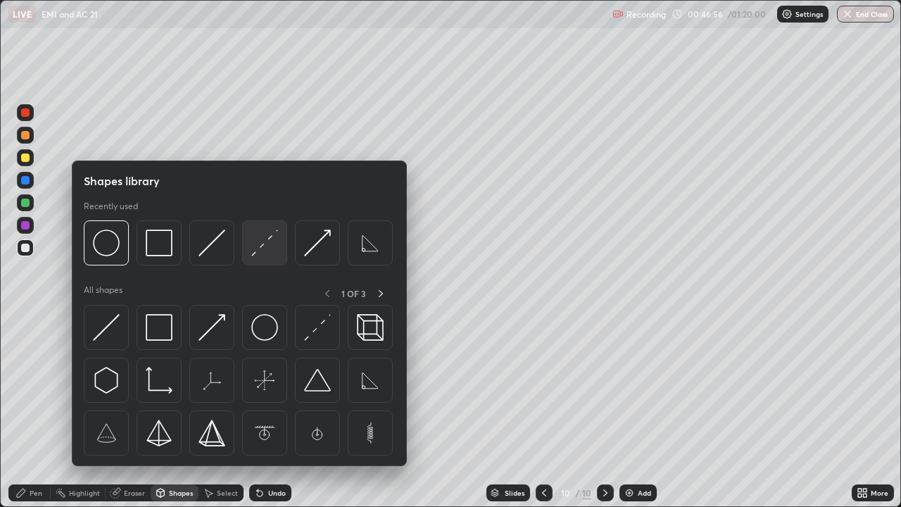
click at [255, 254] on img at bounding box center [264, 242] width 27 height 27
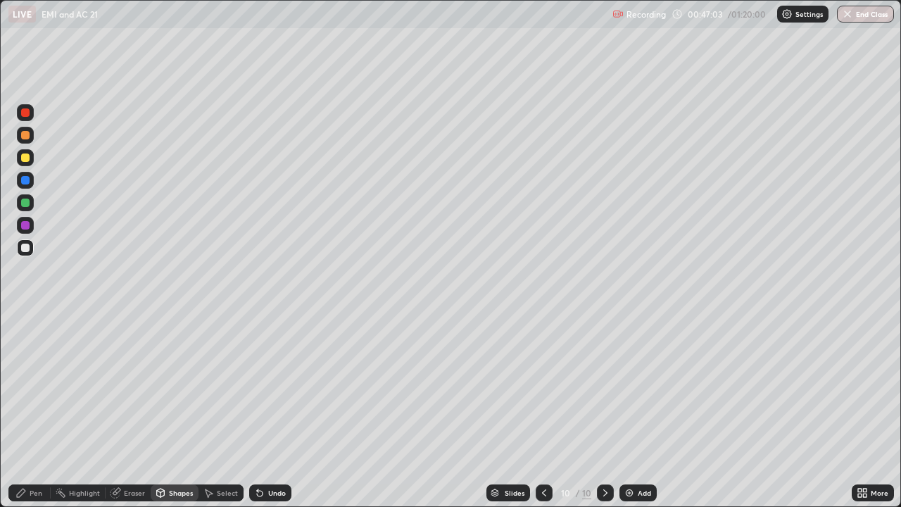
click at [171, 411] on div "Shapes" at bounding box center [181, 492] width 24 height 7
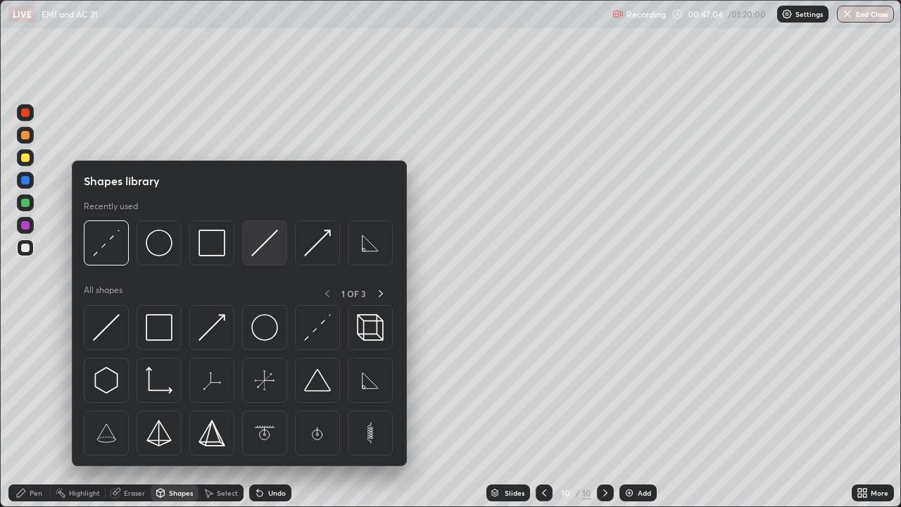
click at [271, 240] on img at bounding box center [264, 242] width 27 height 27
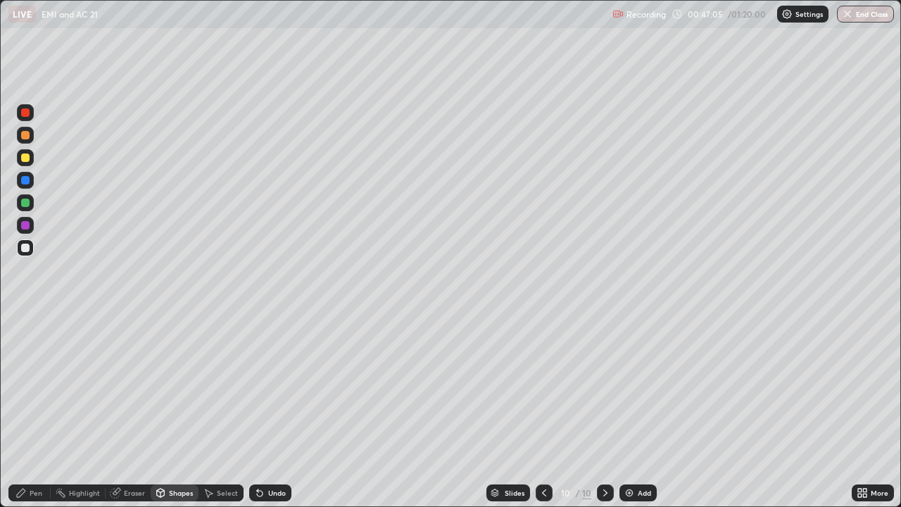
click at [26, 158] on div at bounding box center [25, 157] width 8 height 8
click at [272, 411] on div "Undo" at bounding box center [270, 492] width 42 height 17
click at [26, 411] on icon at bounding box center [20, 492] width 11 height 11
click at [22, 251] on div at bounding box center [25, 247] width 8 height 8
click at [265, 411] on div "Undo" at bounding box center [270, 492] width 42 height 17
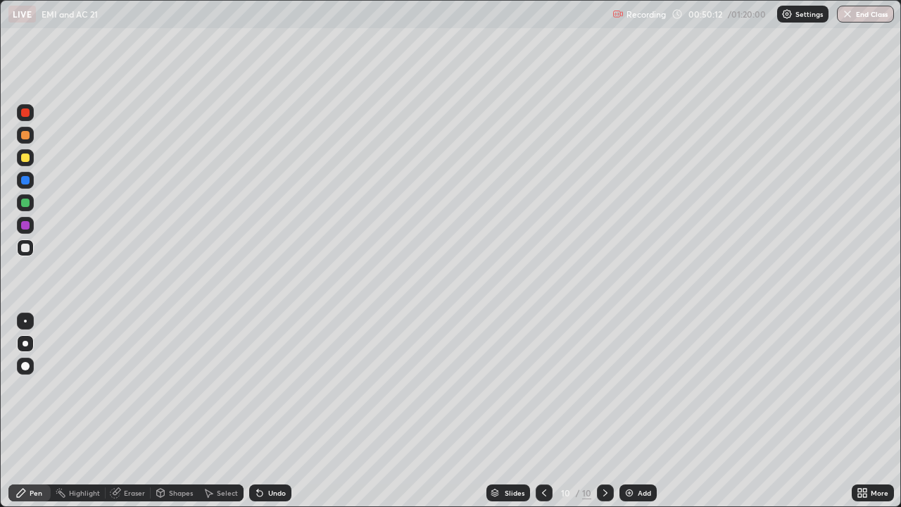
click at [632, 411] on img at bounding box center [628, 492] width 11 height 11
click at [543, 411] on icon at bounding box center [544, 492] width 11 height 11
click at [611, 411] on div at bounding box center [605, 492] width 17 height 17
click at [172, 411] on div "Shapes" at bounding box center [181, 492] width 24 height 7
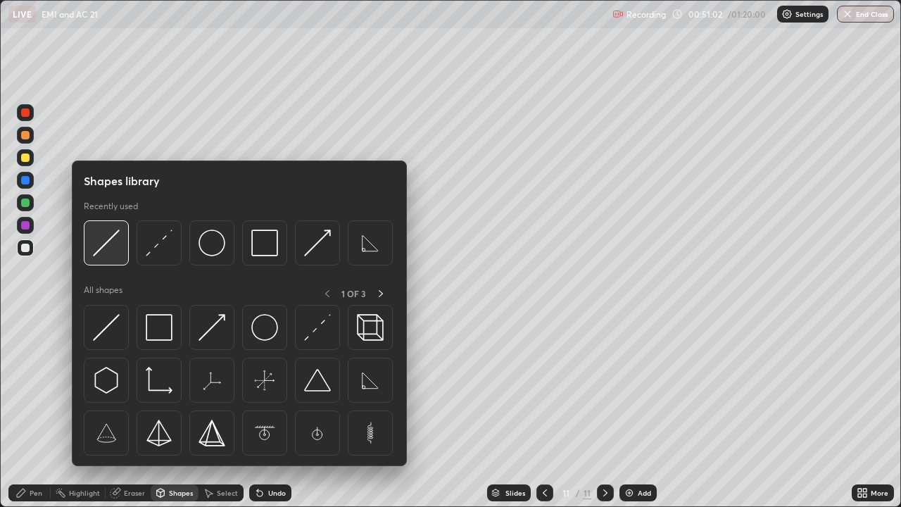
click at [113, 250] on img at bounding box center [106, 242] width 27 height 27
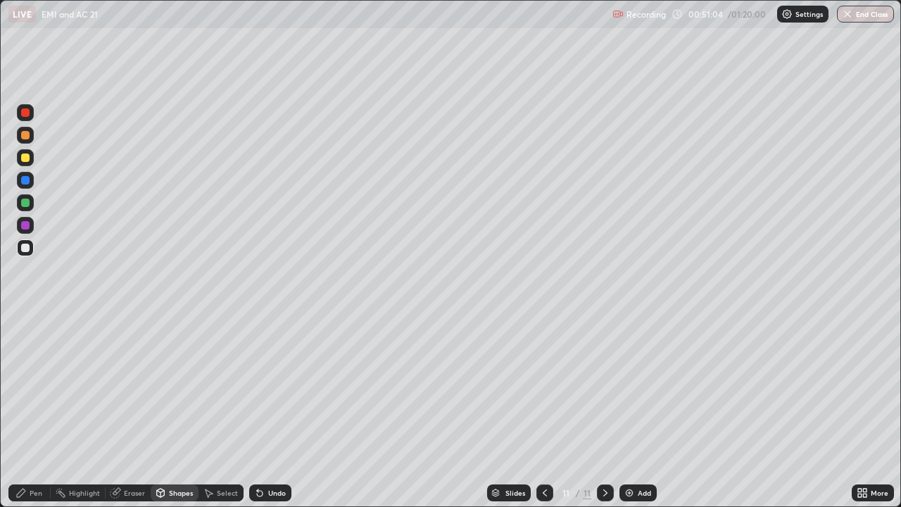
click at [180, 411] on div "Shapes" at bounding box center [181, 492] width 24 height 7
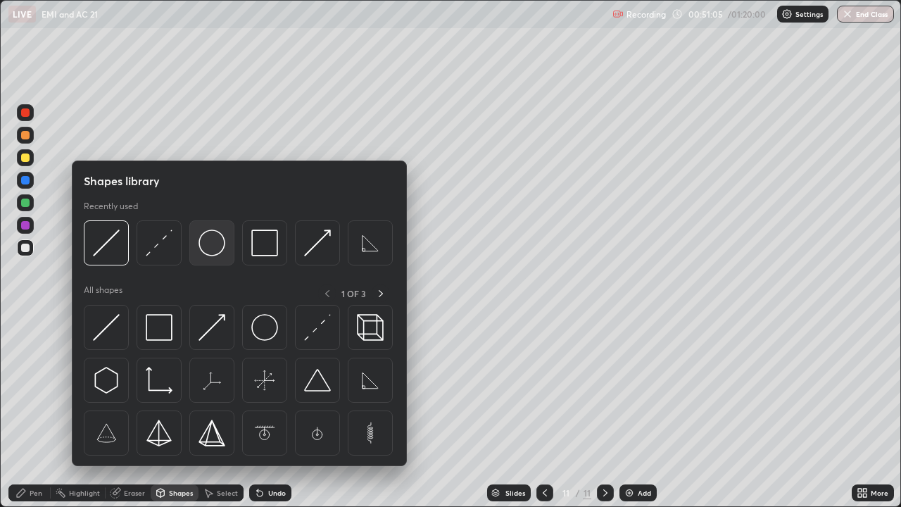
click at [215, 244] on img at bounding box center [211, 242] width 27 height 27
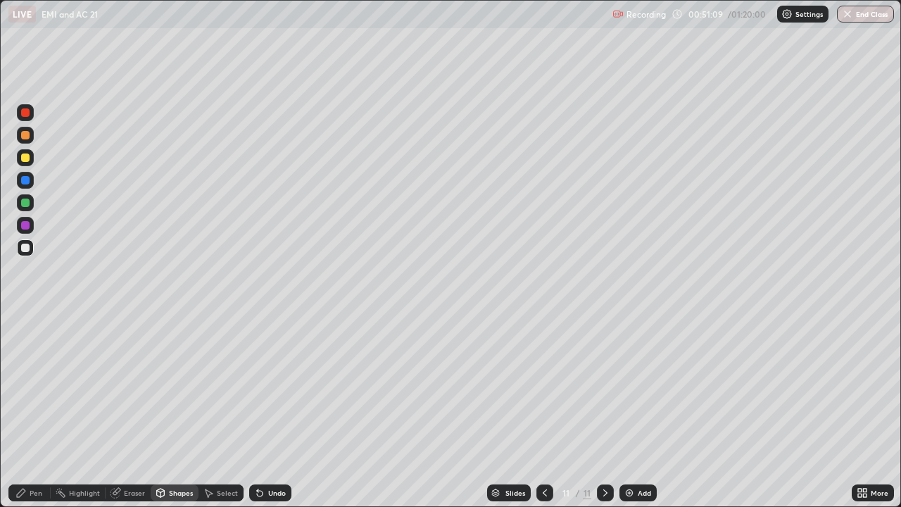
click at [175, 411] on div "Shapes" at bounding box center [175, 492] width 48 height 17
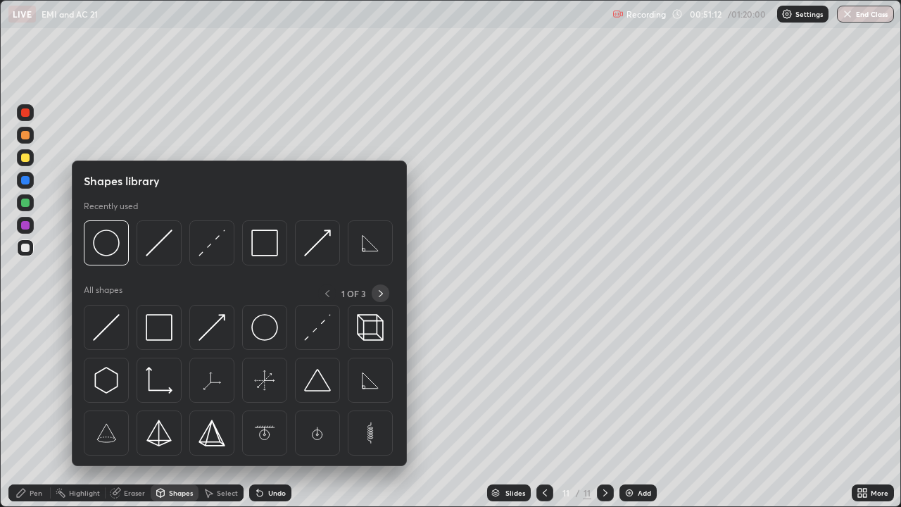
click at [382, 293] on icon at bounding box center [381, 293] width 4 height 7
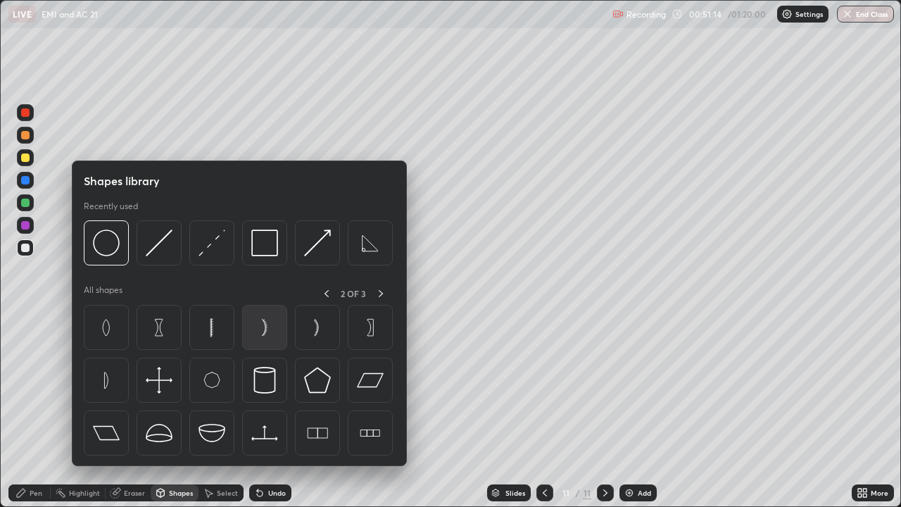
click at [265, 330] on img at bounding box center [264, 327] width 27 height 27
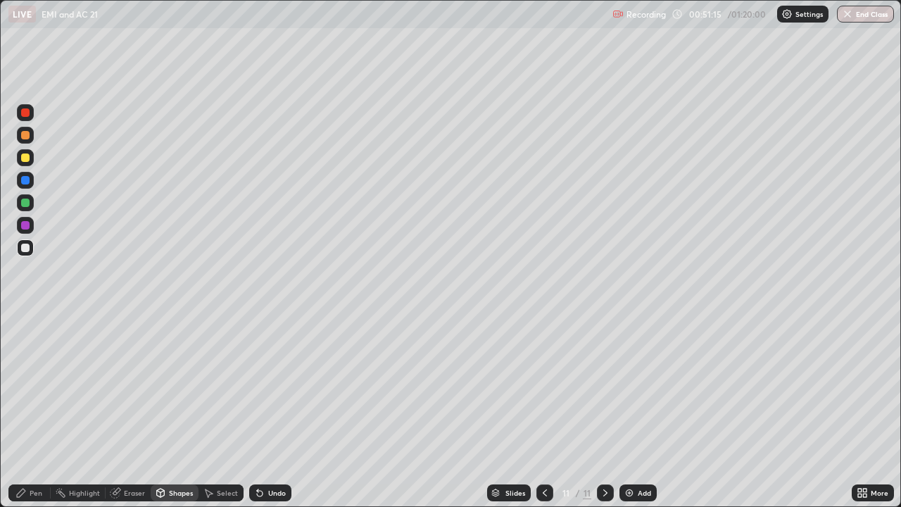
click at [134, 411] on div "Eraser" at bounding box center [134, 492] width 21 height 7
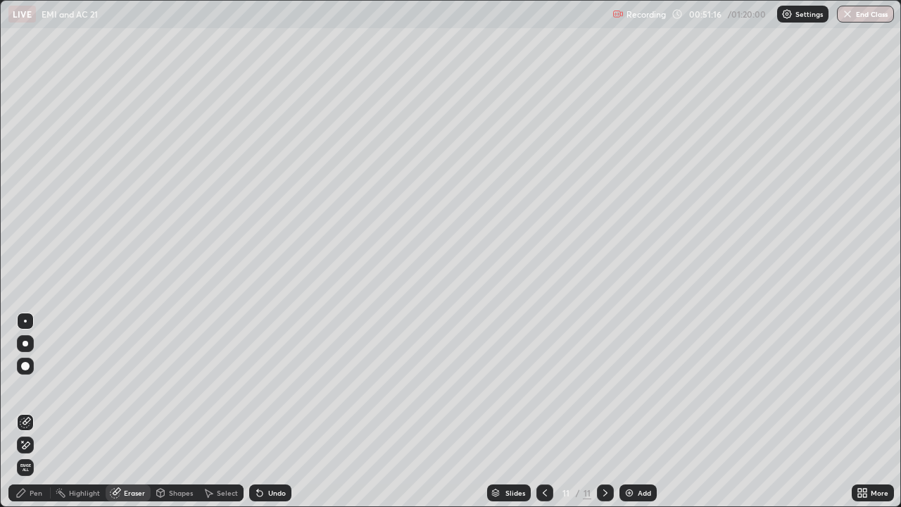
click at [28, 411] on icon at bounding box center [27, 444] width 8 height 7
click at [172, 411] on div "Shapes" at bounding box center [175, 492] width 48 height 17
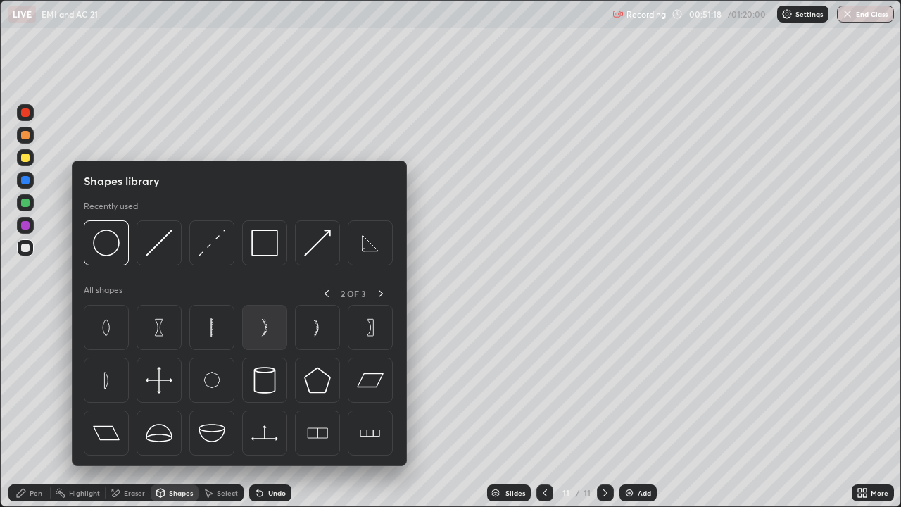
click at [261, 329] on img at bounding box center [264, 327] width 27 height 27
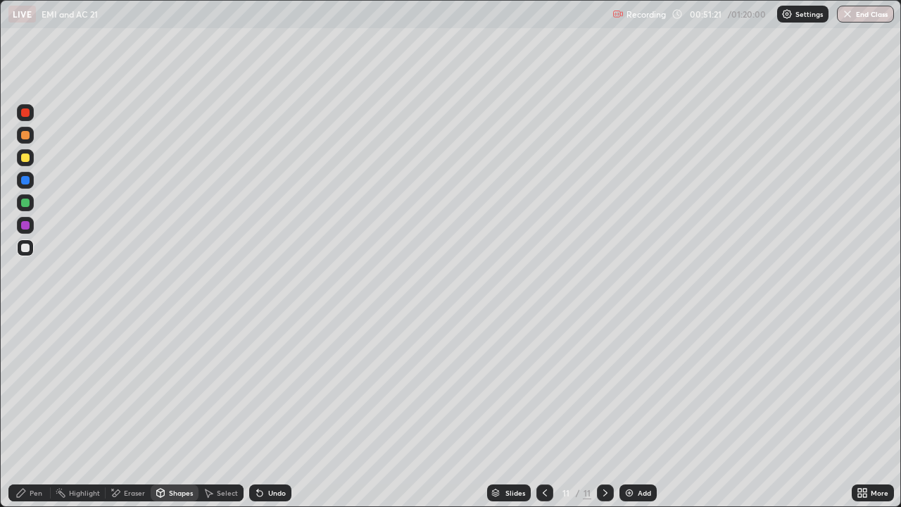
click at [227, 411] on div "Select" at bounding box center [227, 492] width 21 height 7
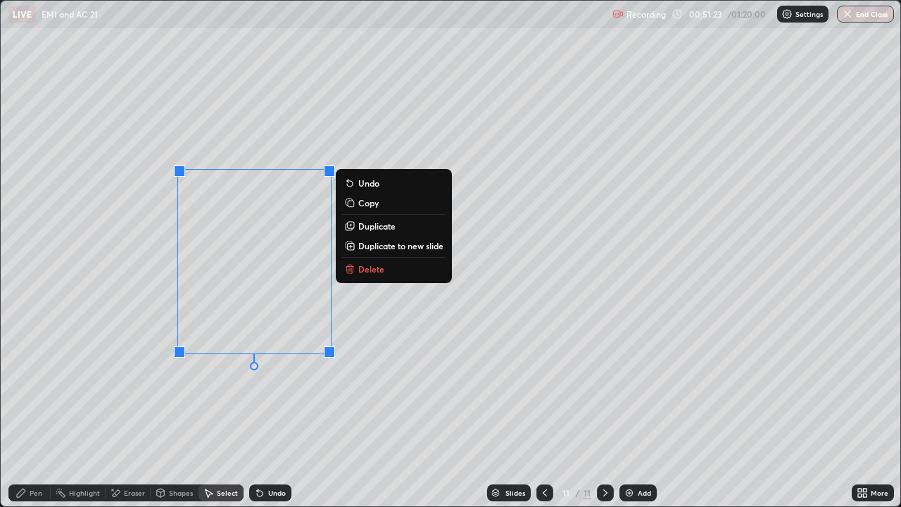
click at [384, 228] on p "Duplicate" at bounding box center [376, 225] width 37 height 11
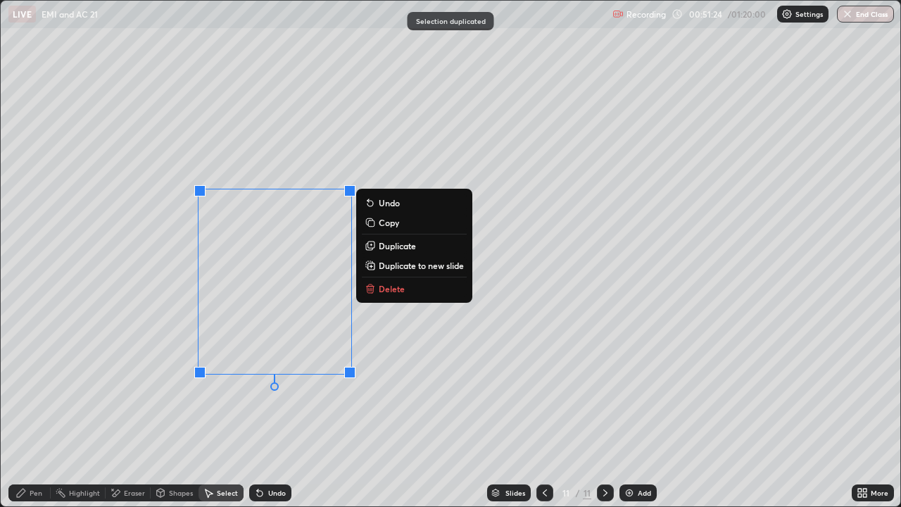
click at [272, 411] on div "Undo" at bounding box center [277, 492] width 18 height 7
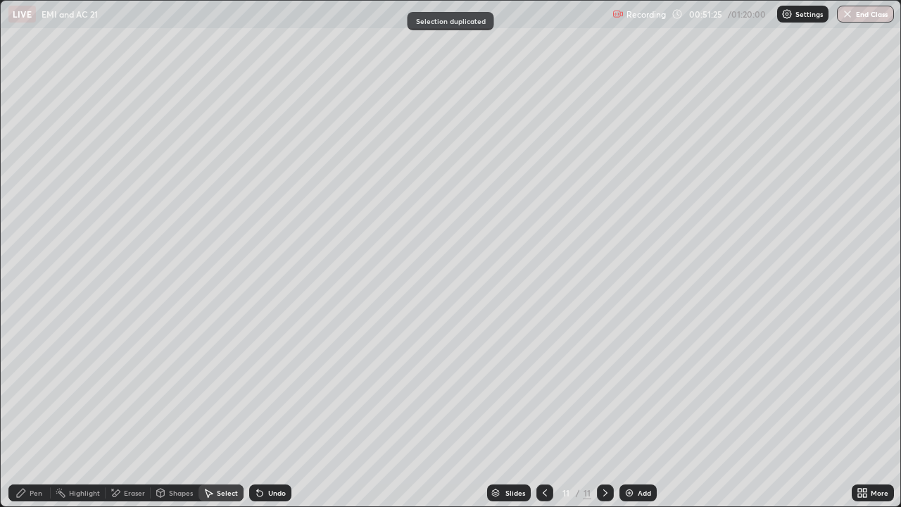
click at [179, 411] on div "Shapes" at bounding box center [181, 492] width 24 height 7
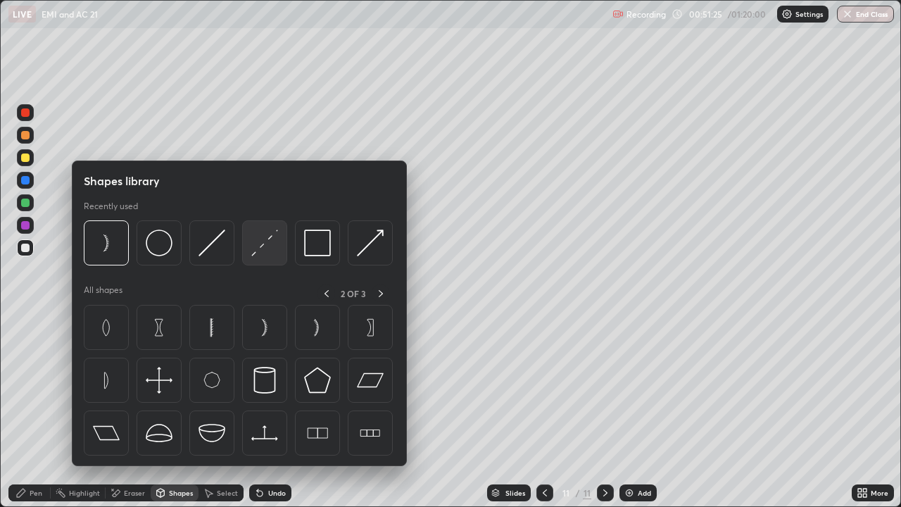
click at [266, 241] on img at bounding box center [264, 242] width 27 height 27
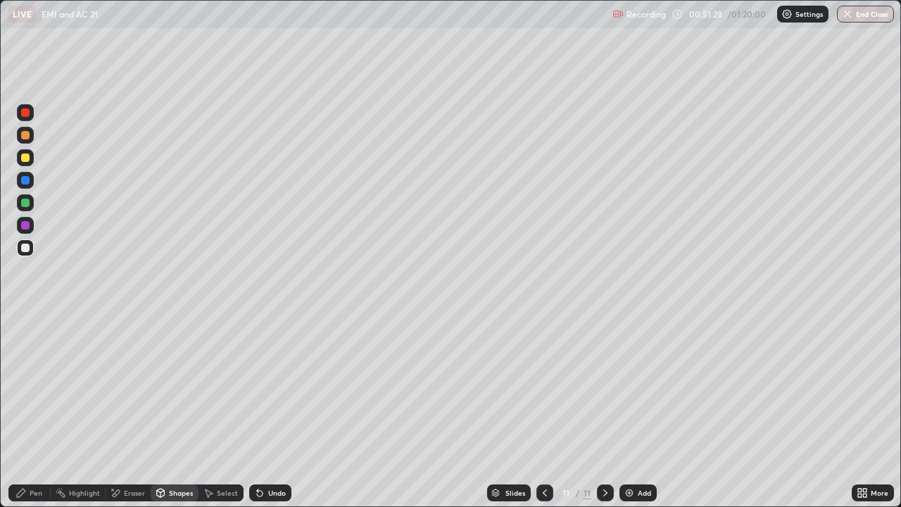
click at [32, 411] on div "Pen" at bounding box center [36, 492] width 13 height 7
click at [218, 411] on div "Select" at bounding box center [220, 492] width 45 height 17
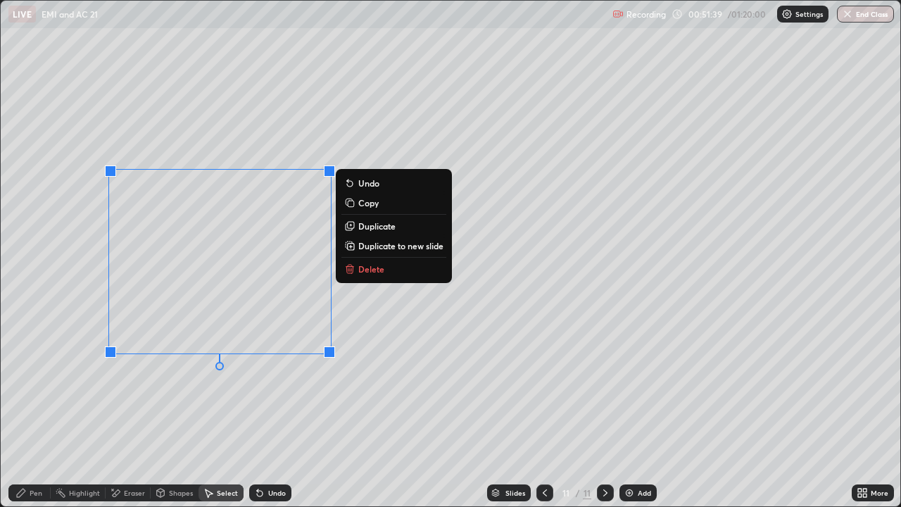
click at [368, 227] on p "Duplicate" at bounding box center [376, 225] width 37 height 11
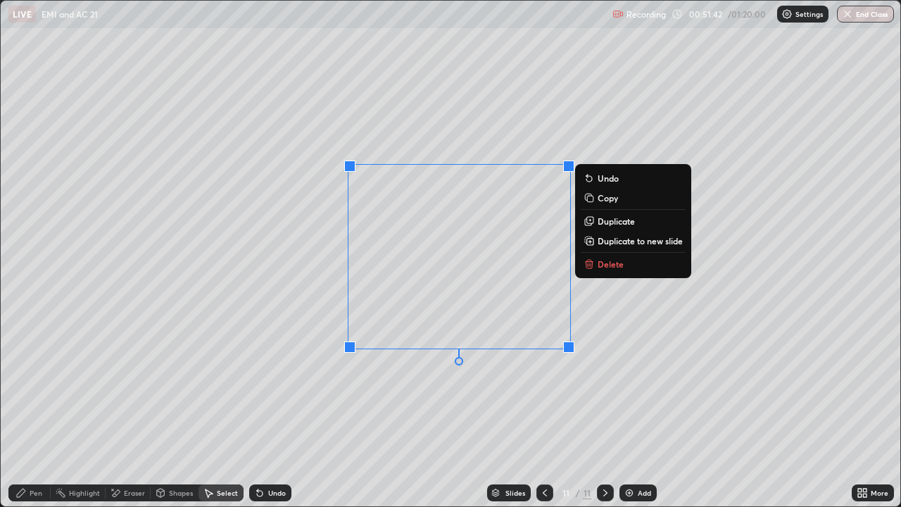
click at [606, 223] on p "Duplicate" at bounding box center [615, 220] width 37 height 11
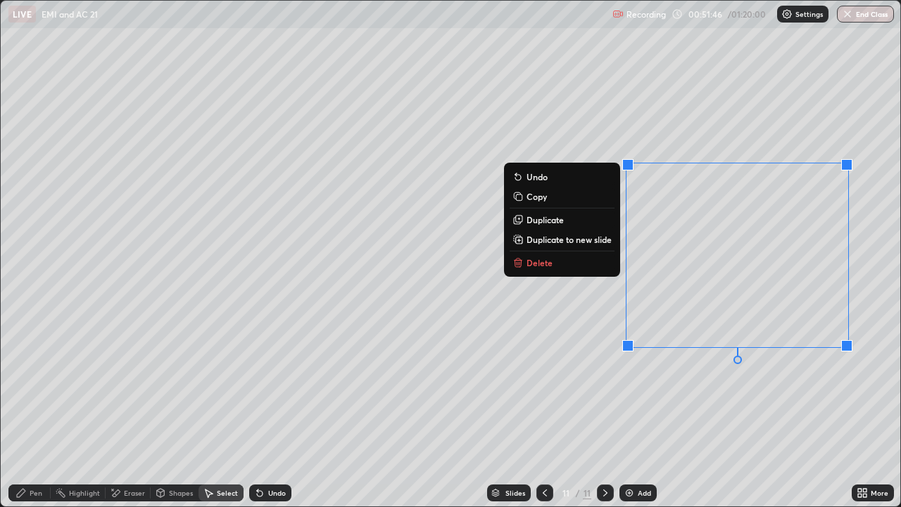
click at [169, 411] on div "Shapes" at bounding box center [181, 492] width 24 height 7
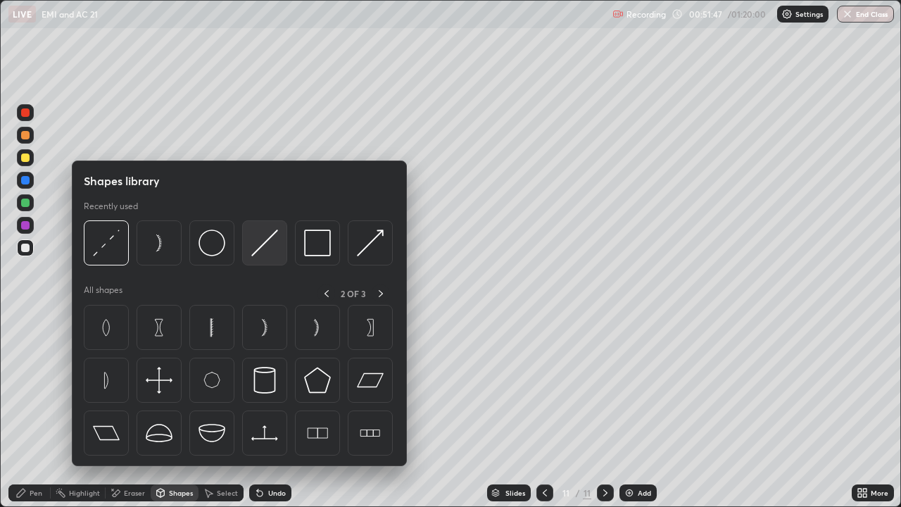
click at [267, 243] on img at bounding box center [264, 242] width 27 height 27
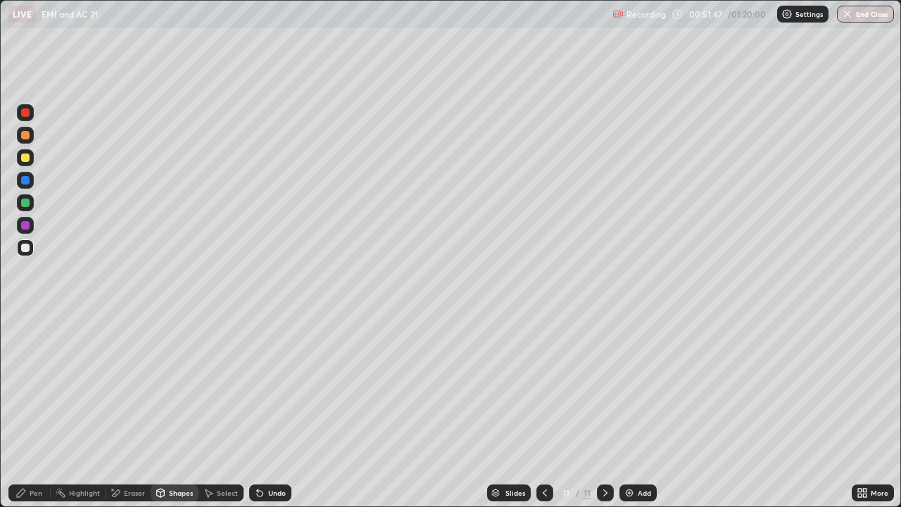
click at [25, 161] on div at bounding box center [25, 157] width 8 height 8
click at [26, 227] on div at bounding box center [25, 225] width 8 height 8
click at [167, 411] on div "Shapes" at bounding box center [175, 492] width 48 height 17
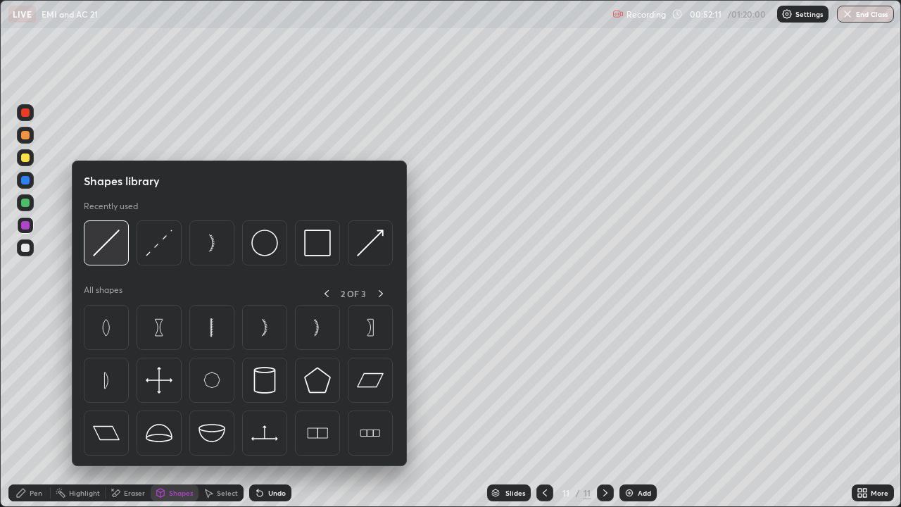
click at [108, 247] on img at bounding box center [106, 242] width 27 height 27
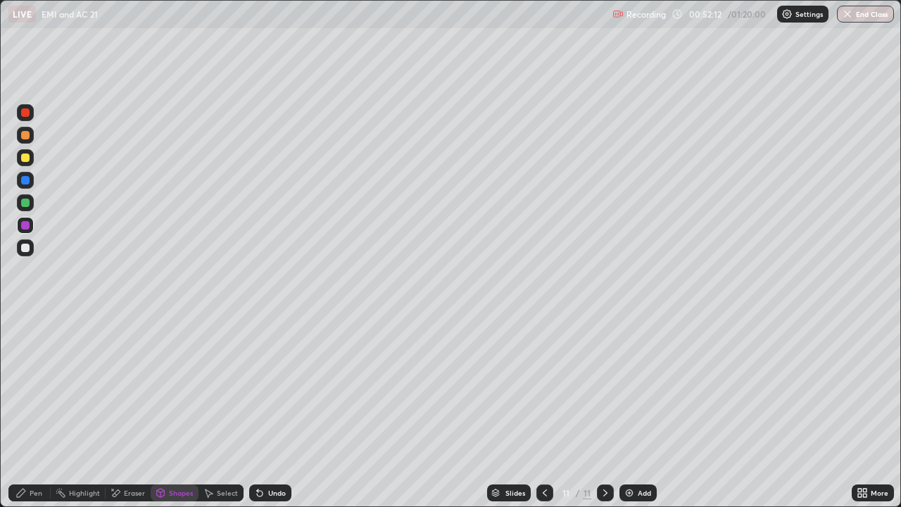
click at [27, 156] on div at bounding box center [25, 157] width 8 height 8
click at [46, 411] on div "Pen" at bounding box center [29, 492] width 42 height 17
click at [635, 411] on div "Add" at bounding box center [637, 492] width 37 height 17
click at [23, 248] on div at bounding box center [25, 247] width 8 height 8
click at [268, 411] on div "Undo" at bounding box center [277, 492] width 18 height 7
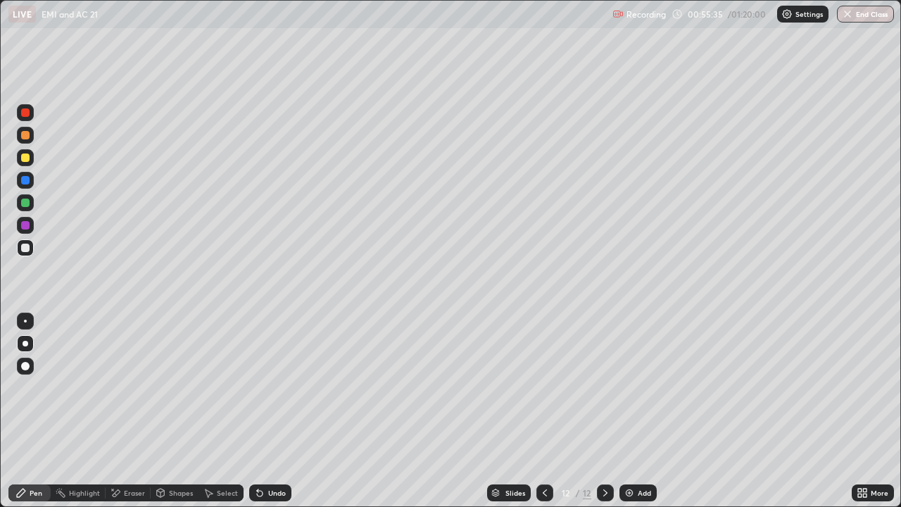
click at [269, 411] on div "Undo" at bounding box center [277, 492] width 18 height 7
click at [268, 411] on div "Undo" at bounding box center [277, 492] width 18 height 7
click at [163, 411] on icon at bounding box center [160, 492] width 11 height 11
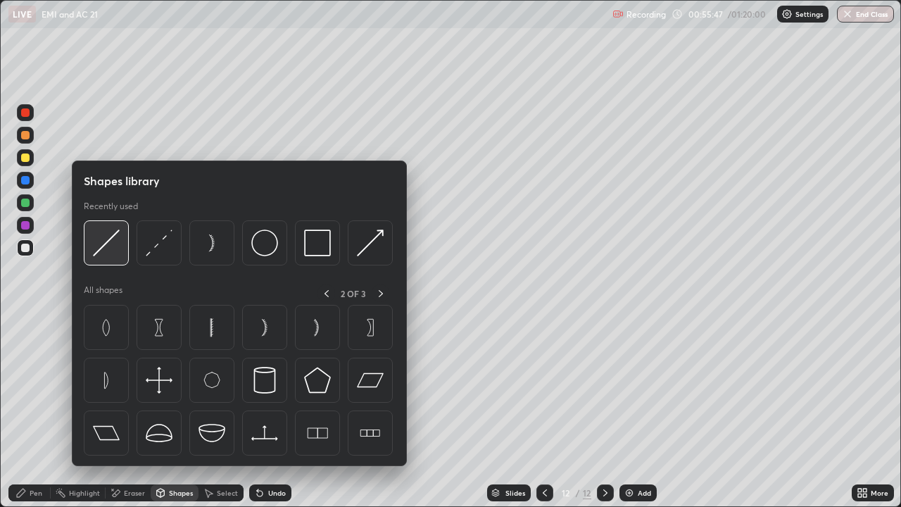
click at [110, 246] on img at bounding box center [106, 242] width 27 height 27
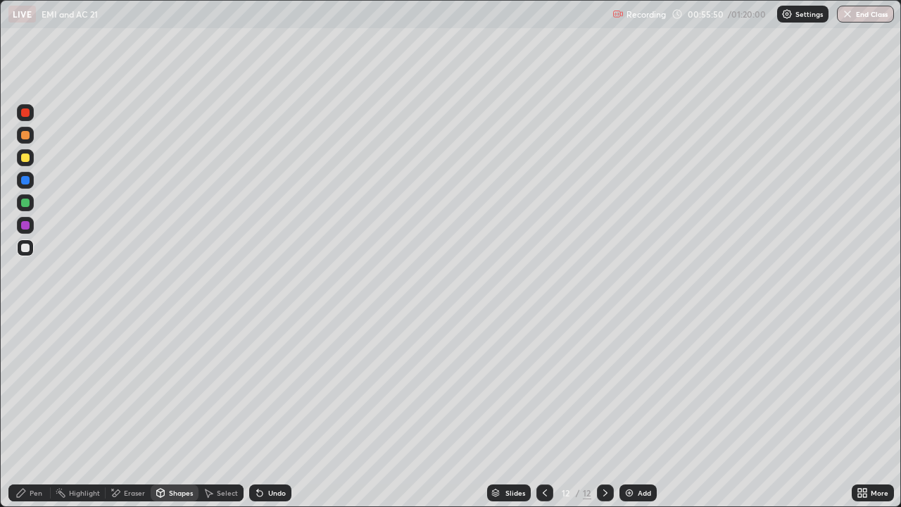
click at [40, 411] on div "Pen" at bounding box center [36, 492] width 13 height 7
click at [172, 411] on div "Shapes" at bounding box center [181, 492] width 24 height 7
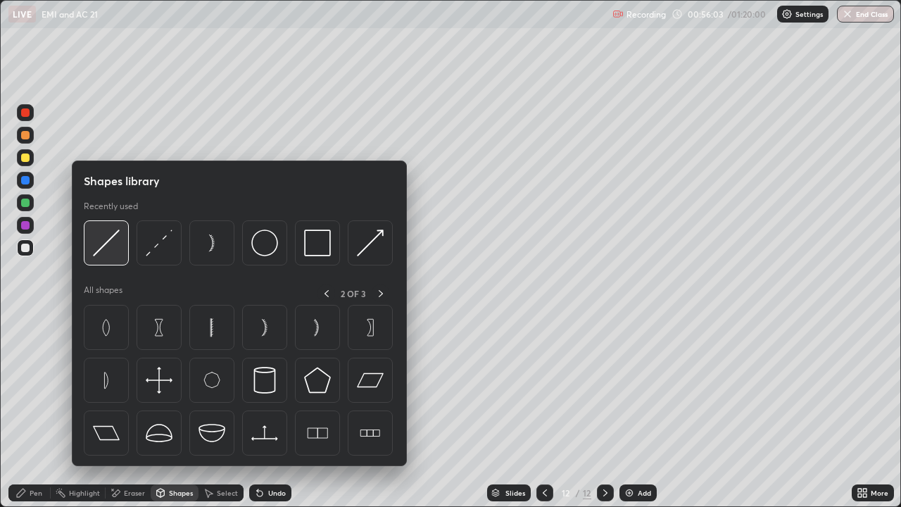
click at [116, 247] on img at bounding box center [106, 242] width 27 height 27
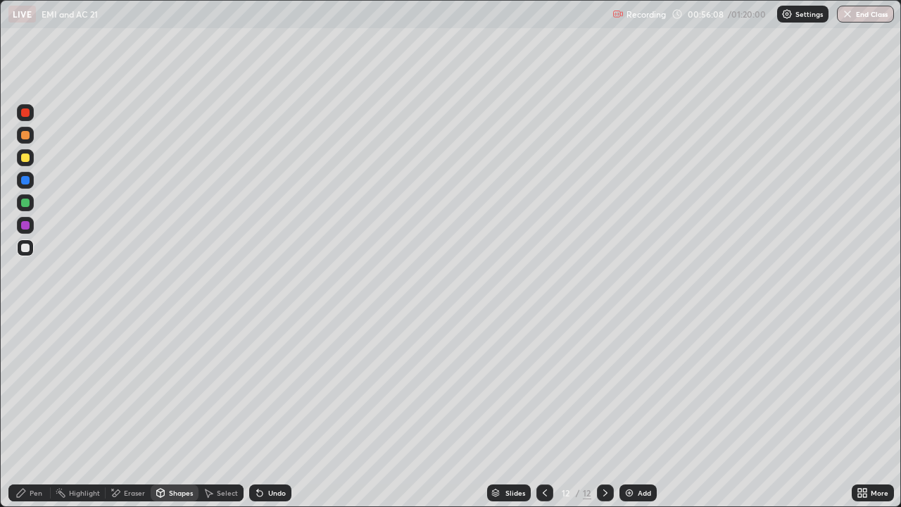
click at [41, 411] on div "Pen" at bounding box center [36, 492] width 13 height 7
click at [263, 411] on div "Undo" at bounding box center [270, 492] width 42 height 17
click at [272, 411] on div "Undo" at bounding box center [277, 492] width 18 height 7
click at [177, 411] on div "Shapes" at bounding box center [181, 492] width 24 height 7
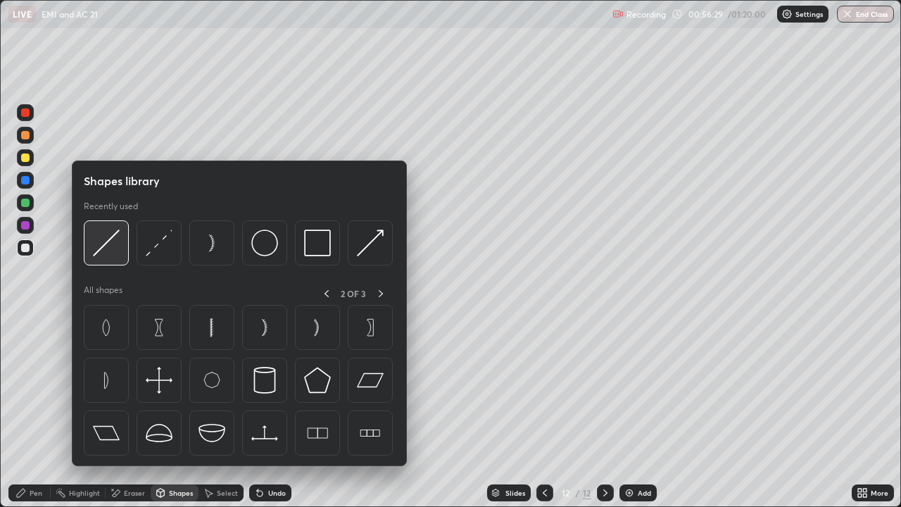
click at [113, 250] on img at bounding box center [106, 242] width 27 height 27
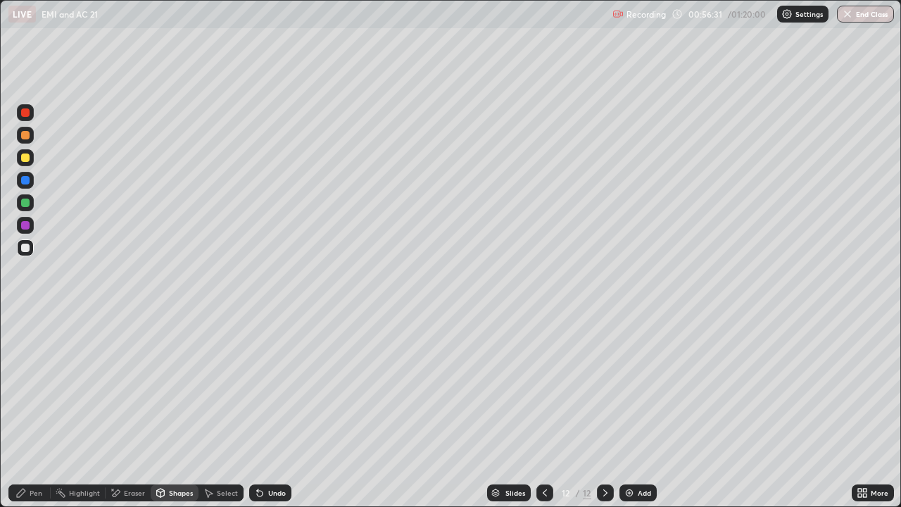
click at [184, 411] on div "Shapes" at bounding box center [181, 492] width 24 height 7
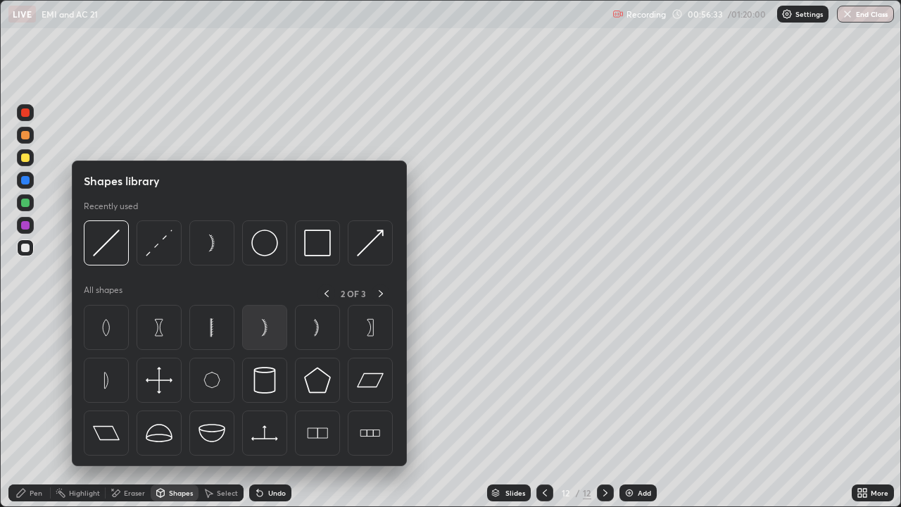
click at [263, 335] on img at bounding box center [264, 327] width 27 height 27
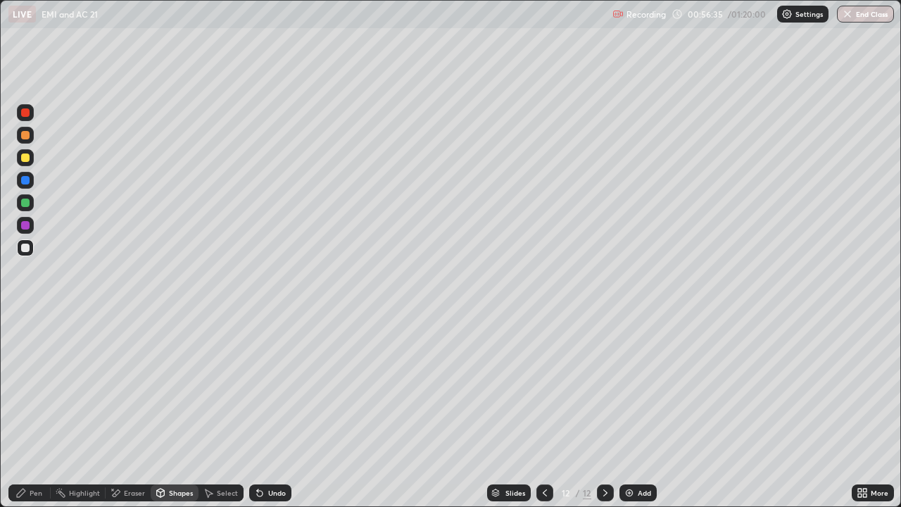
click at [176, 411] on div "Shapes" at bounding box center [181, 492] width 24 height 7
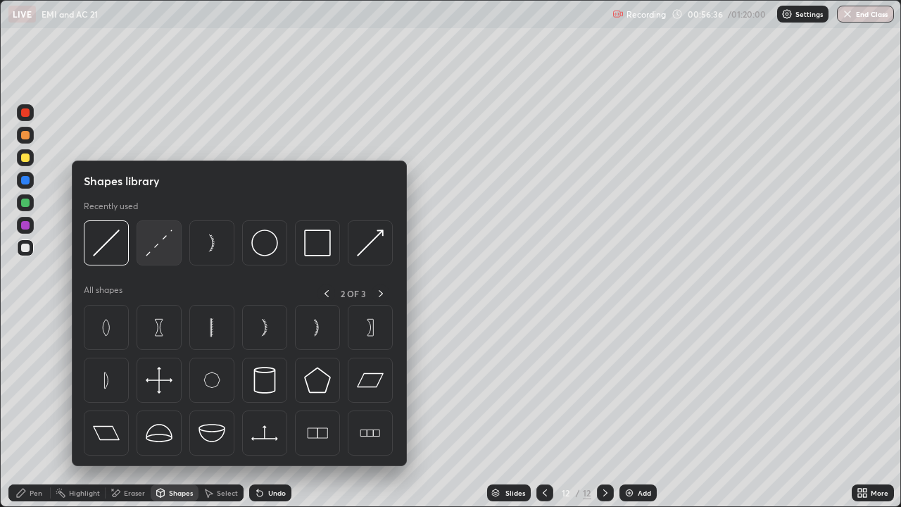
click at [171, 247] on img at bounding box center [159, 242] width 27 height 27
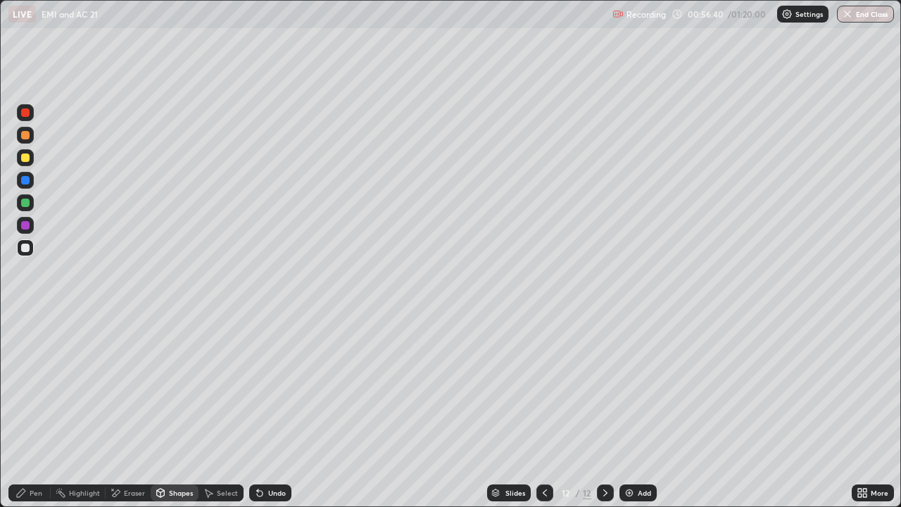
click at [235, 411] on div "Select" at bounding box center [227, 492] width 21 height 7
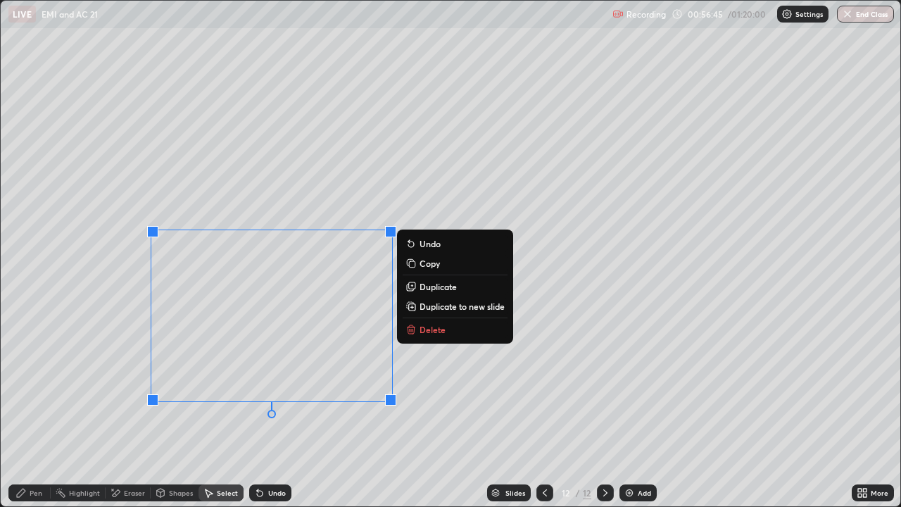
click at [37, 411] on div "Pen" at bounding box center [36, 492] width 13 height 7
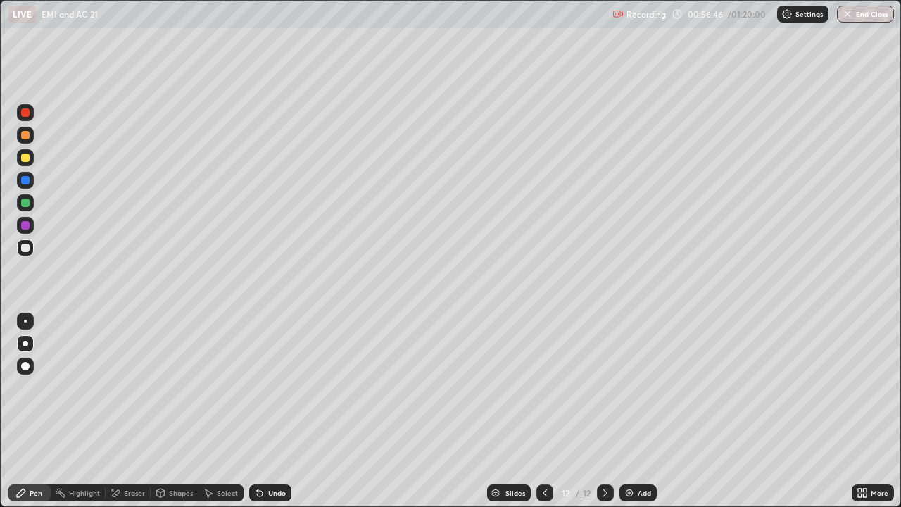
click at [169, 411] on div "Shapes" at bounding box center [175, 492] width 48 height 17
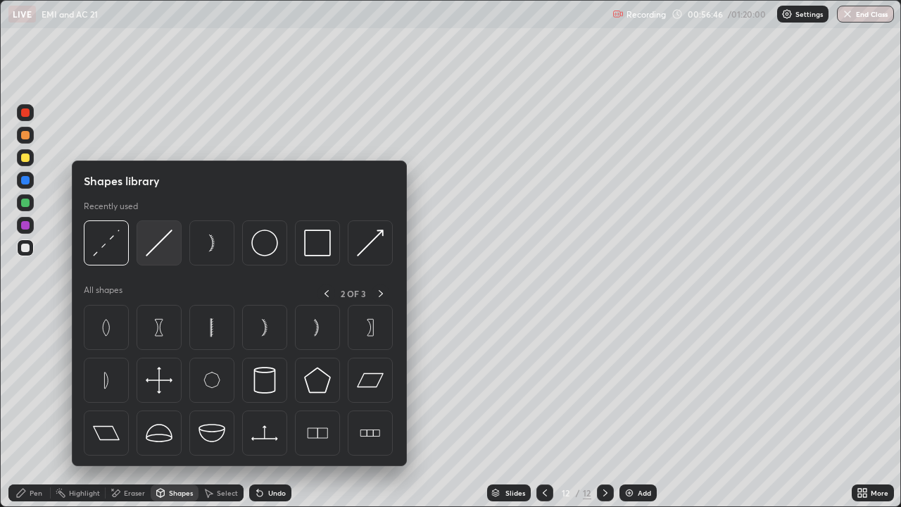
click at [163, 246] on img at bounding box center [159, 242] width 27 height 27
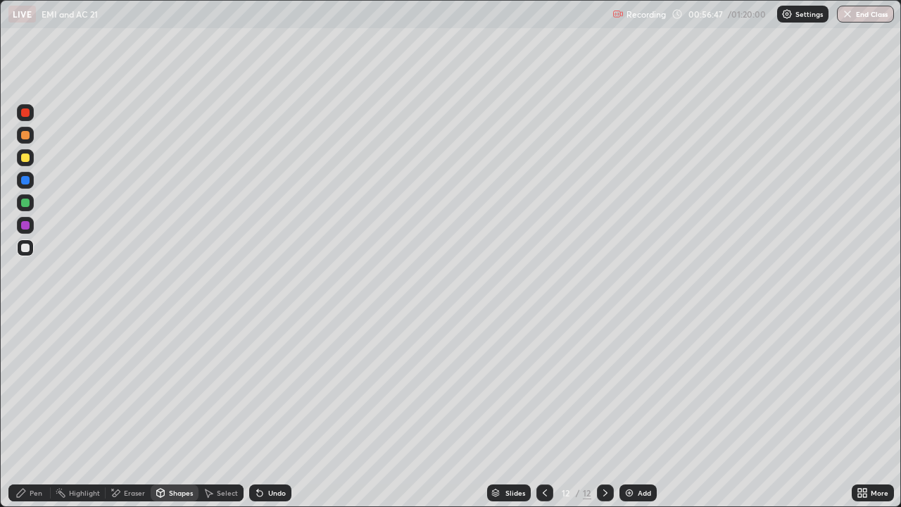
click at [23, 160] on div at bounding box center [25, 157] width 8 height 8
click at [34, 411] on div "Pen" at bounding box center [36, 492] width 13 height 7
click at [26, 229] on div at bounding box center [25, 225] width 8 height 8
click at [25, 250] on div at bounding box center [25, 247] width 8 height 8
click at [268, 411] on div "Undo" at bounding box center [277, 492] width 18 height 7
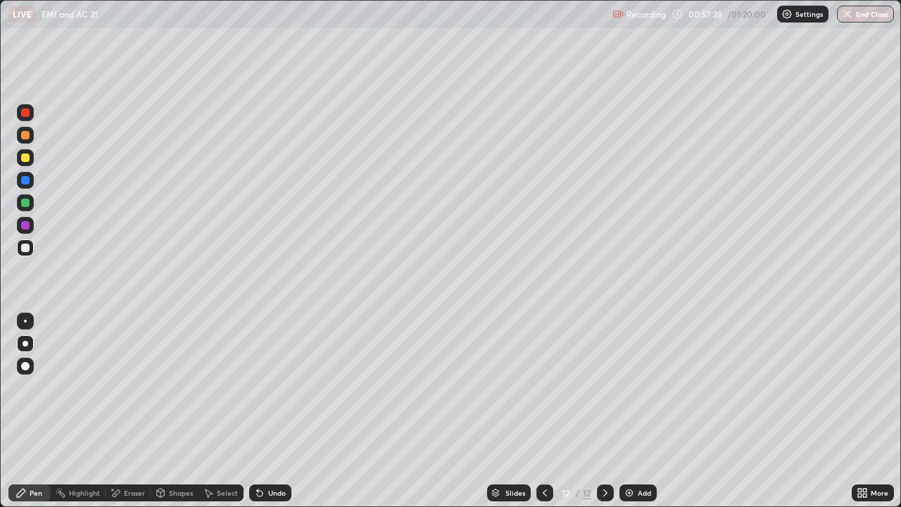
click at [265, 411] on div "Undo" at bounding box center [270, 492] width 42 height 17
click at [144, 411] on div "Eraser" at bounding box center [128, 492] width 45 height 28
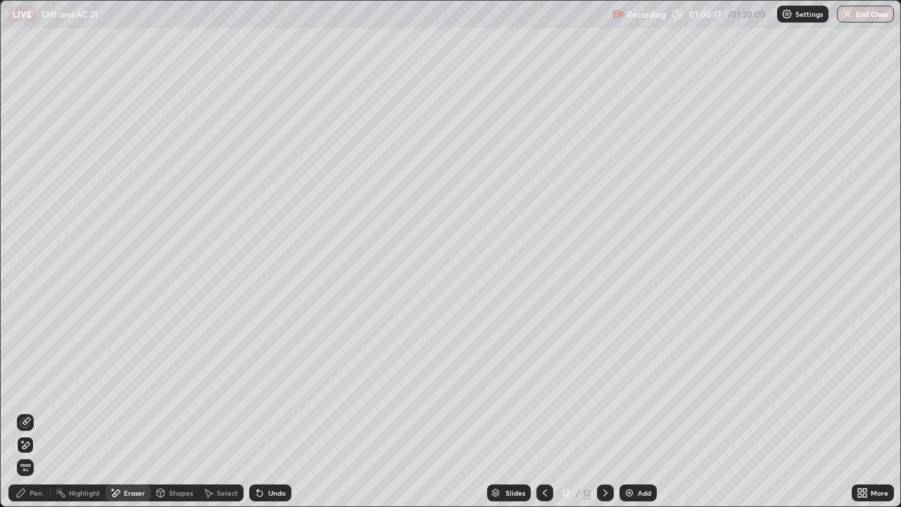
click at [144, 411] on div "Eraser" at bounding box center [128, 492] width 45 height 28
click at [32, 411] on div "Pen" at bounding box center [29, 492] width 42 height 17
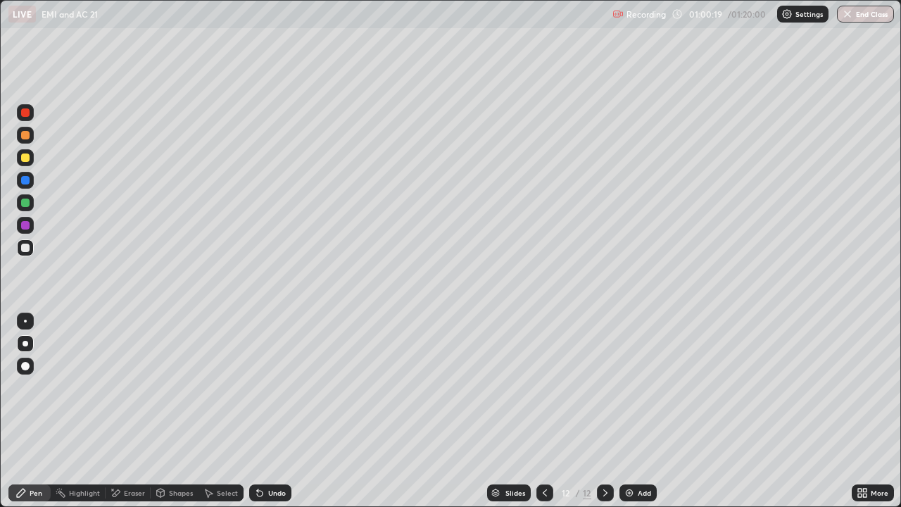
click at [143, 411] on div "Eraser" at bounding box center [128, 492] width 45 height 28
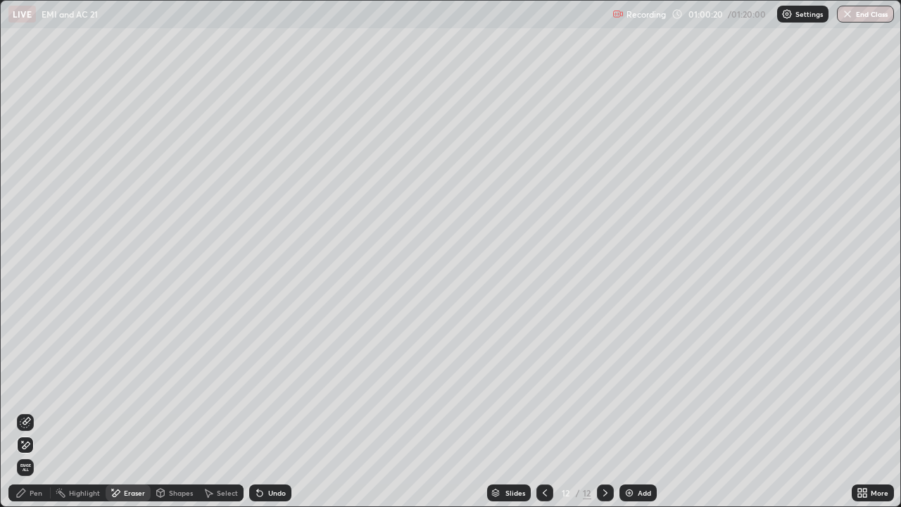
click at [32, 411] on div "Pen" at bounding box center [36, 492] width 13 height 7
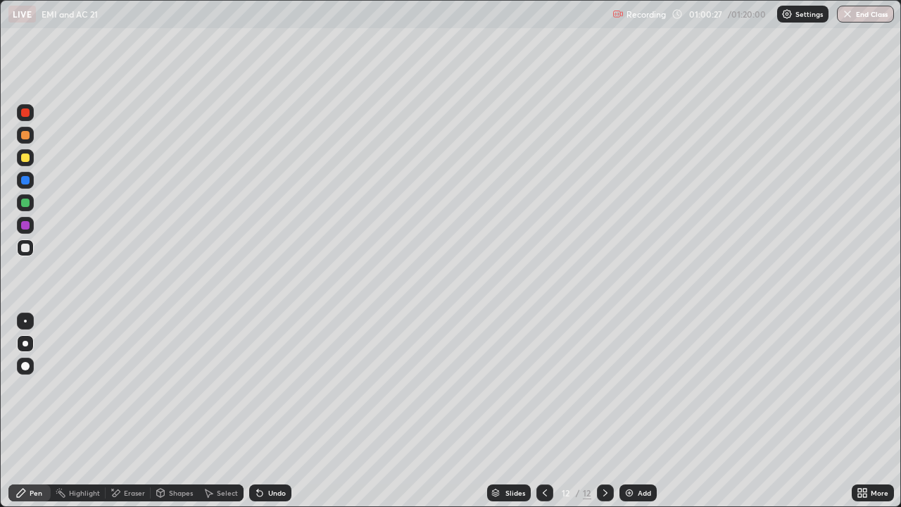
click at [186, 411] on div "Shapes" at bounding box center [181, 492] width 24 height 7
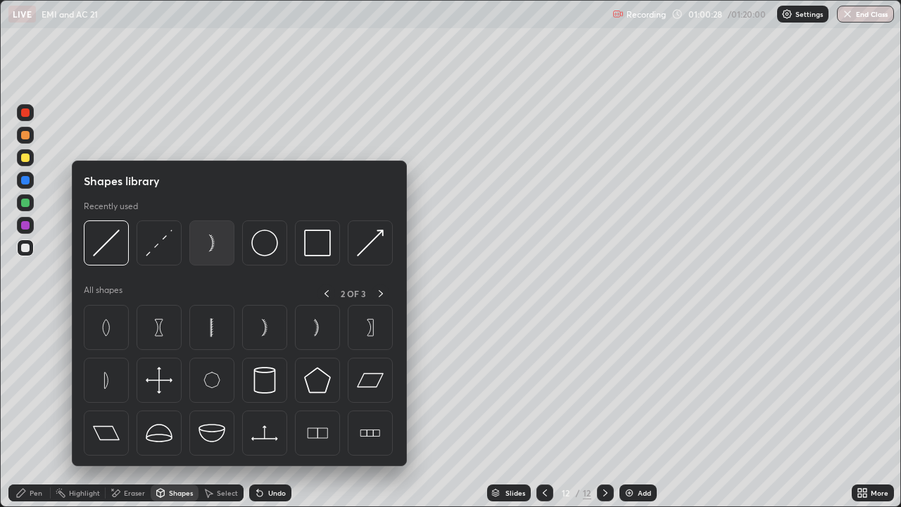
click at [212, 244] on img at bounding box center [211, 242] width 27 height 27
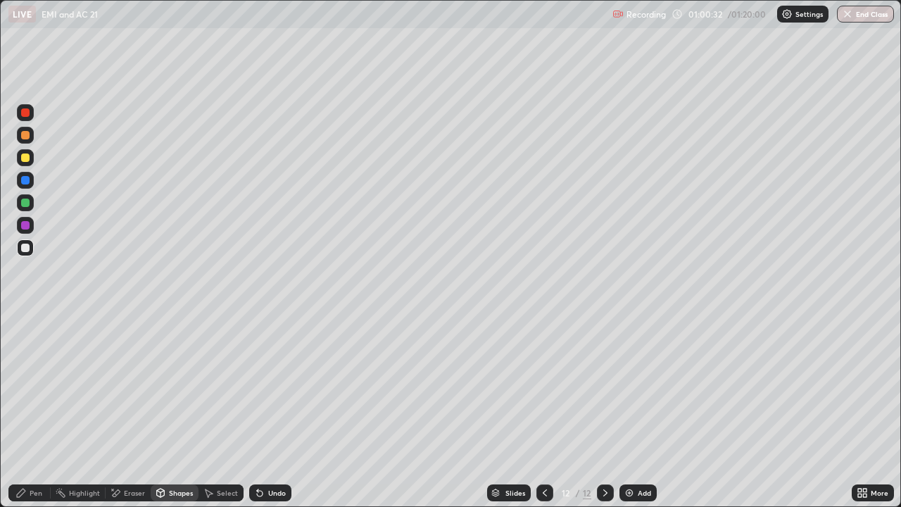
click at [179, 411] on div "Shapes" at bounding box center [181, 492] width 24 height 7
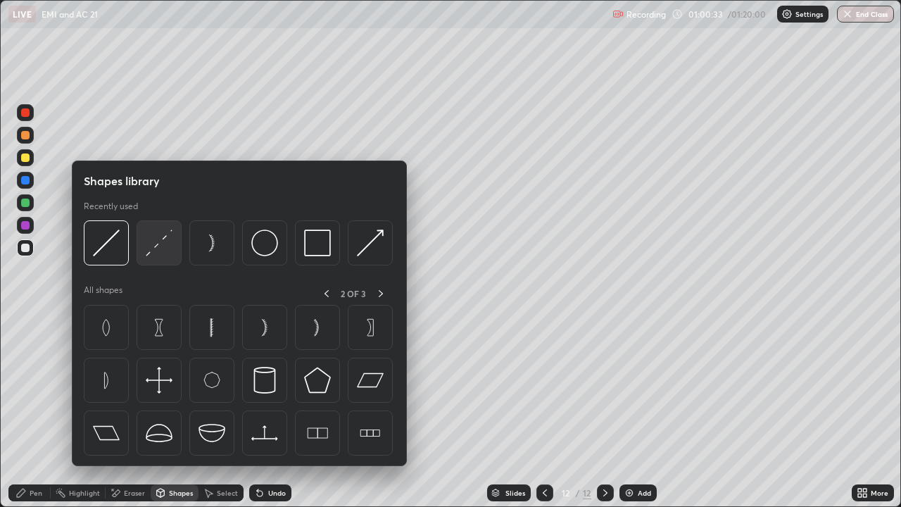
click at [163, 246] on img at bounding box center [159, 242] width 27 height 27
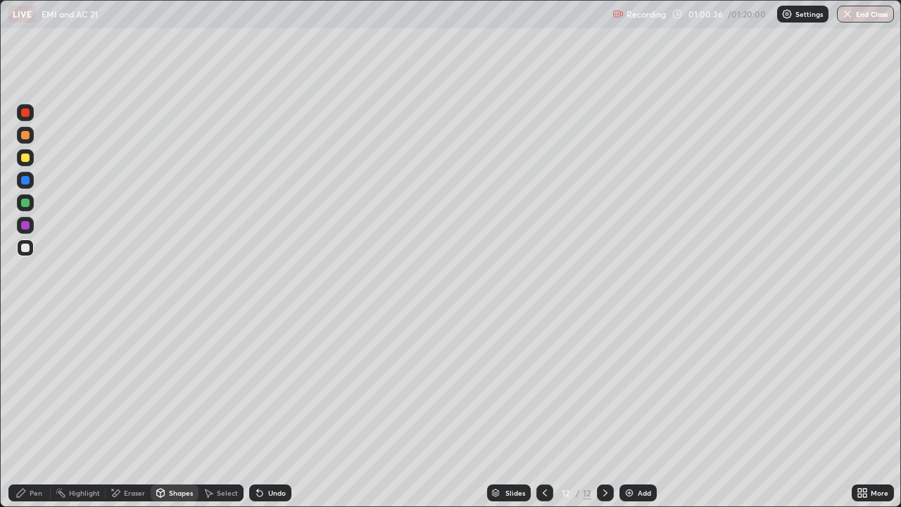
click at [184, 411] on div "Shapes" at bounding box center [181, 492] width 24 height 7
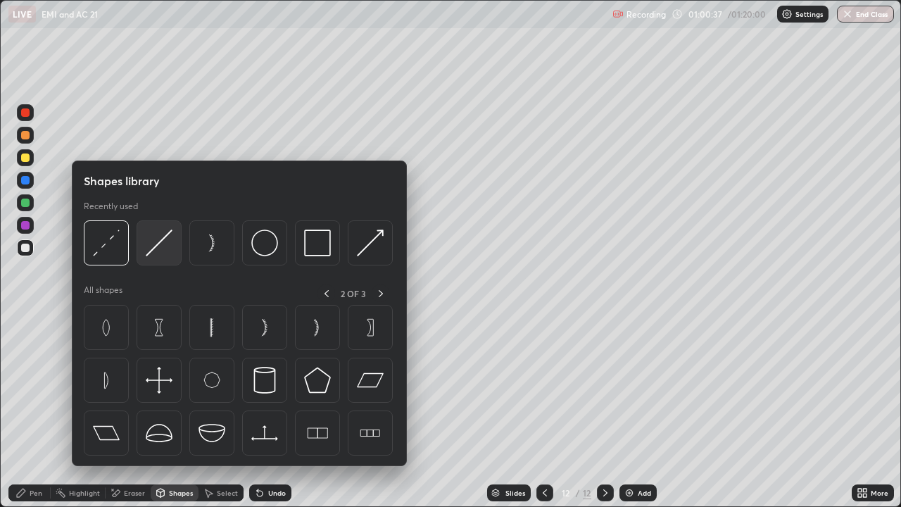
click at [155, 241] on img at bounding box center [159, 242] width 27 height 27
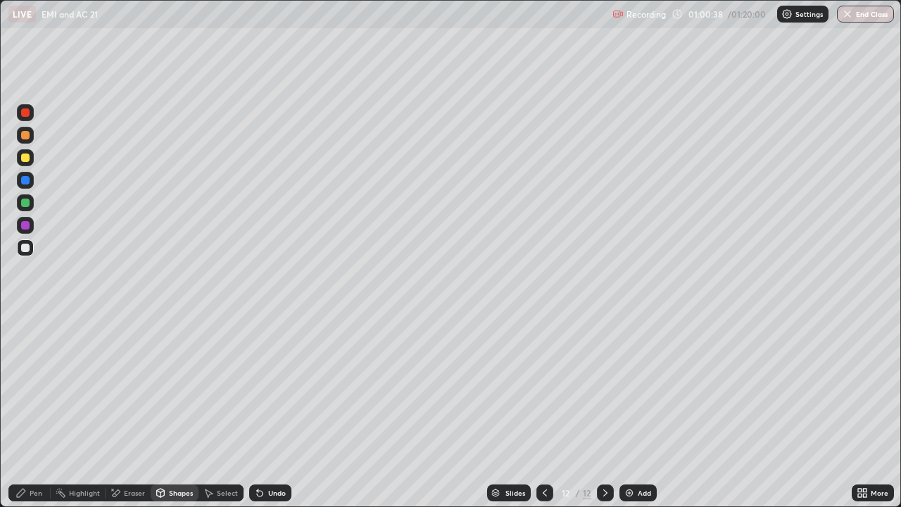
click at [27, 161] on div at bounding box center [25, 157] width 8 height 8
click at [179, 411] on div "Shapes" at bounding box center [181, 492] width 24 height 7
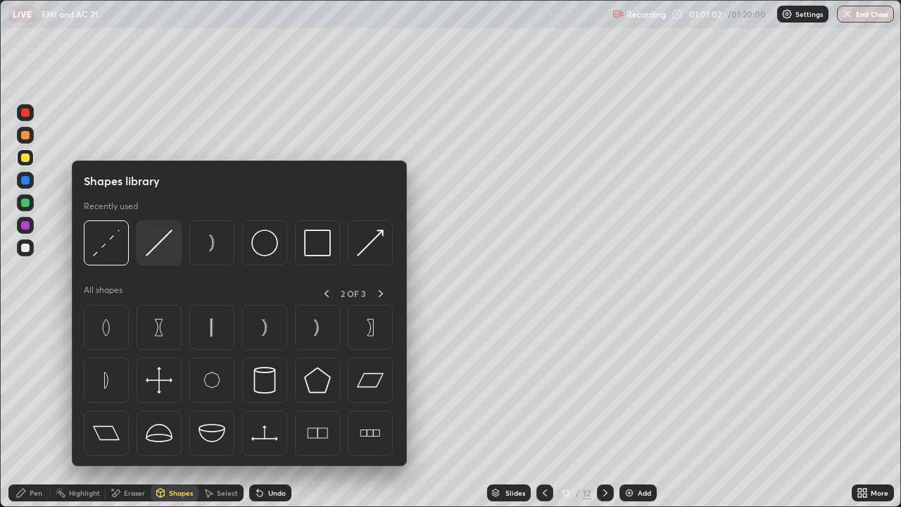
click at [163, 243] on img at bounding box center [159, 242] width 27 height 27
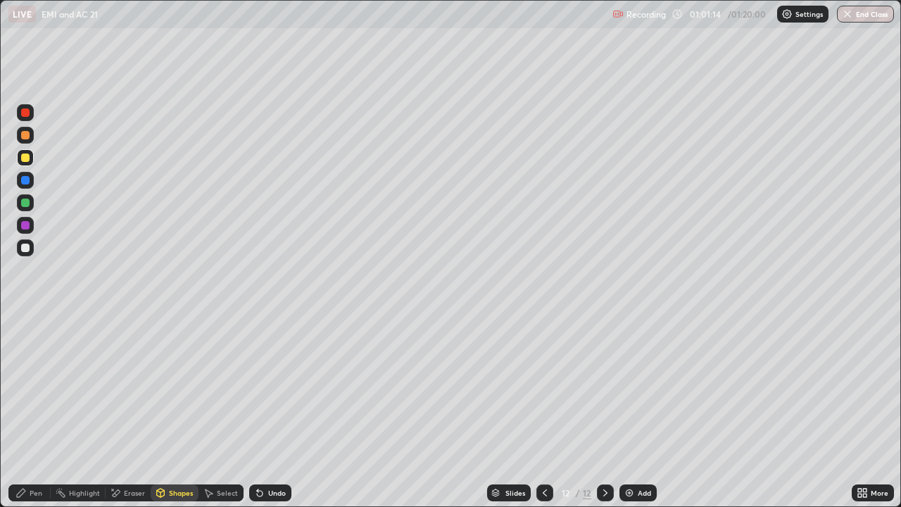
click at [268, 411] on div "Undo" at bounding box center [277, 492] width 18 height 7
click at [270, 411] on div "Undo" at bounding box center [270, 492] width 42 height 17
click at [48, 411] on div "Pen" at bounding box center [29, 492] width 42 height 17
click at [27, 248] on div at bounding box center [25, 247] width 8 height 8
click at [172, 411] on div "Shapes" at bounding box center [181, 492] width 24 height 7
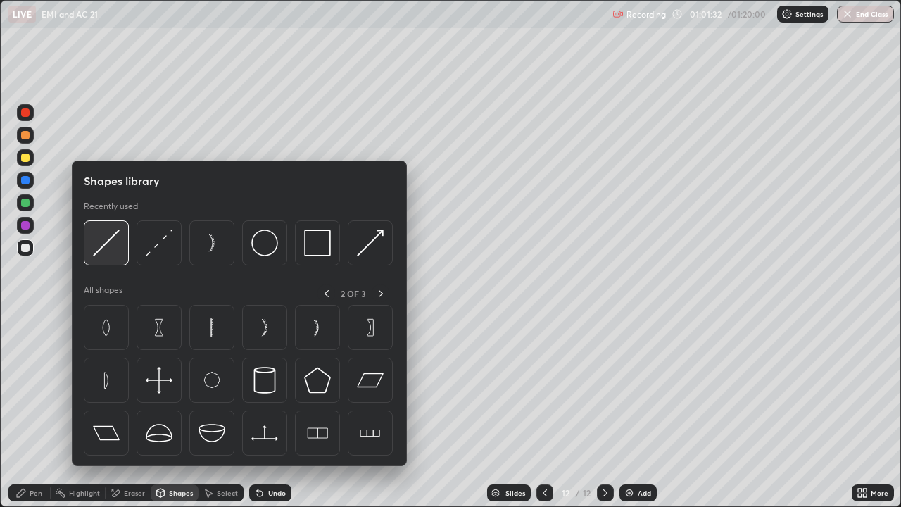
click at [110, 249] on img at bounding box center [106, 242] width 27 height 27
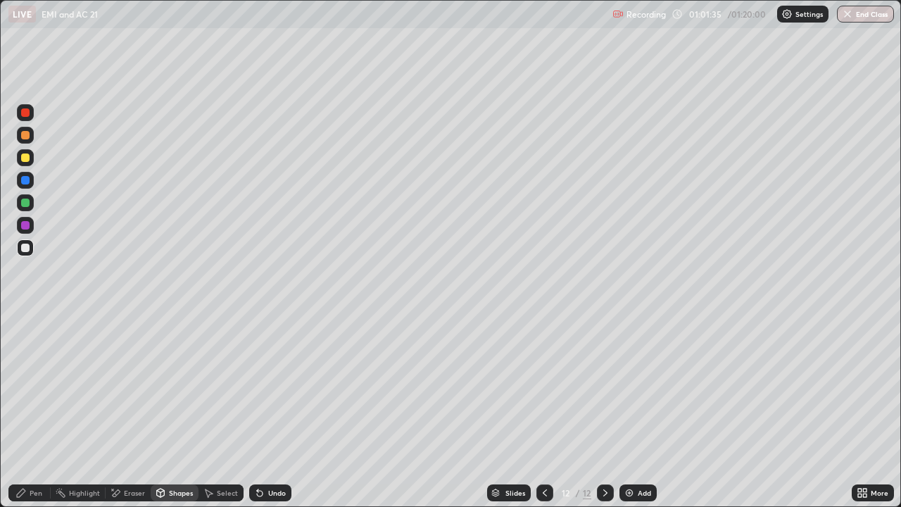
click at [179, 411] on div "Shapes" at bounding box center [181, 492] width 24 height 7
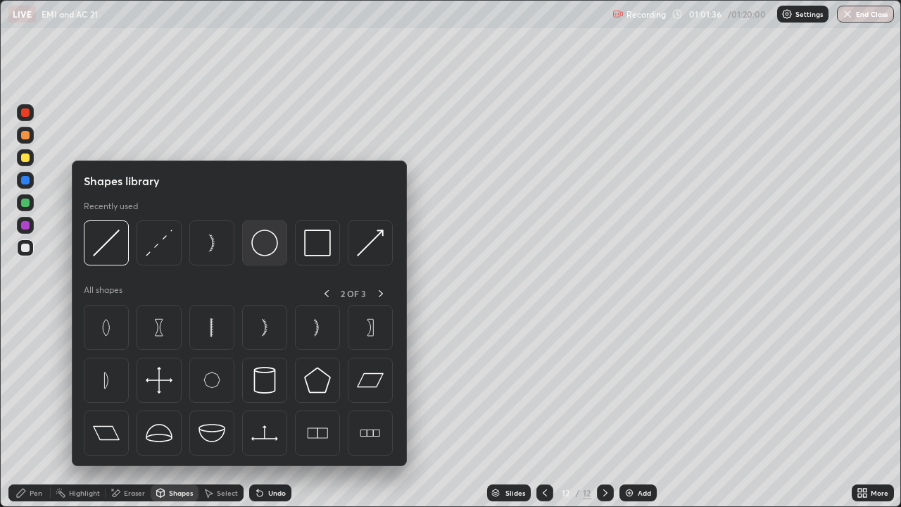
click at [268, 243] on img at bounding box center [264, 242] width 27 height 27
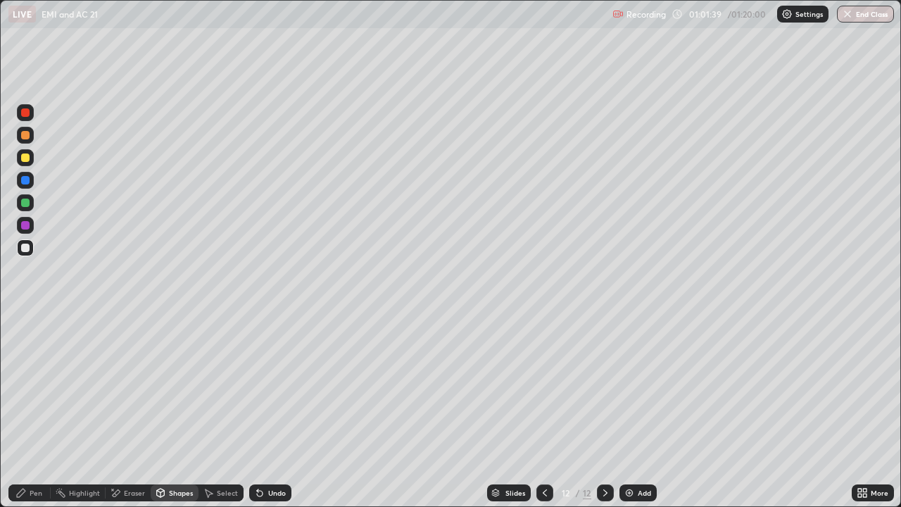
click at [34, 411] on div "Pen" at bounding box center [29, 492] width 42 height 17
click at [171, 411] on div "Shapes" at bounding box center [181, 492] width 24 height 7
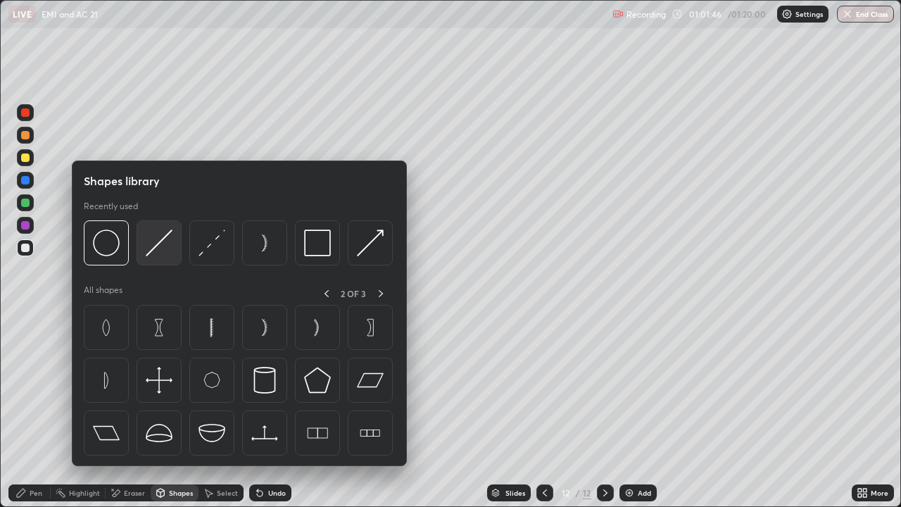
click at [163, 239] on img at bounding box center [159, 242] width 27 height 27
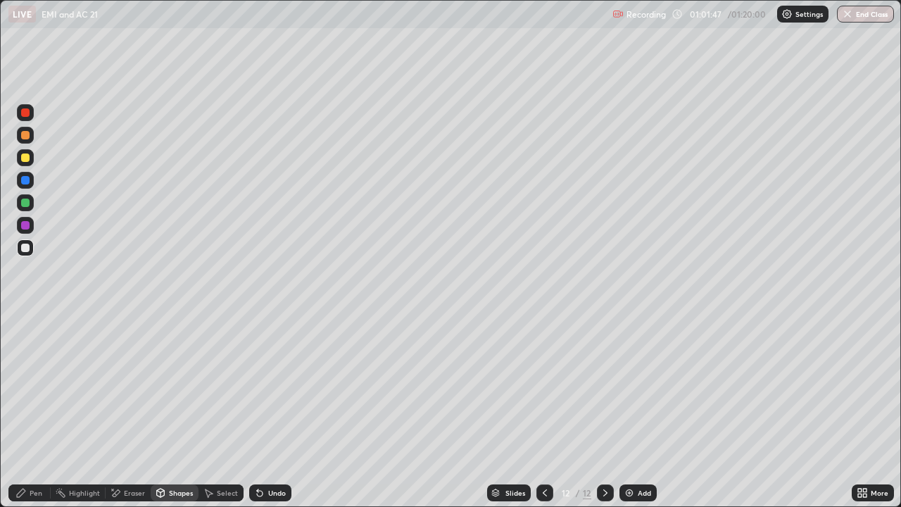
click at [29, 160] on div at bounding box center [25, 157] width 8 height 8
click at [180, 411] on div "Shapes" at bounding box center [175, 492] width 48 height 17
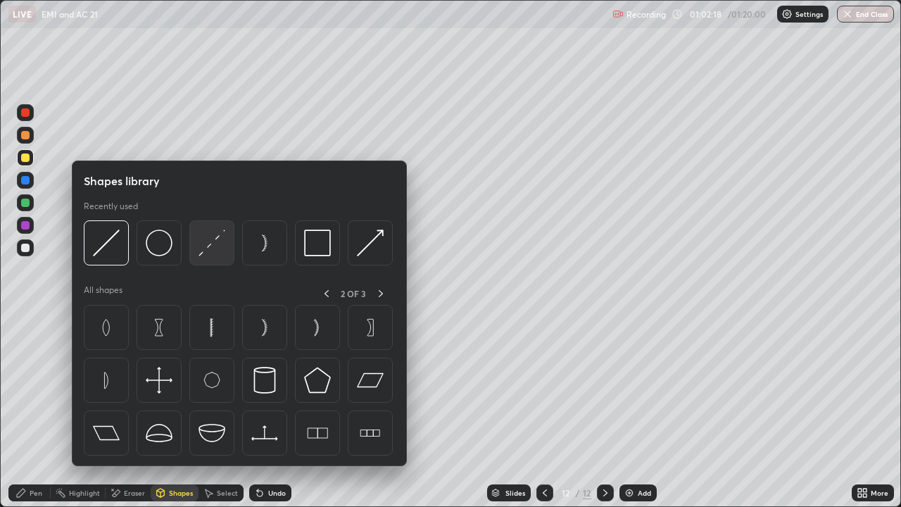
click at [214, 249] on img at bounding box center [211, 242] width 27 height 27
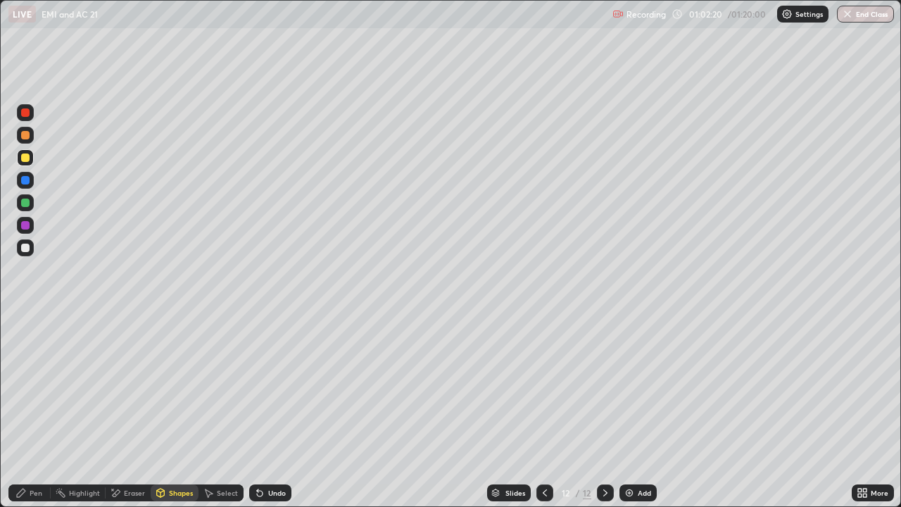
click at [39, 411] on div "Pen" at bounding box center [36, 492] width 13 height 7
click at [25, 226] on div at bounding box center [25, 225] width 8 height 8
click at [182, 411] on div "Shapes" at bounding box center [181, 492] width 24 height 7
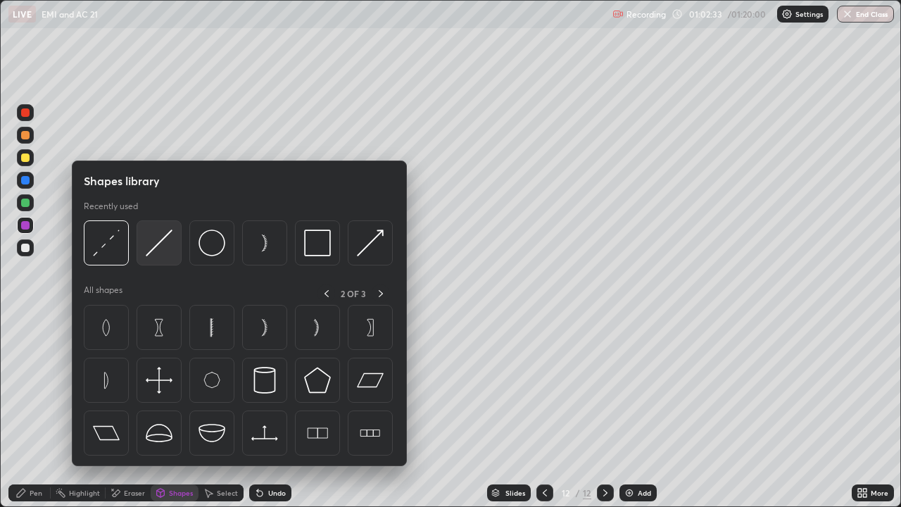
click at [159, 246] on img at bounding box center [159, 242] width 27 height 27
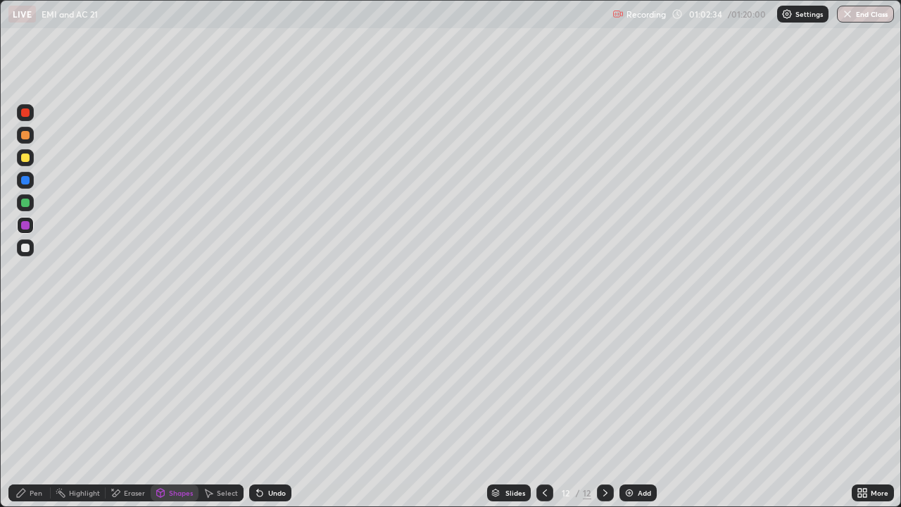
click at [23, 158] on div at bounding box center [25, 157] width 8 height 8
click at [179, 411] on div "Shapes" at bounding box center [181, 492] width 24 height 7
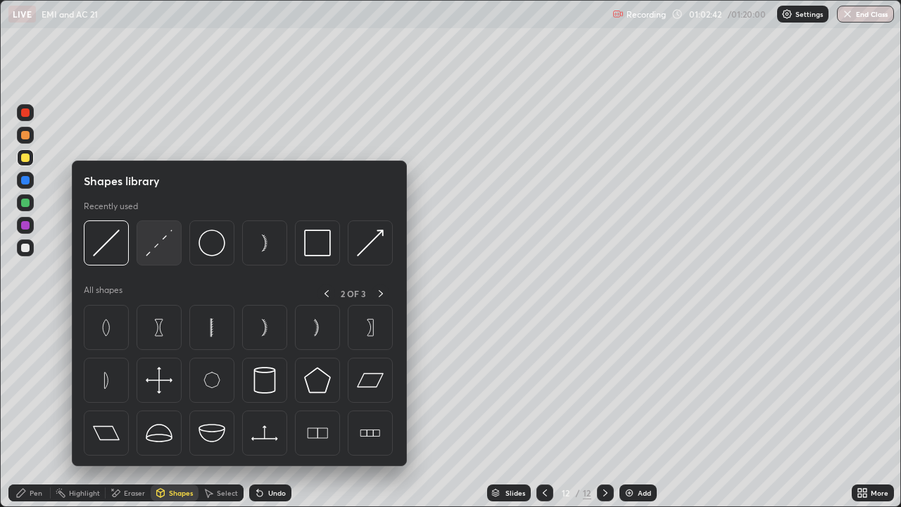
click at [154, 246] on img at bounding box center [159, 242] width 27 height 27
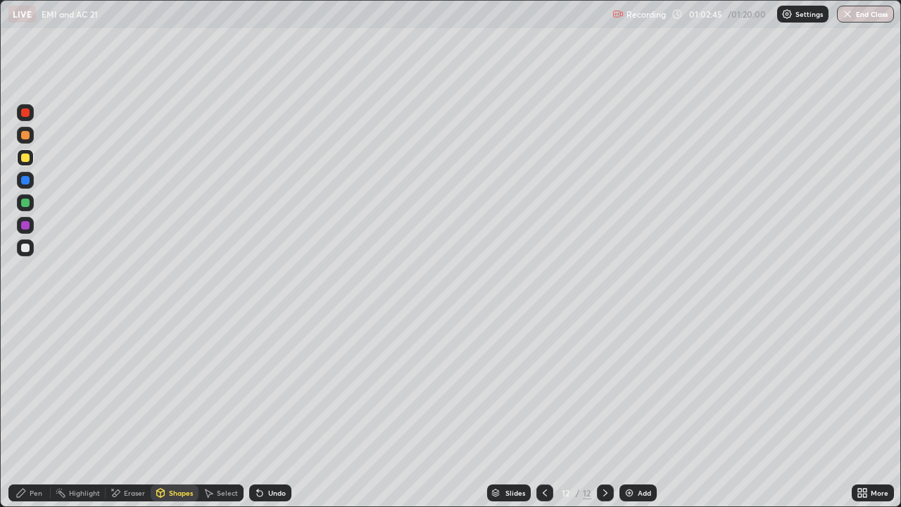
click at [34, 411] on div "Pen" at bounding box center [36, 492] width 13 height 7
click at [27, 223] on div at bounding box center [25, 225] width 8 height 8
click at [167, 411] on div "Shapes" at bounding box center [175, 492] width 48 height 17
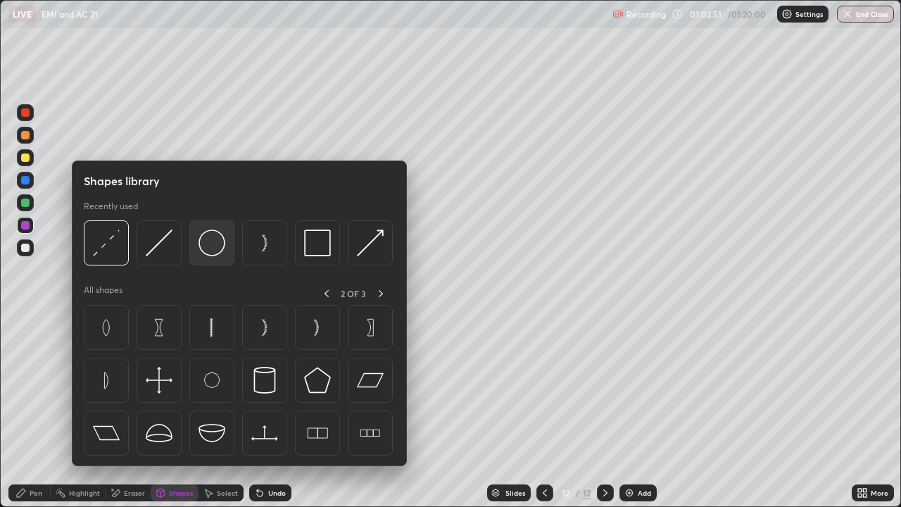
click at [215, 239] on img at bounding box center [211, 242] width 27 height 27
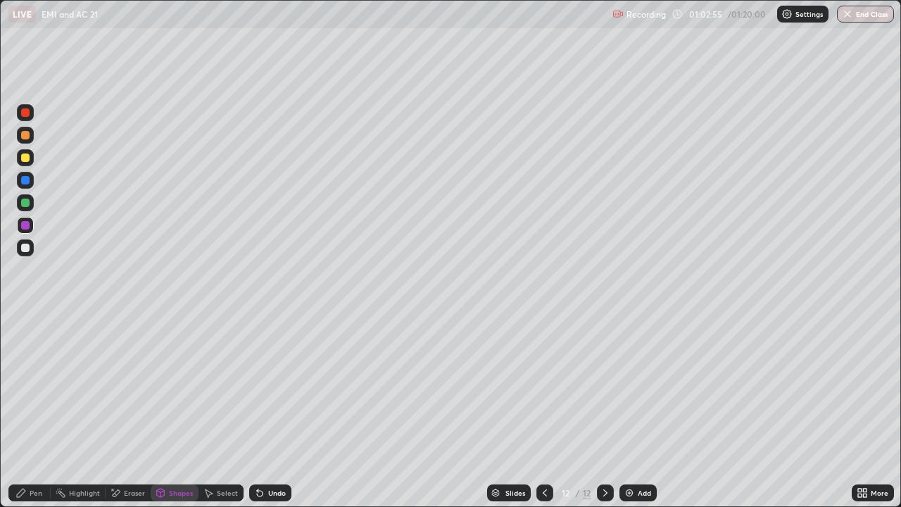
click at [39, 411] on div "Pen" at bounding box center [36, 492] width 13 height 7
click at [29, 248] on div at bounding box center [25, 247] width 8 height 8
click at [626, 411] on img at bounding box center [628, 492] width 11 height 11
click at [170, 411] on div "Shapes" at bounding box center [181, 492] width 24 height 7
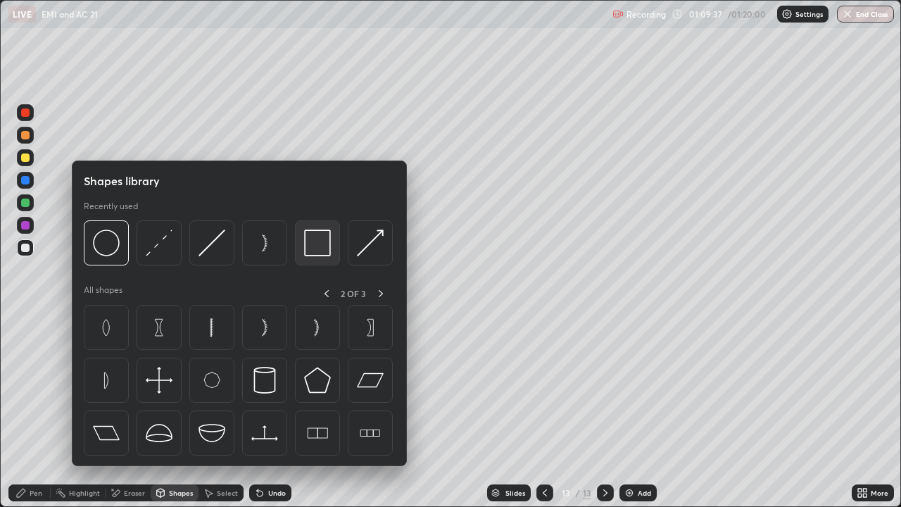
click at [320, 248] on img at bounding box center [317, 242] width 27 height 27
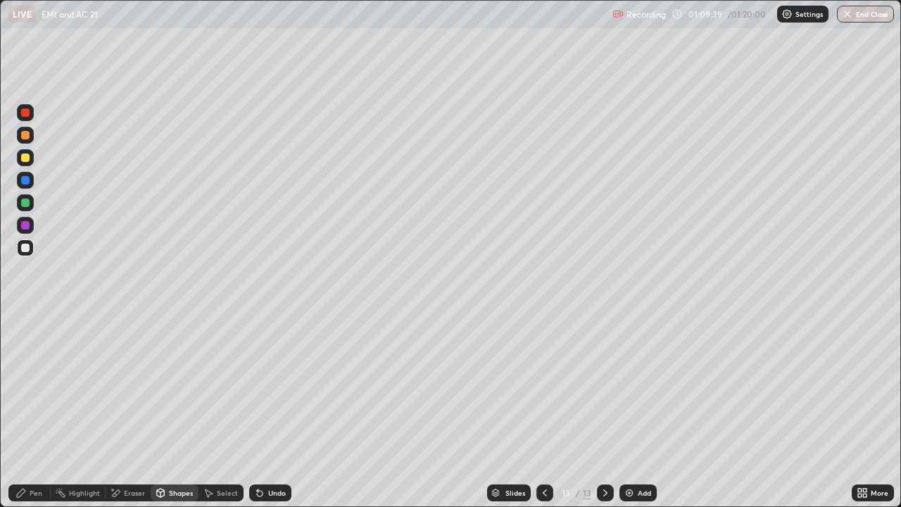
click at [177, 411] on div "Shapes" at bounding box center [181, 492] width 24 height 7
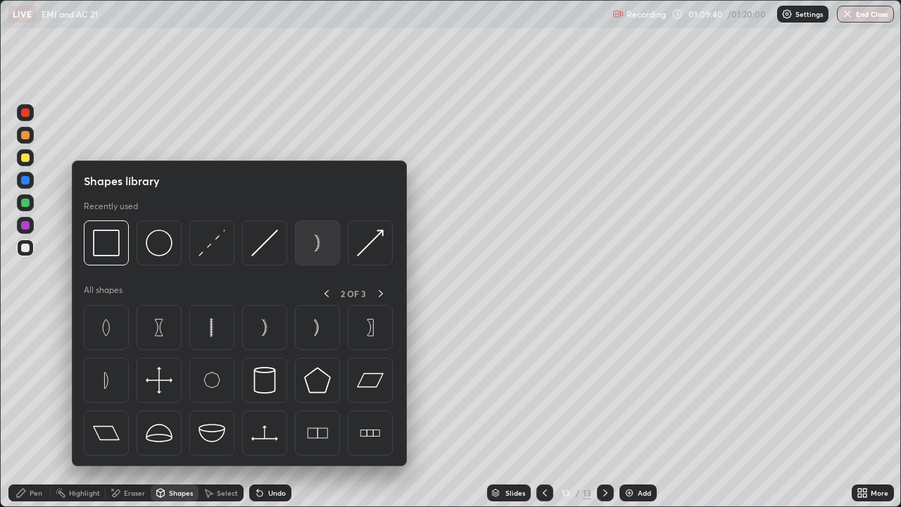
click at [315, 244] on img at bounding box center [317, 242] width 27 height 27
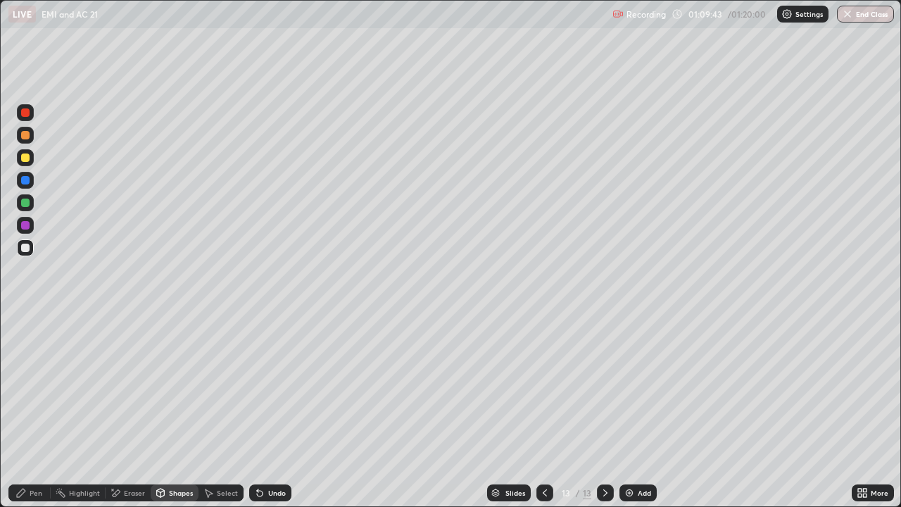
click at [182, 411] on div "Shapes" at bounding box center [181, 492] width 24 height 7
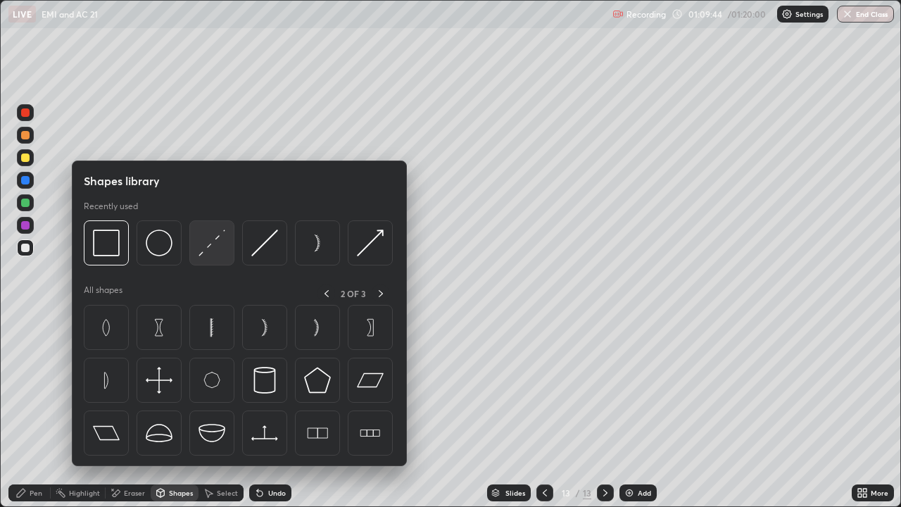
click at [225, 247] on img at bounding box center [211, 242] width 27 height 27
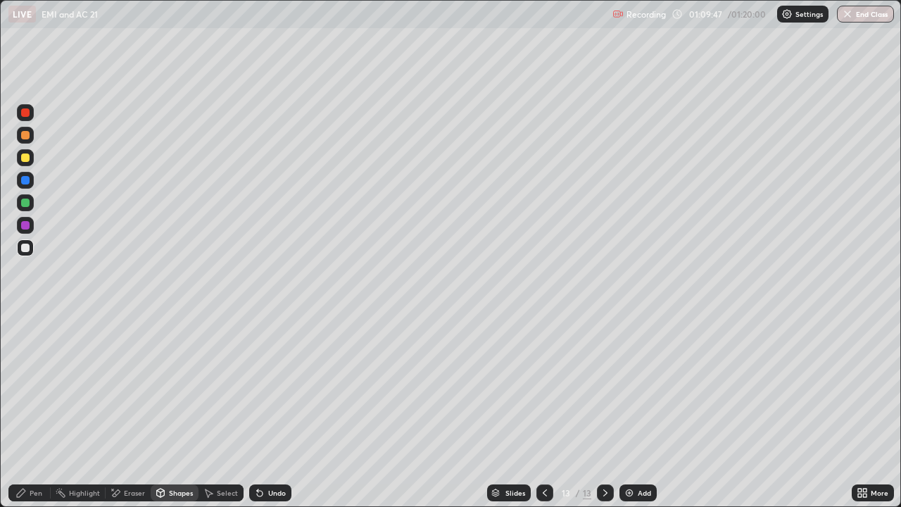
click at [22, 411] on icon at bounding box center [21, 492] width 8 height 8
click at [25, 158] on div at bounding box center [25, 157] width 8 height 8
click at [272, 411] on div "Undo" at bounding box center [277, 492] width 18 height 7
click at [274, 411] on div "Undo" at bounding box center [277, 492] width 18 height 7
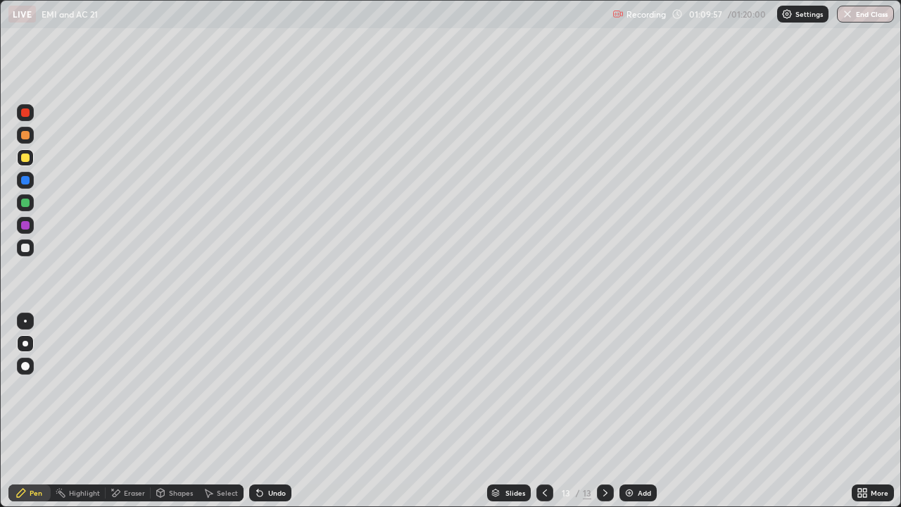
click at [275, 411] on div "Undo" at bounding box center [277, 492] width 18 height 7
click at [277, 411] on div "Undo" at bounding box center [277, 492] width 18 height 7
click at [268, 411] on div "Undo" at bounding box center [277, 492] width 18 height 7
click at [173, 411] on div "Shapes" at bounding box center [175, 492] width 48 height 17
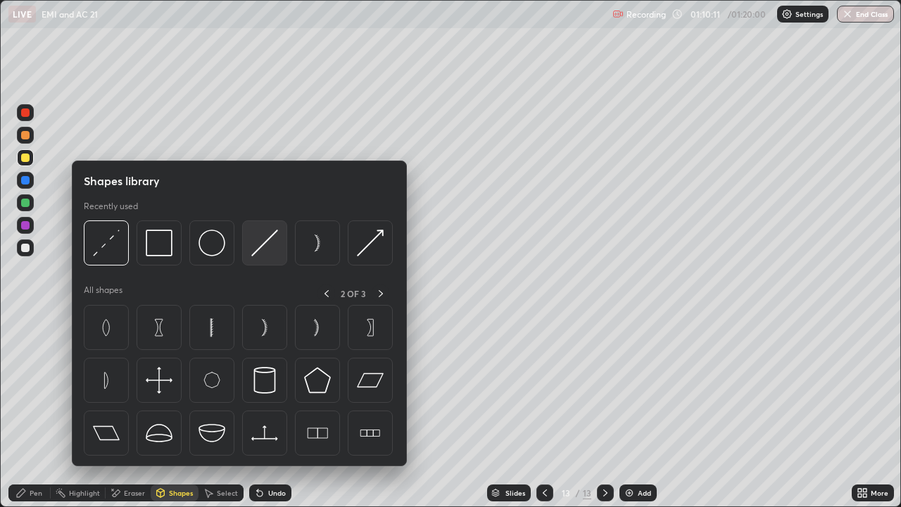
click at [268, 239] on img at bounding box center [264, 242] width 27 height 27
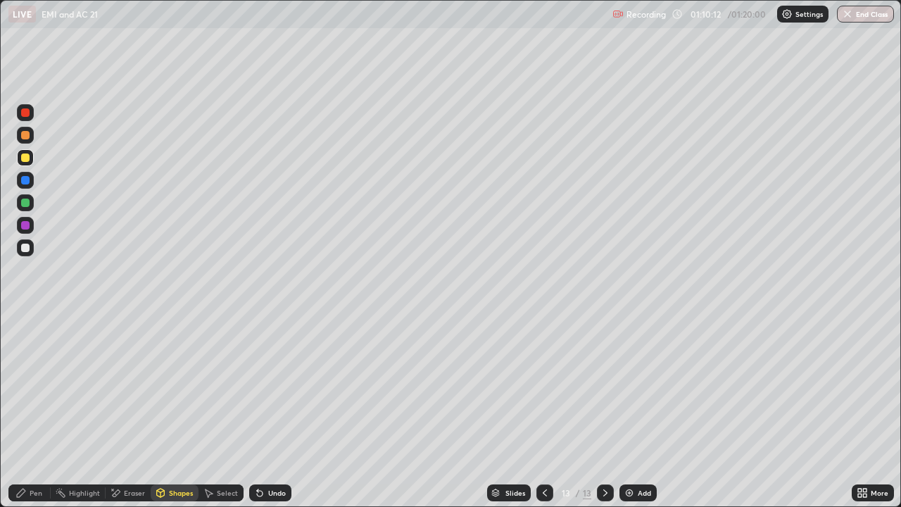
click at [26, 205] on div at bounding box center [25, 202] width 8 height 8
click at [167, 411] on div "Shapes" at bounding box center [175, 492] width 48 height 17
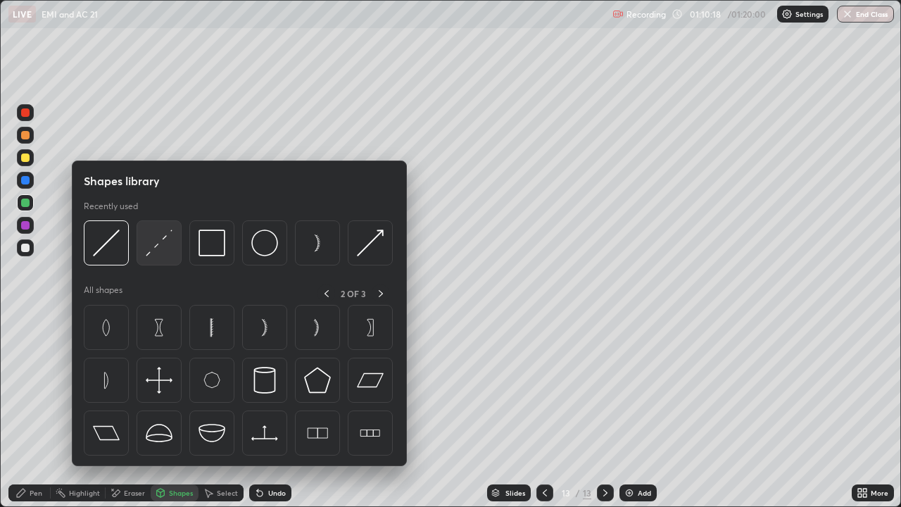
click at [163, 251] on img at bounding box center [159, 242] width 27 height 27
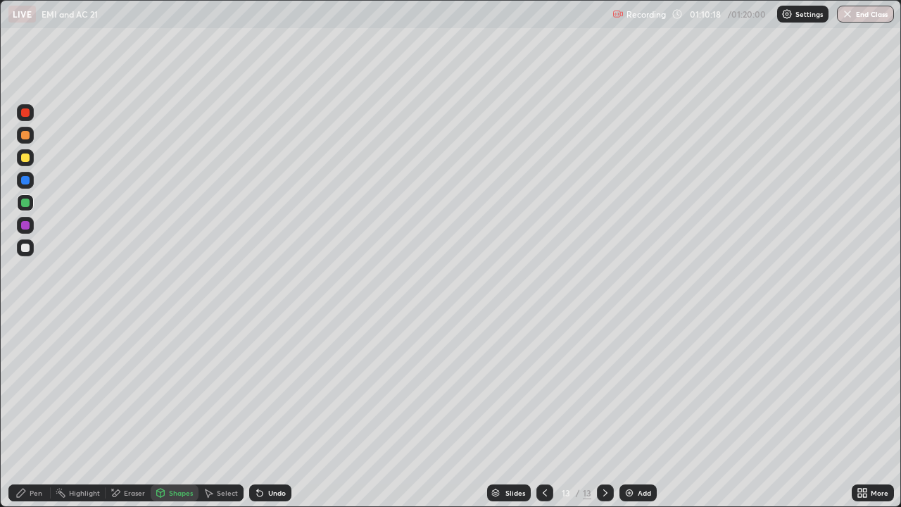
click at [28, 226] on div at bounding box center [25, 225] width 8 height 8
click at [165, 411] on icon at bounding box center [160, 492] width 11 height 11
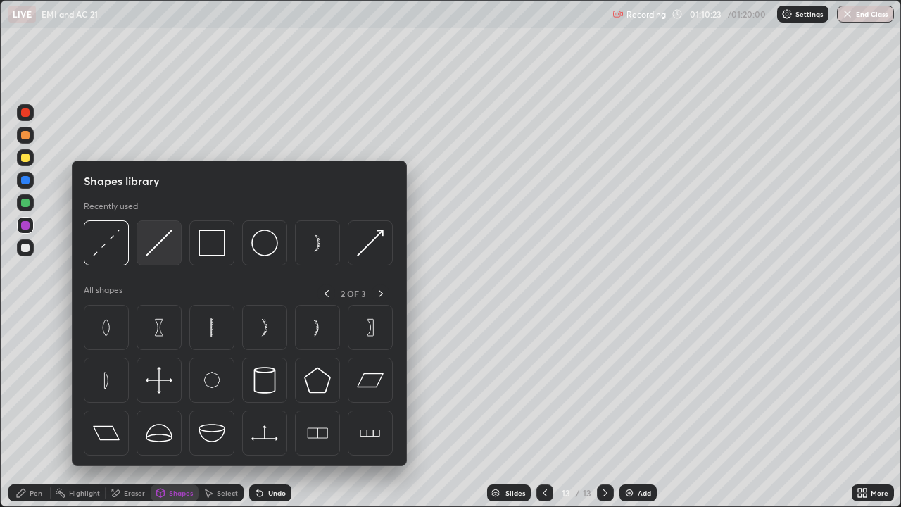
click at [156, 247] on img at bounding box center [159, 242] width 27 height 27
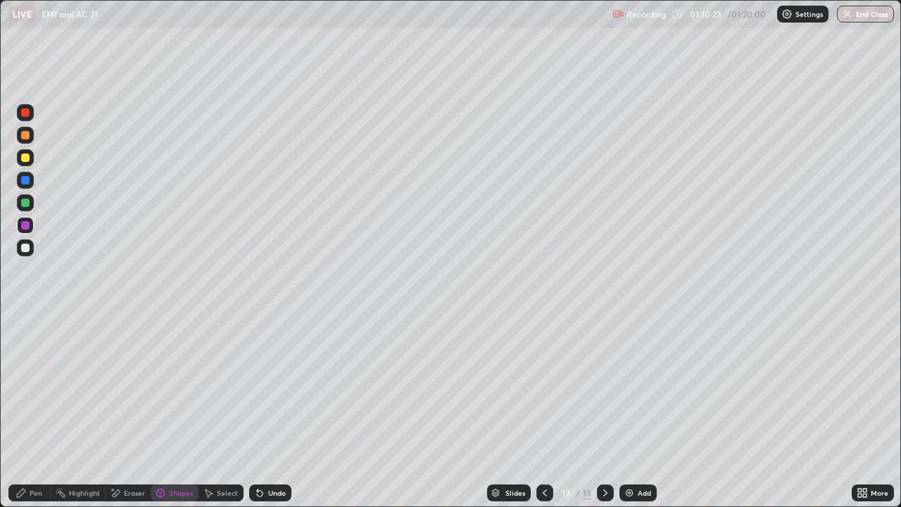
click at [29, 205] on div at bounding box center [25, 202] width 8 height 8
click at [21, 411] on icon at bounding box center [21, 492] width 8 height 8
click at [23, 249] on div at bounding box center [25, 247] width 8 height 8
click at [170, 411] on div "Shapes" at bounding box center [175, 492] width 48 height 17
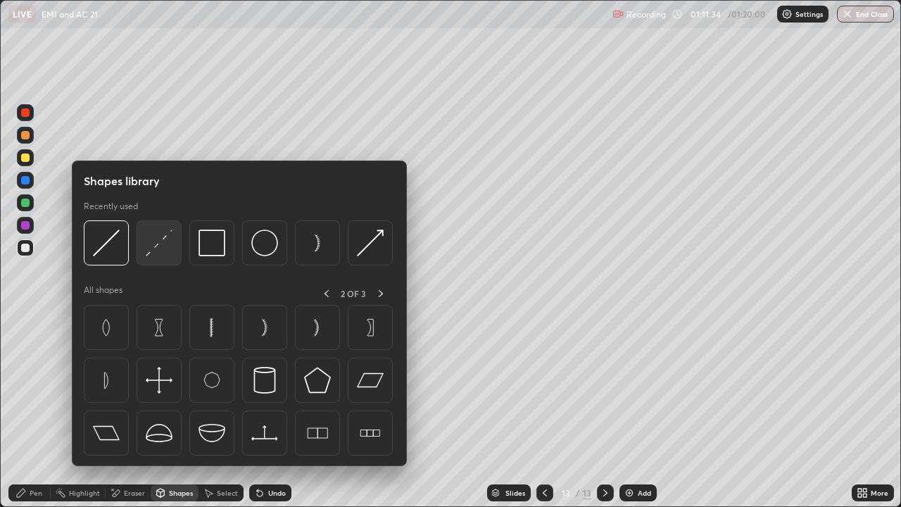
click at [156, 255] on img at bounding box center [159, 242] width 27 height 27
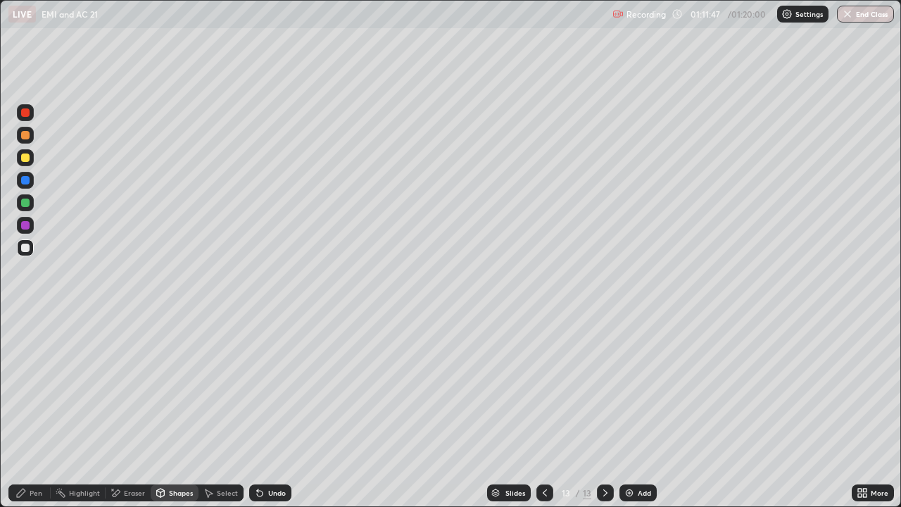
click at [25, 411] on div "Pen" at bounding box center [29, 492] width 42 height 17
click at [27, 250] on div at bounding box center [25, 247] width 8 height 8
click at [265, 411] on div "Undo" at bounding box center [270, 492] width 42 height 17
click at [262, 411] on icon at bounding box center [259, 492] width 11 height 11
click at [260, 411] on icon at bounding box center [260, 493] width 6 height 6
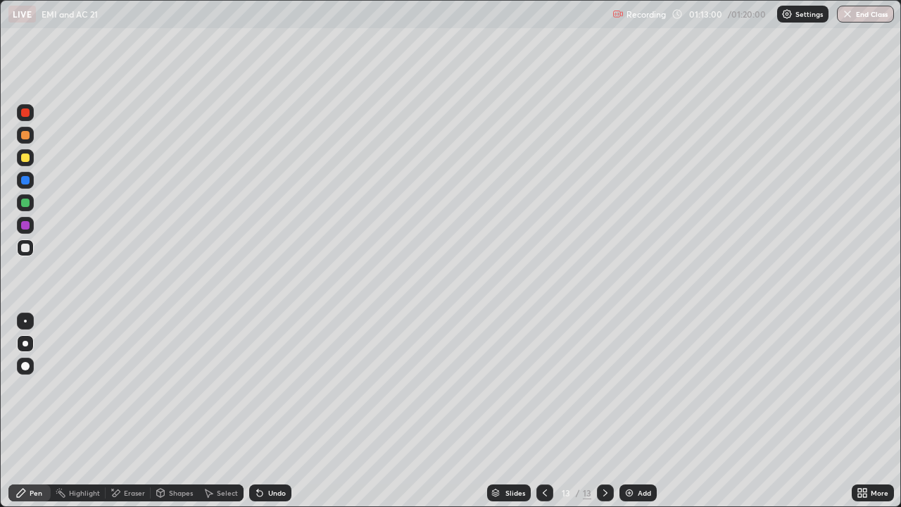
click at [124, 411] on div "Eraser" at bounding box center [134, 492] width 21 height 7
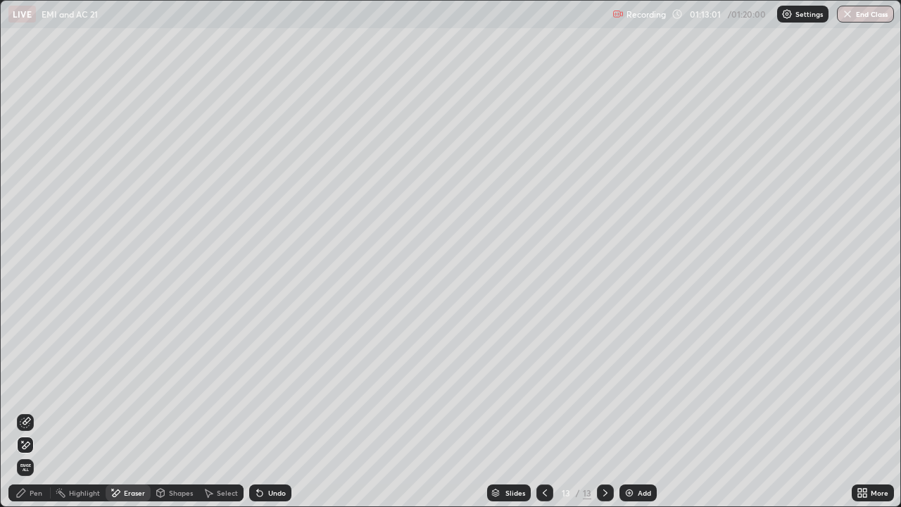
click at [23, 411] on icon at bounding box center [20, 492] width 11 height 11
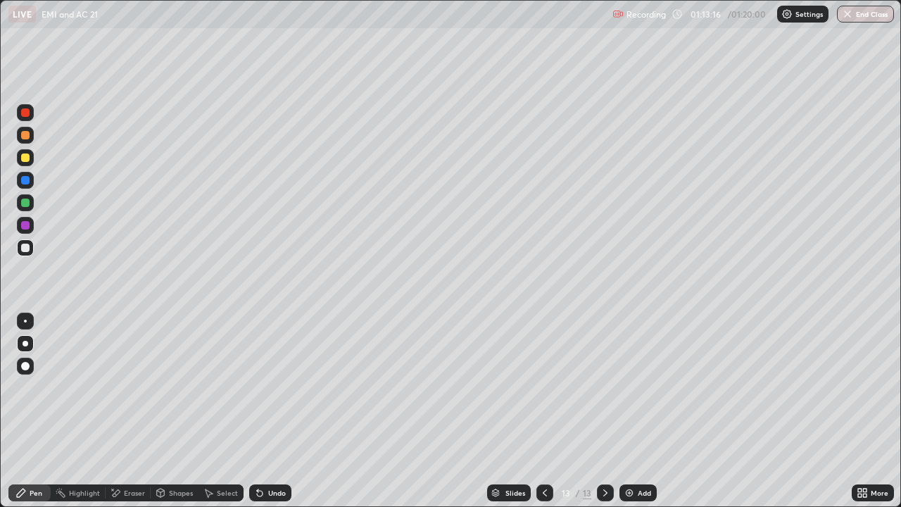
click at [24, 159] on div at bounding box center [25, 157] width 8 height 8
click at [172, 411] on div "Shapes" at bounding box center [181, 492] width 24 height 7
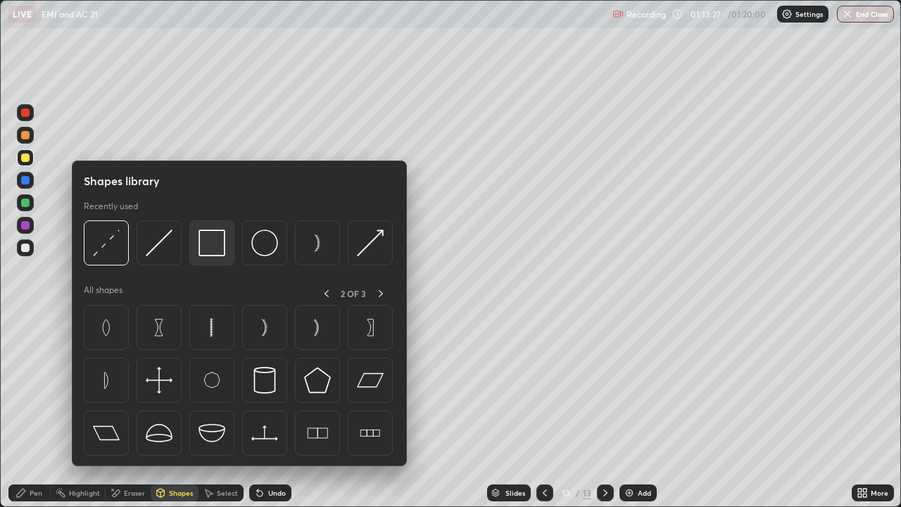
click at [212, 250] on img at bounding box center [211, 242] width 27 height 27
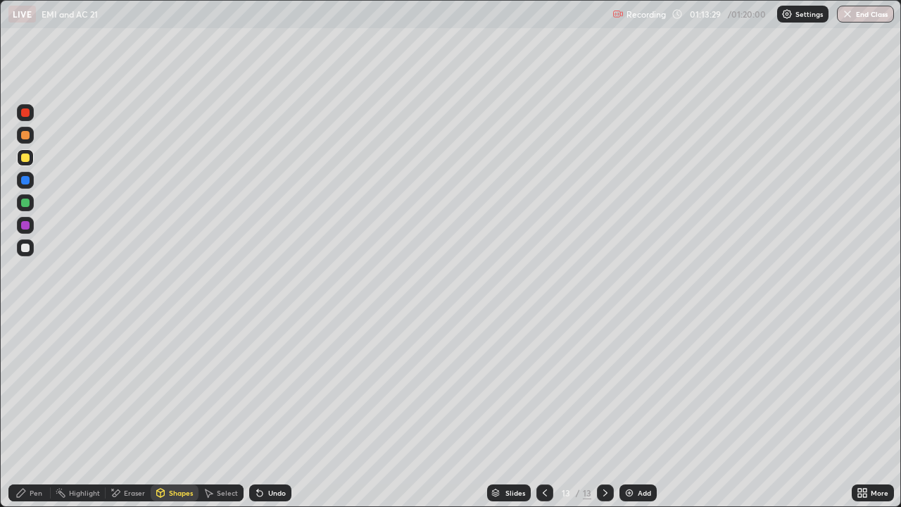
click at [39, 411] on div "Pen" at bounding box center [29, 492] width 42 height 17
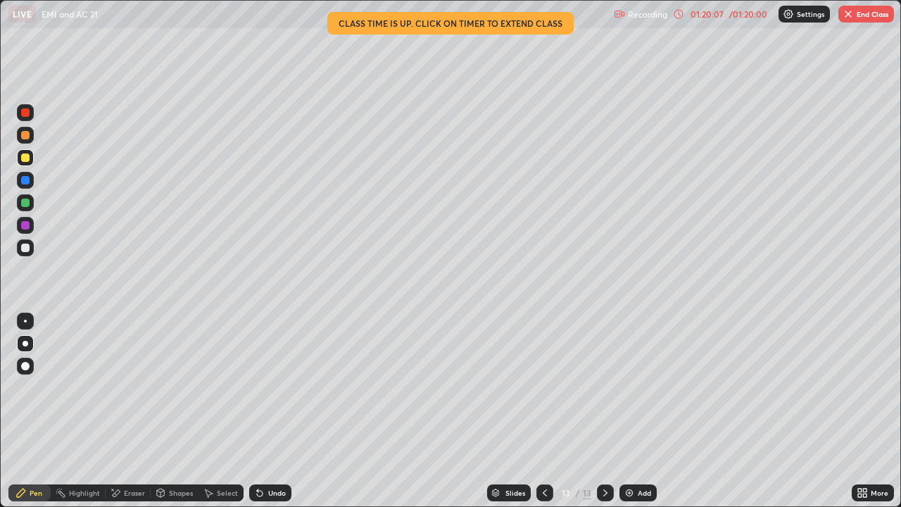
click at [129, 411] on div "Eraser" at bounding box center [134, 492] width 21 height 7
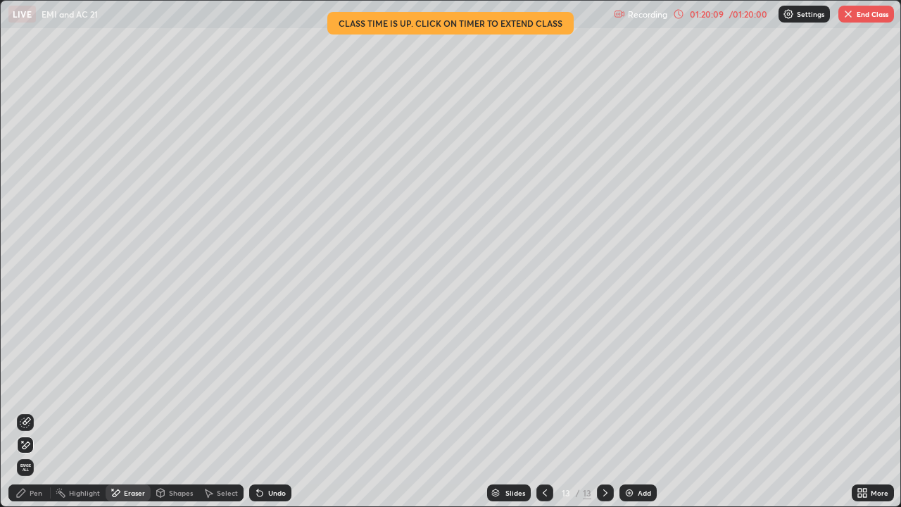
click at [28, 411] on icon at bounding box center [25, 422] width 11 height 11
click at [177, 411] on div "Shapes" at bounding box center [181, 492] width 24 height 7
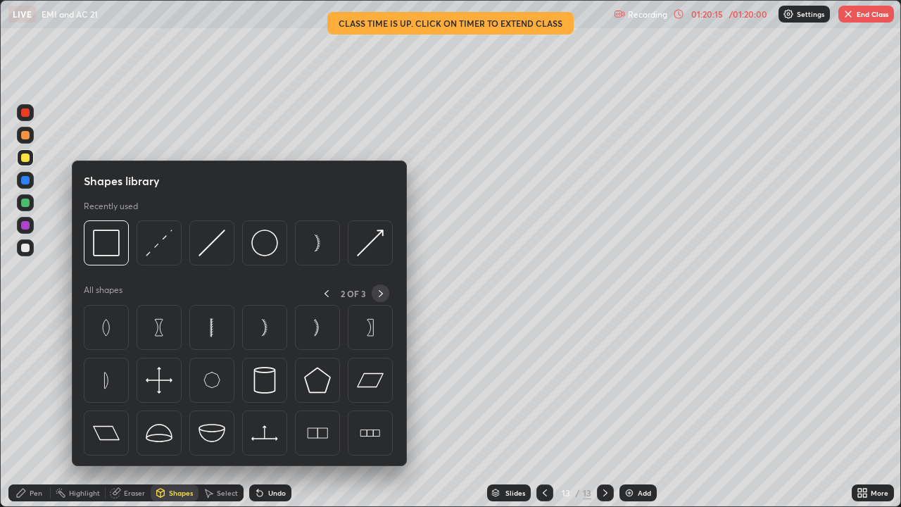
click at [375, 292] on icon at bounding box center [380, 293] width 11 height 11
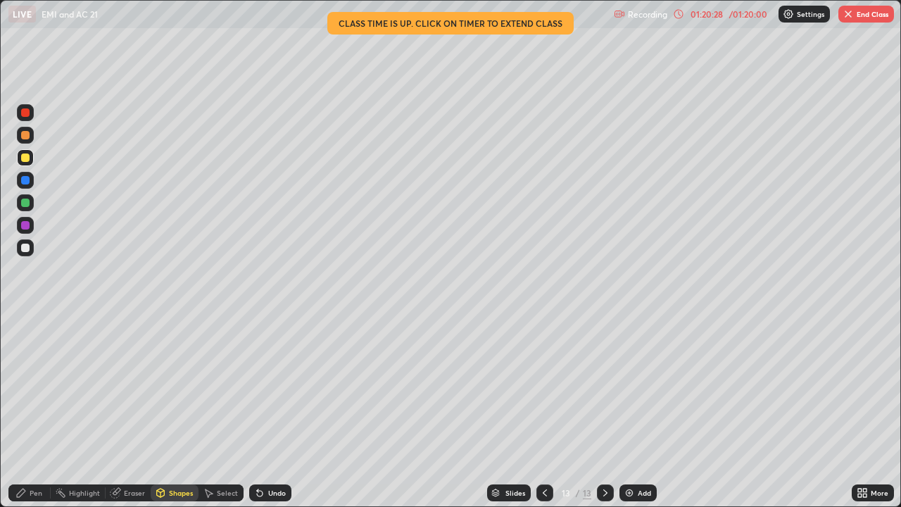
click at [853, 18] on button "End Class" at bounding box center [866, 14] width 56 height 17
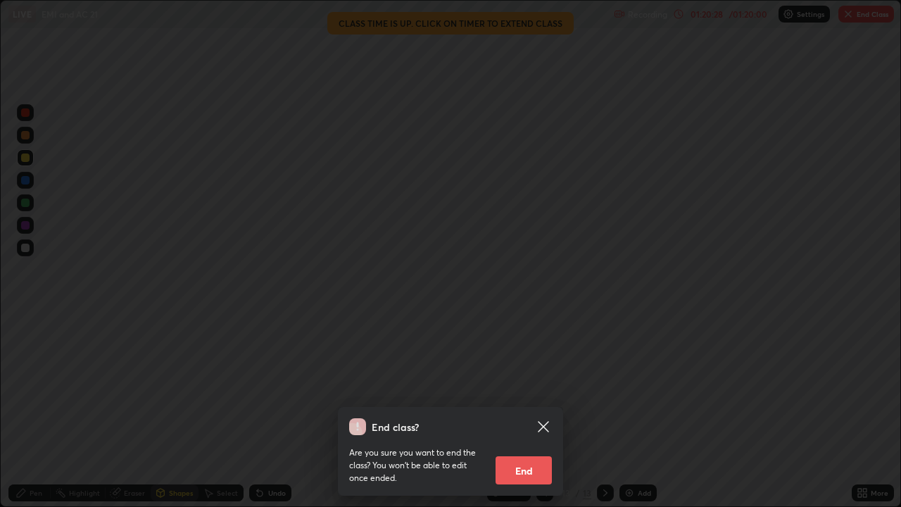
click at [856, 18] on div "End class? Are you sure you want to end the class? You won’t be able to edit on…" at bounding box center [450, 253] width 901 height 507
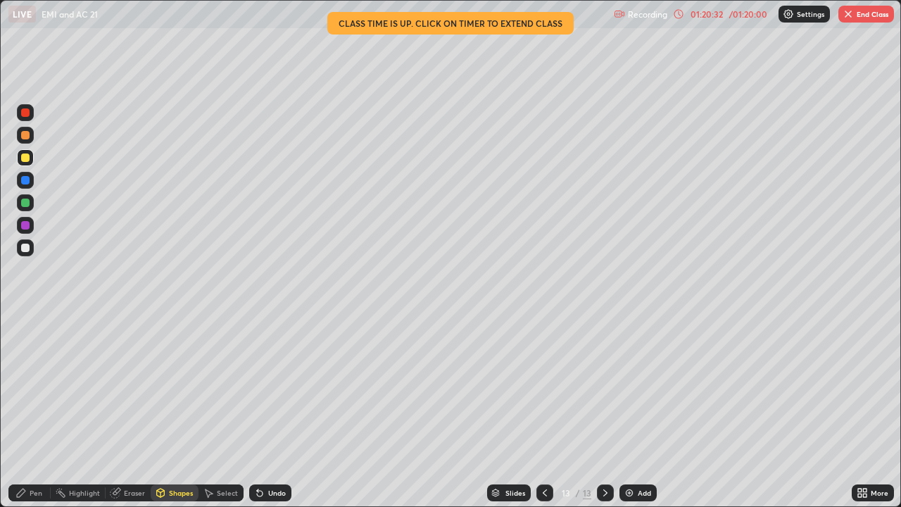
click at [854, 18] on button "End Class" at bounding box center [866, 14] width 56 height 17
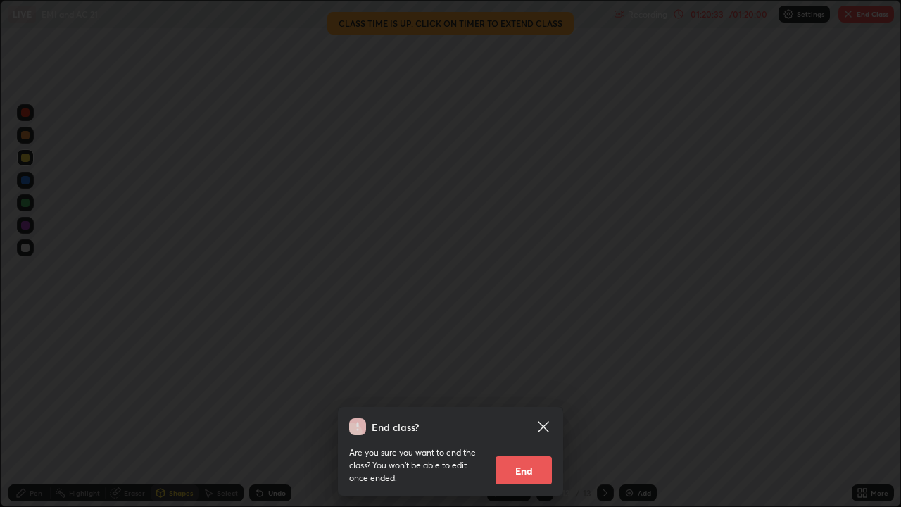
click at [854, 15] on div "End class? Are you sure you want to end the class? You won’t be able to edit on…" at bounding box center [450, 253] width 901 height 507
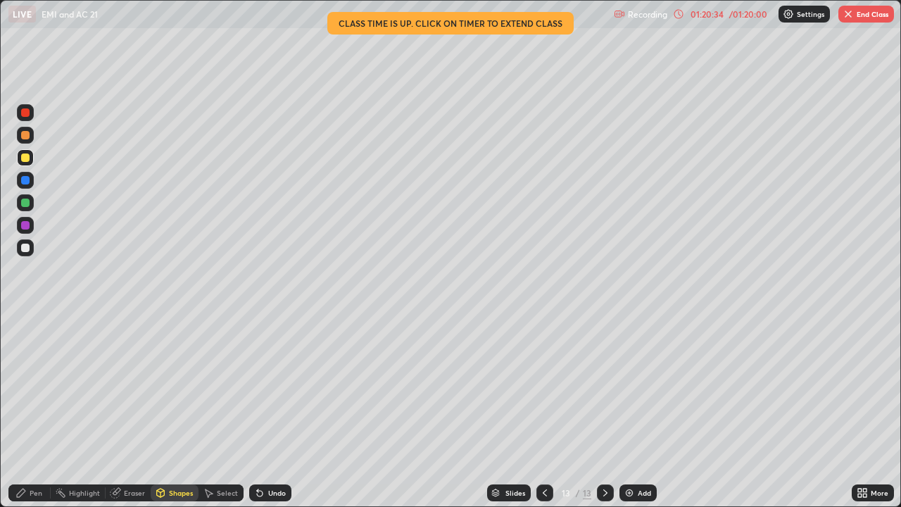
click at [849, 20] on button "End Class" at bounding box center [866, 14] width 56 height 17
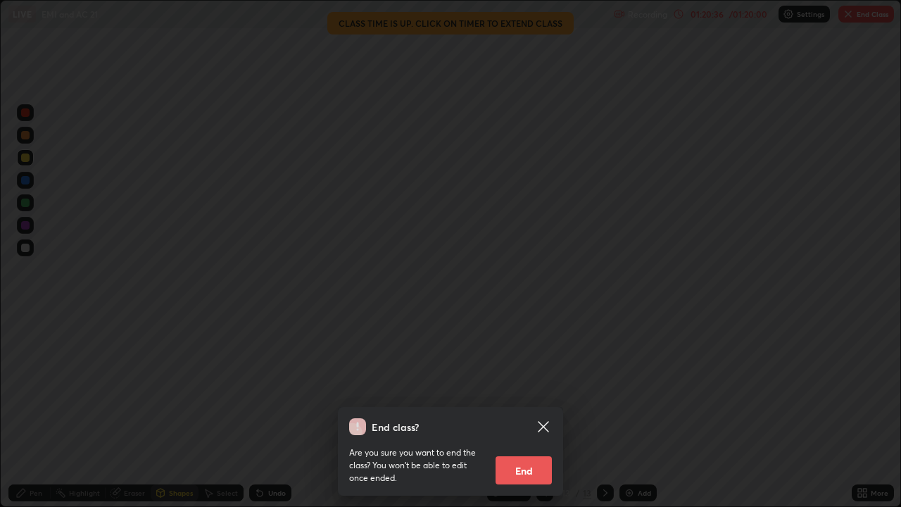
click at [538, 411] on button "End" at bounding box center [523, 470] width 56 height 28
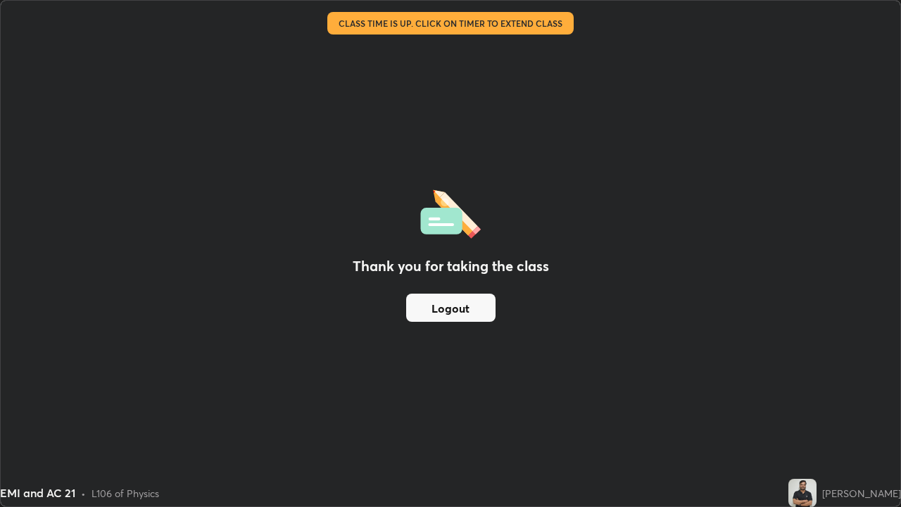
click at [461, 318] on button "Logout" at bounding box center [450, 307] width 89 height 28
click at [454, 310] on button "Logout" at bounding box center [450, 307] width 89 height 28
click at [457, 298] on button "Logout" at bounding box center [450, 307] width 89 height 28
